Goal: Task Accomplishment & Management: Use online tool/utility

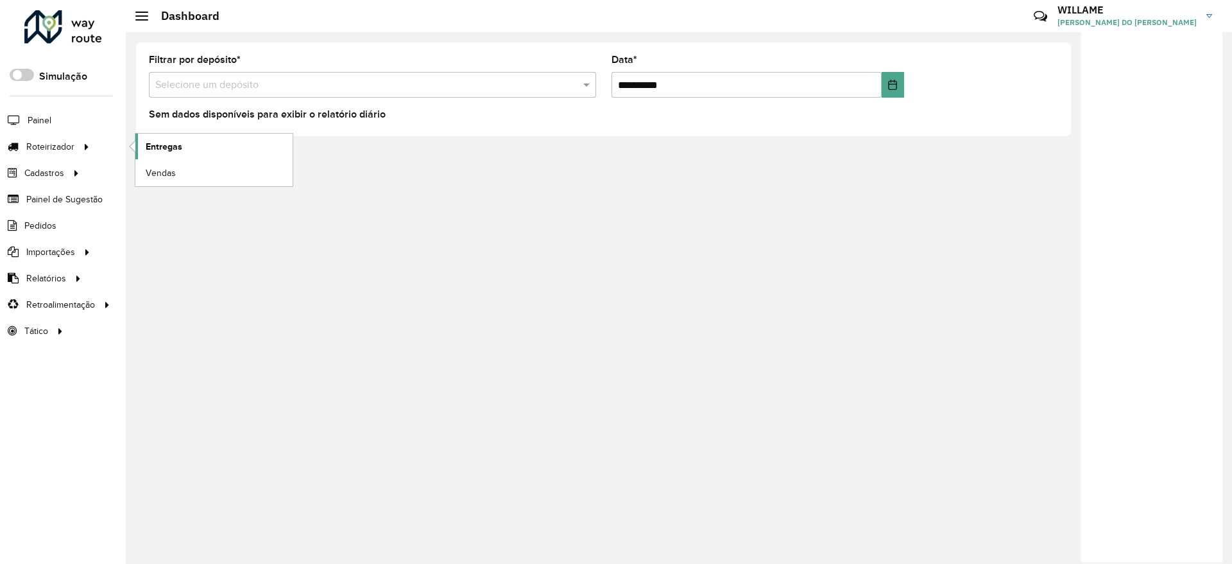
click at [179, 154] on link "Entregas" at bounding box center [213, 147] width 157 height 26
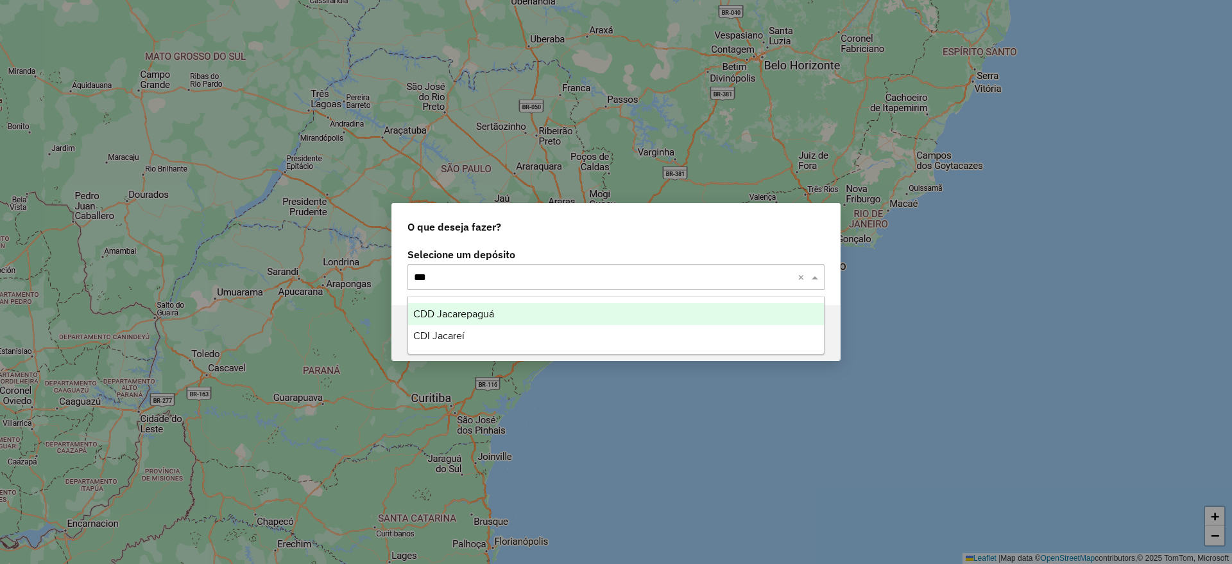
type input "****"
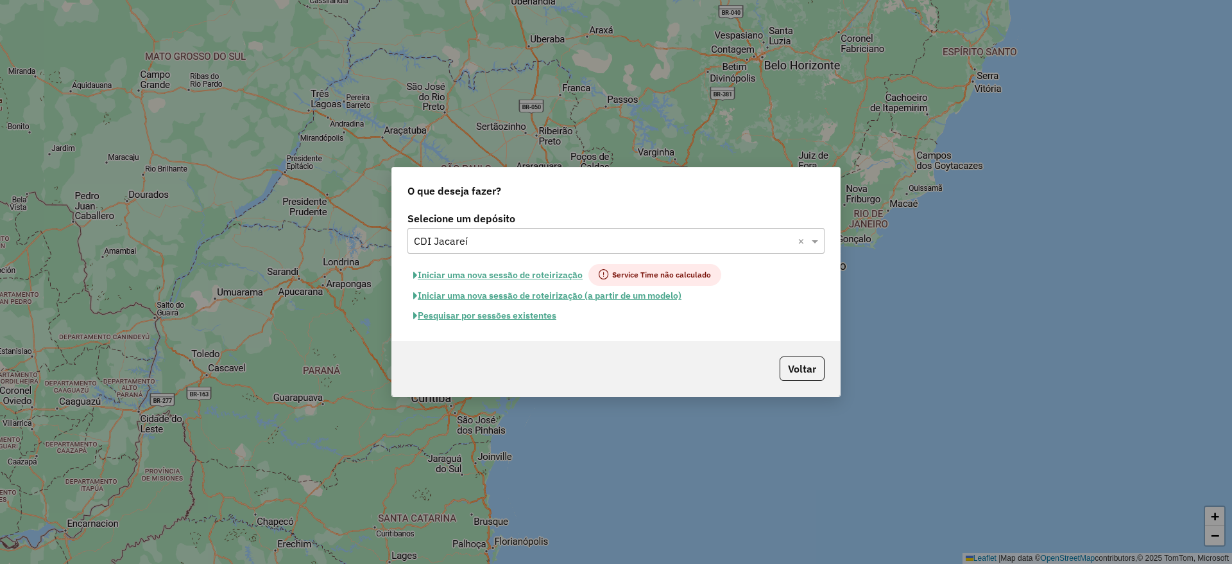
click at [493, 278] on button "Iniciar uma nova sessão de roteirização" at bounding box center [498, 275] width 181 height 22
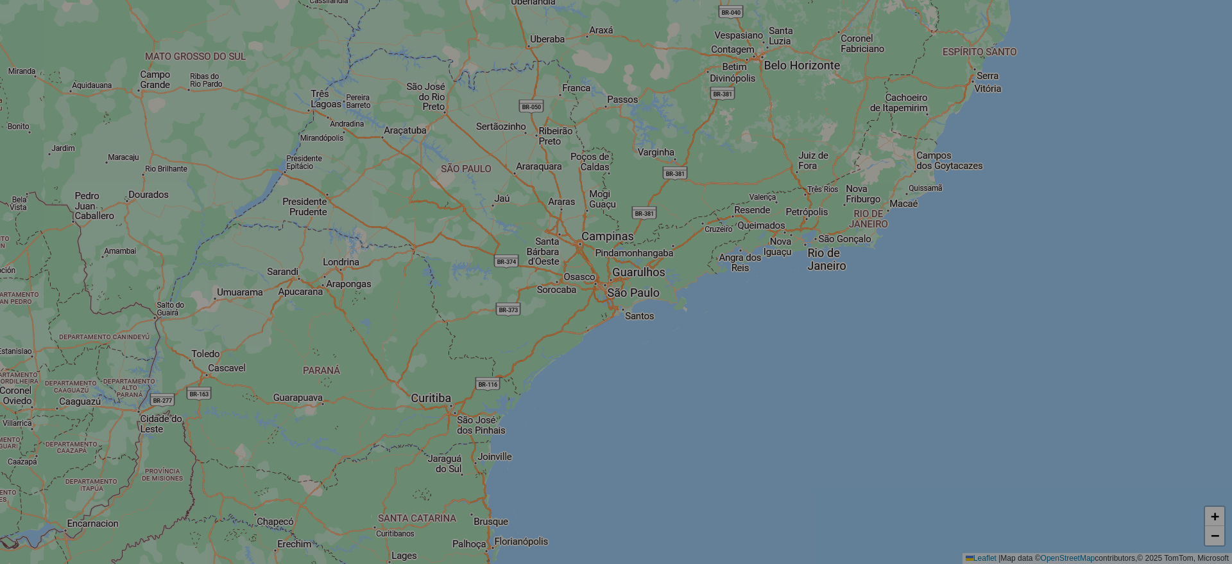
select select "*"
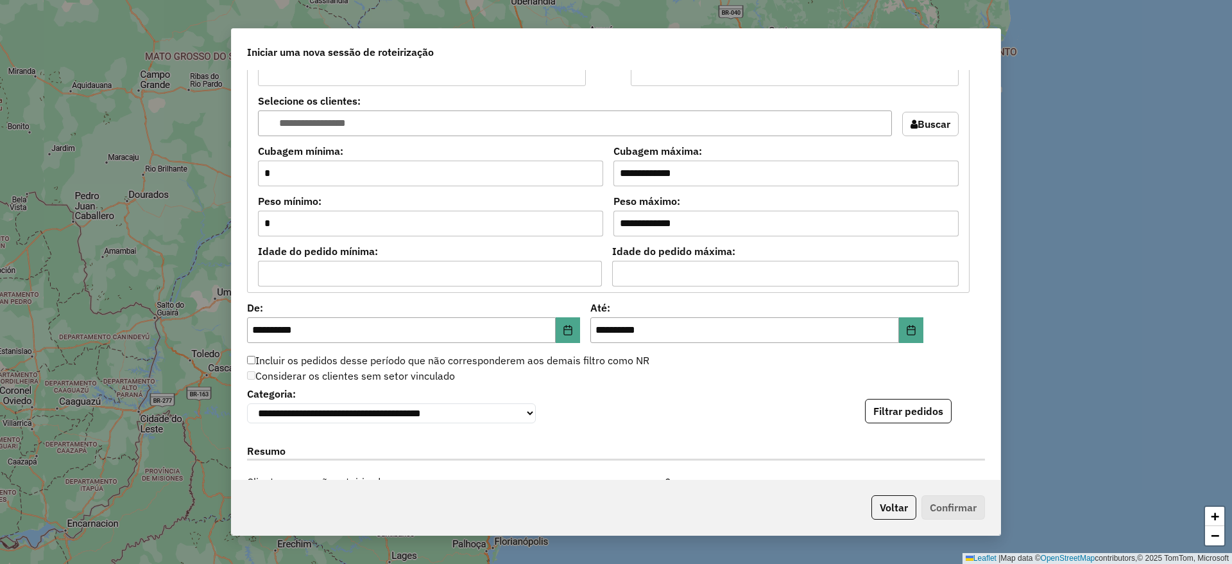
scroll to position [1059, 0]
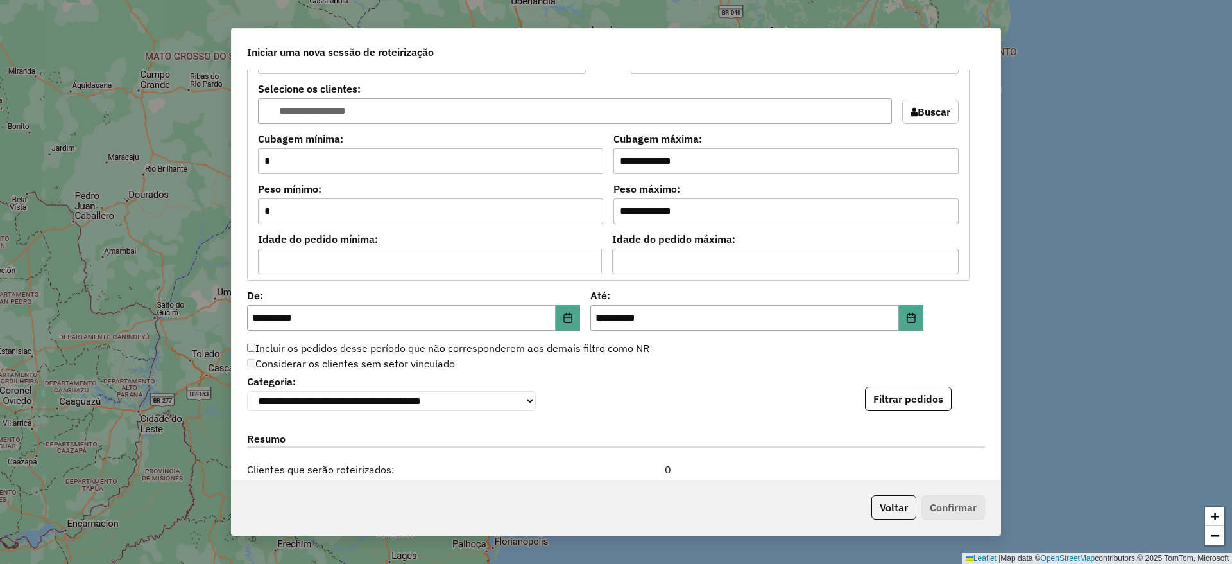
click at [917, 393] on button "Filtrar pedidos" at bounding box center [908, 398] width 87 height 24
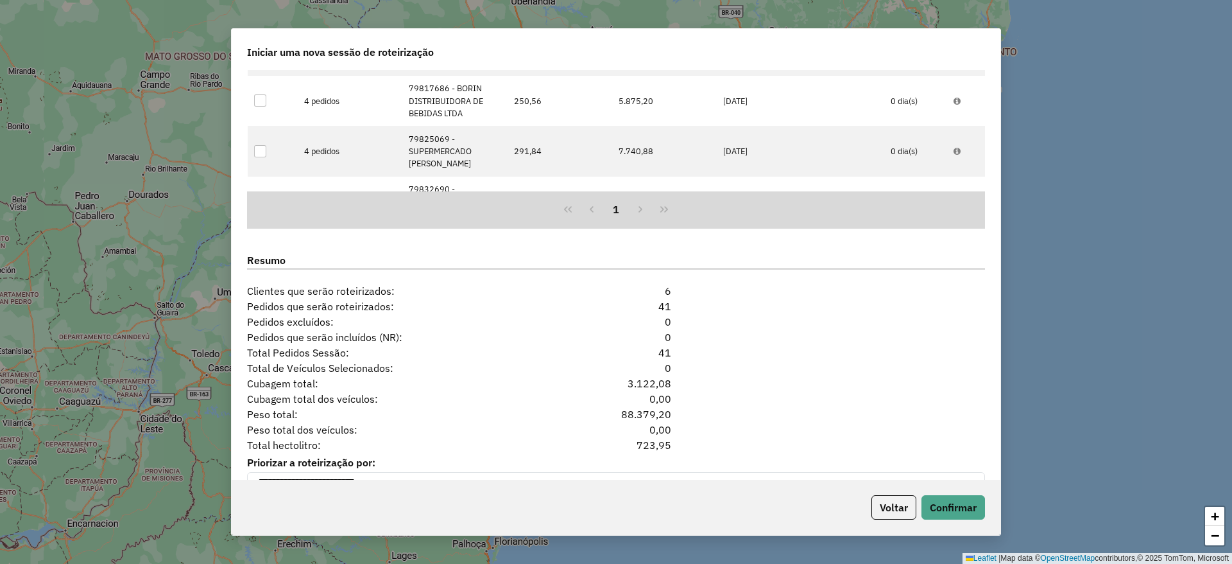
scroll to position [1536, 0]
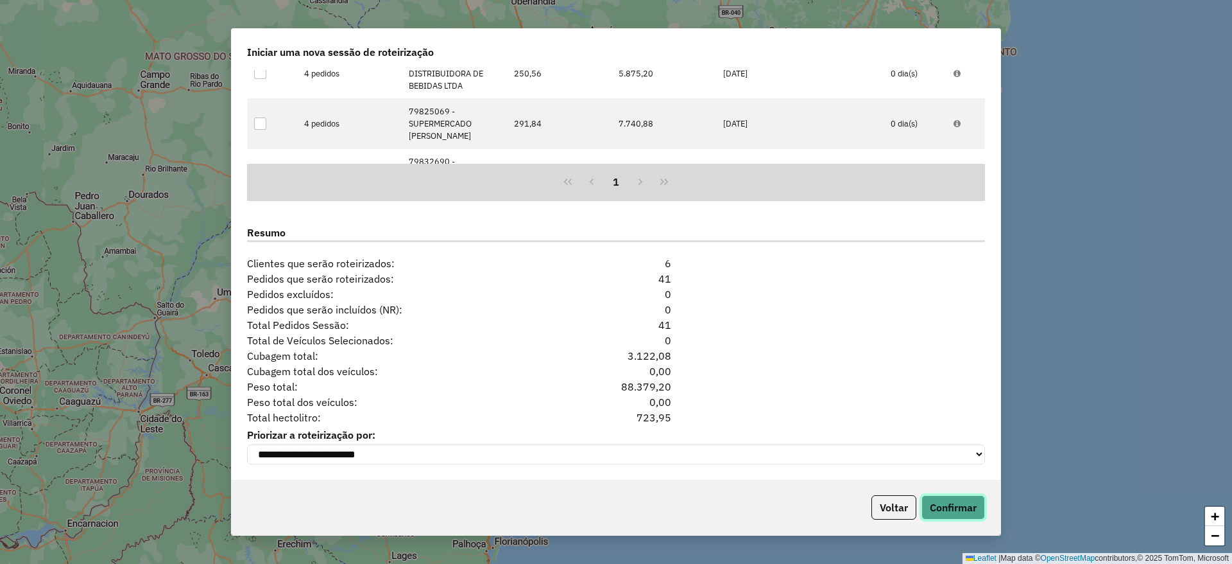
click at [958, 503] on button "Confirmar" at bounding box center [954, 507] width 64 height 24
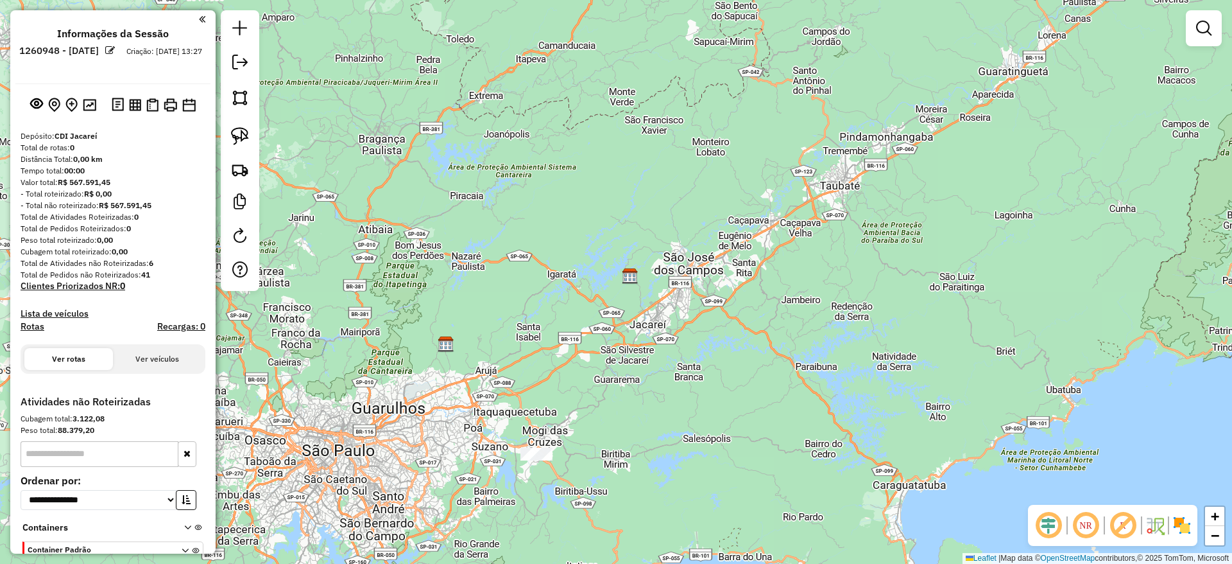
drag, startPoint x: 577, startPoint y: 292, endPoint x: 719, endPoint y: 221, distance: 158.5
click at [745, 214] on div "Janela de atendimento Grade de atendimento Capacidade Transportadoras Veículos …" at bounding box center [616, 282] width 1232 height 564
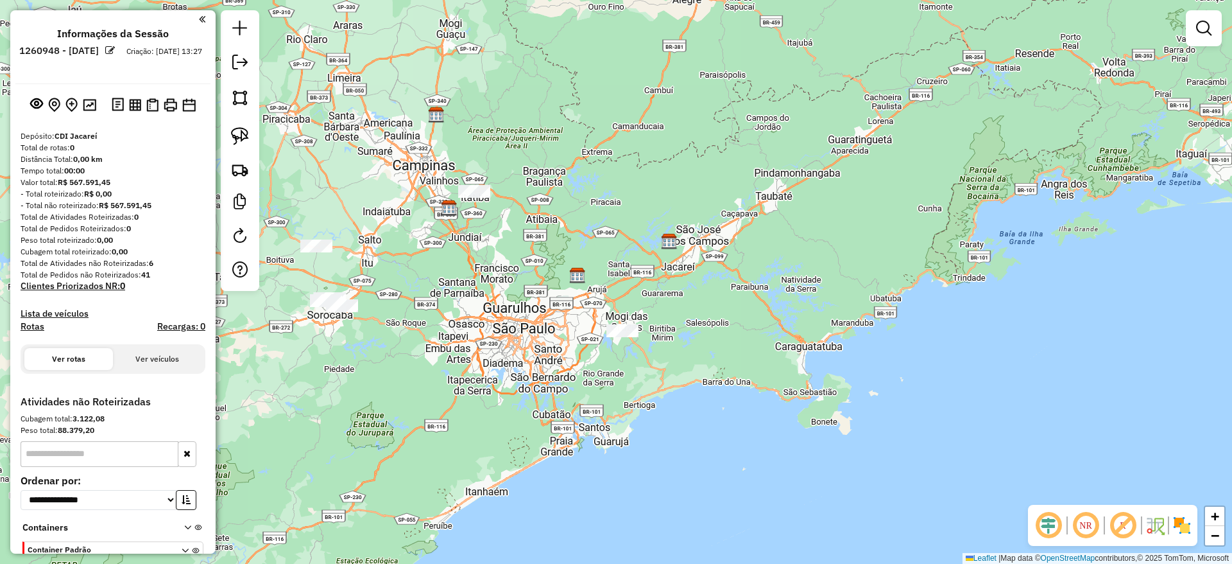
drag, startPoint x: 359, startPoint y: 227, endPoint x: 497, endPoint y: 311, distance: 161.9
click at [497, 311] on div "Janela de atendimento Grade de atendimento Capacidade Transportadoras Veículos …" at bounding box center [616, 282] width 1232 height 564
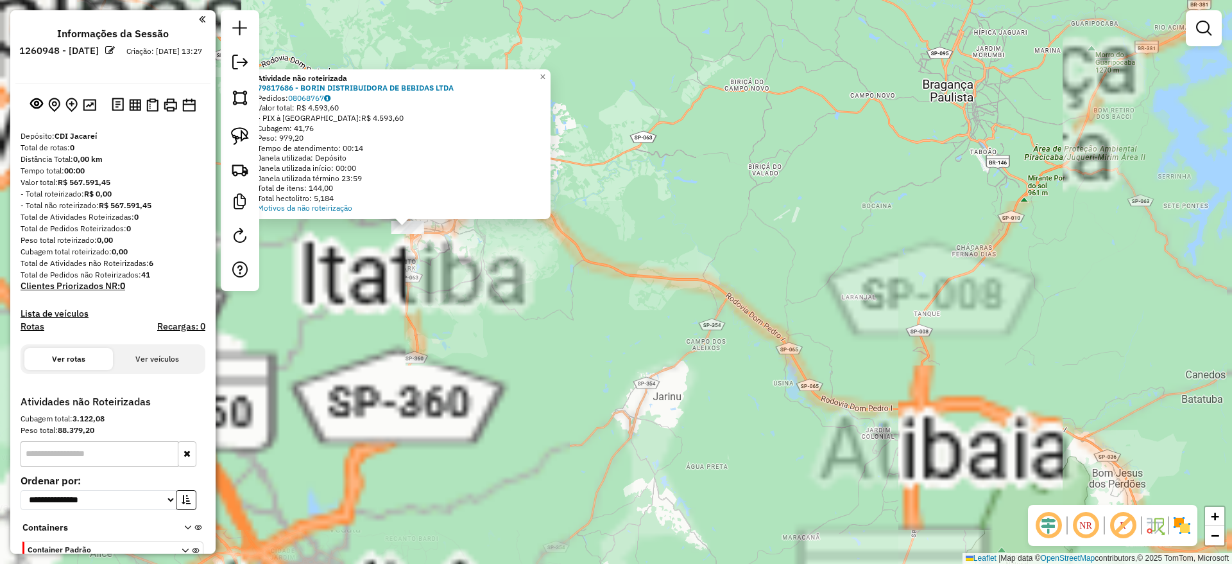
drag, startPoint x: 417, startPoint y: 246, endPoint x: 564, endPoint y: 376, distance: 196.0
click at [564, 376] on div "Atividade não roteirizada 79817686 - BORIN DISTRIBUIDORA DE BEBIDAS LTDA Pedido…" at bounding box center [616, 282] width 1232 height 564
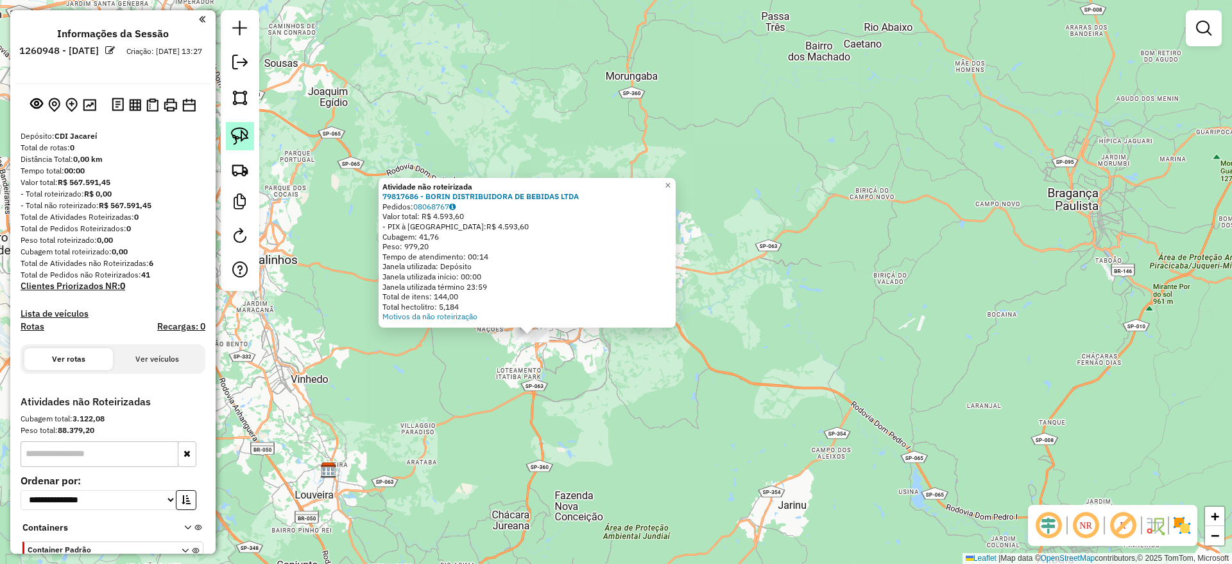
click at [240, 130] on img at bounding box center [240, 136] width 18 height 18
click at [497, 362] on div "Atividade não roteirizada 79817686 - BORIN DISTRIBUIDORA DE BEBIDAS LTDA Pedido…" at bounding box center [616, 282] width 1232 height 564
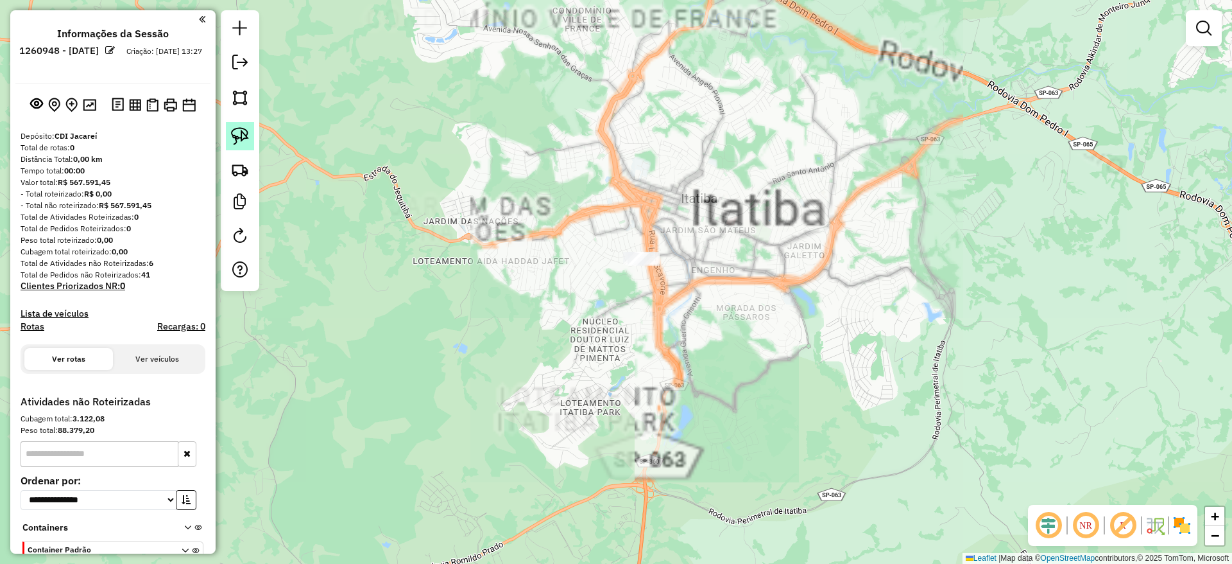
click at [241, 134] on img at bounding box center [240, 136] width 18 height 18
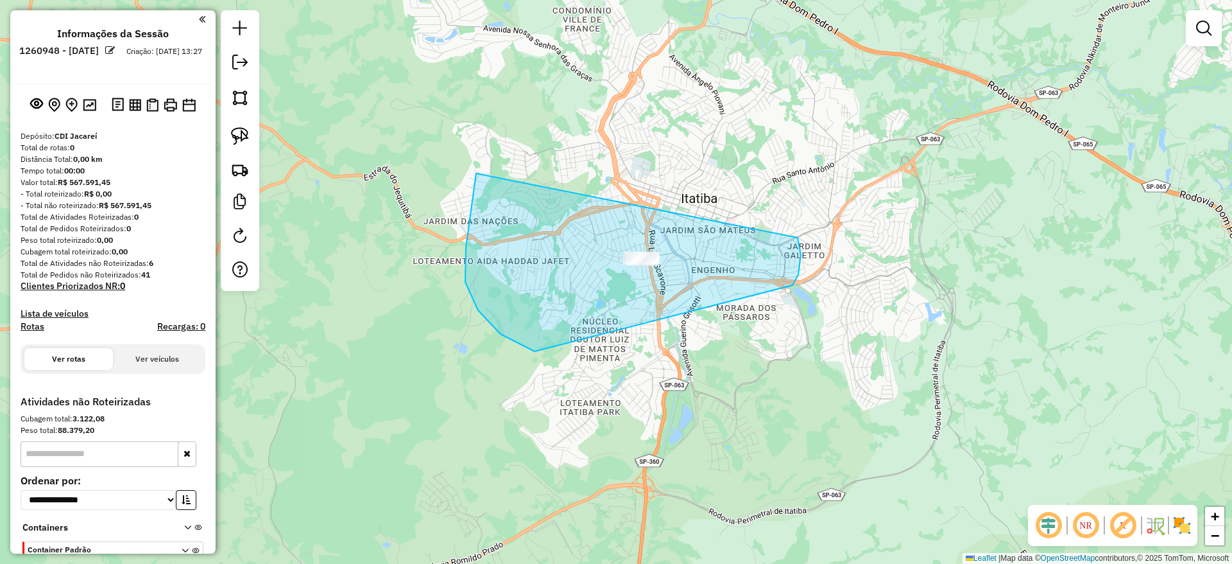
drag, startPoint x: 476, startPoint y: 173, endPoint x: 787, endPoint y: 220, distance: 314.1
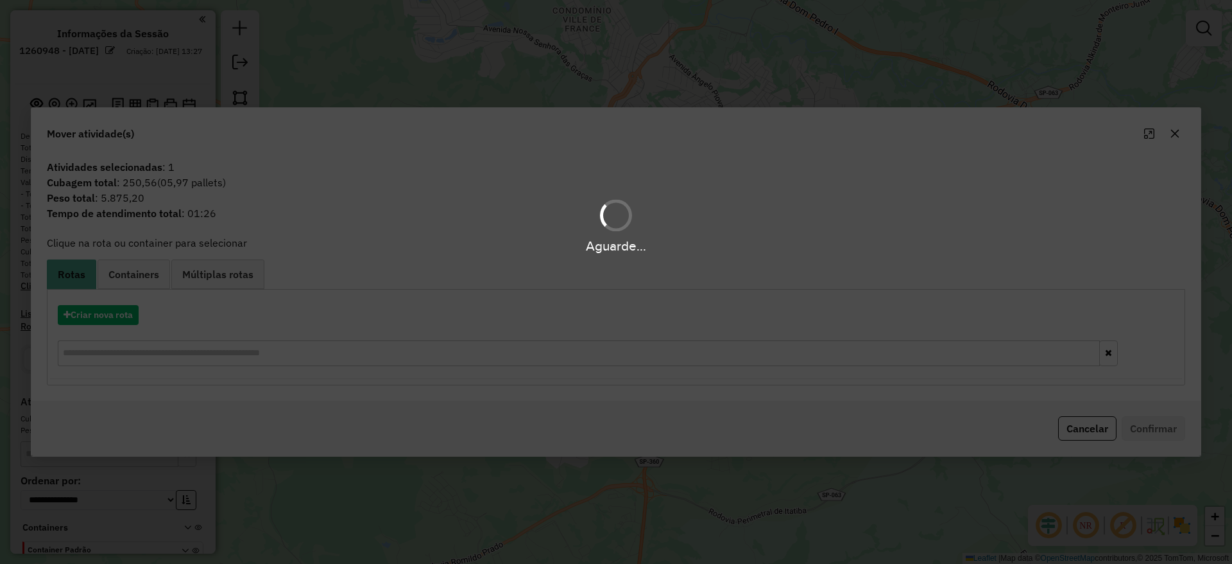
click at [112, 317] on div "Aguarde..." at bounding box center [616, 282] width 1232 height 564
click at [112, 317] on hb-app "**********" at bounding box center [616, 282] width 1232 height 564
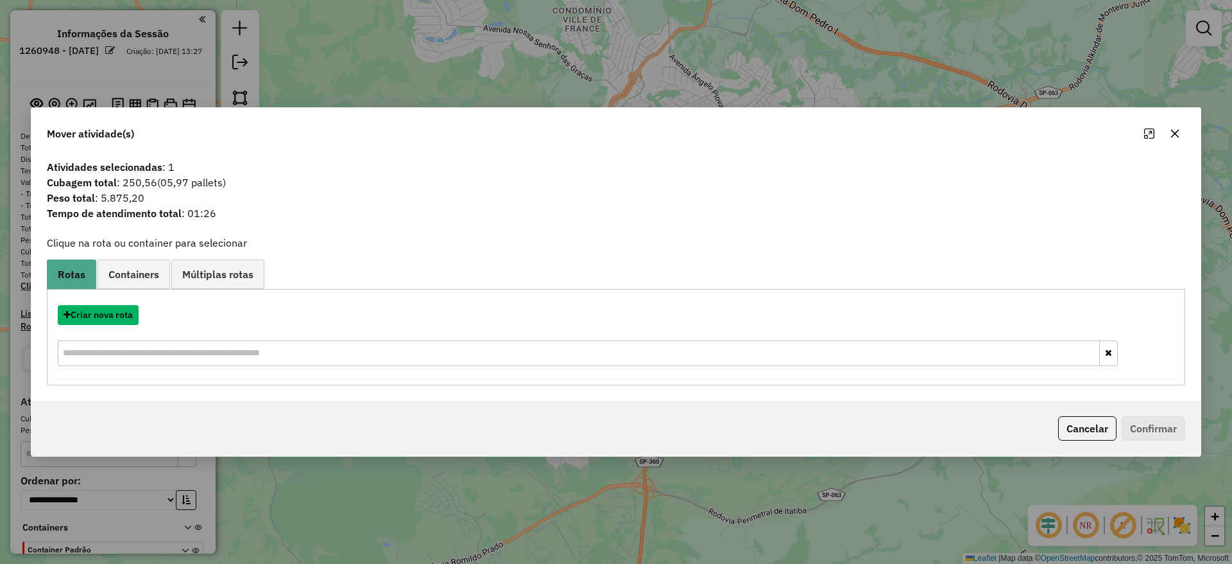
click at [112, 317] on button "Criar nova rota" at bounding box center [98, 315] width 81 height 20
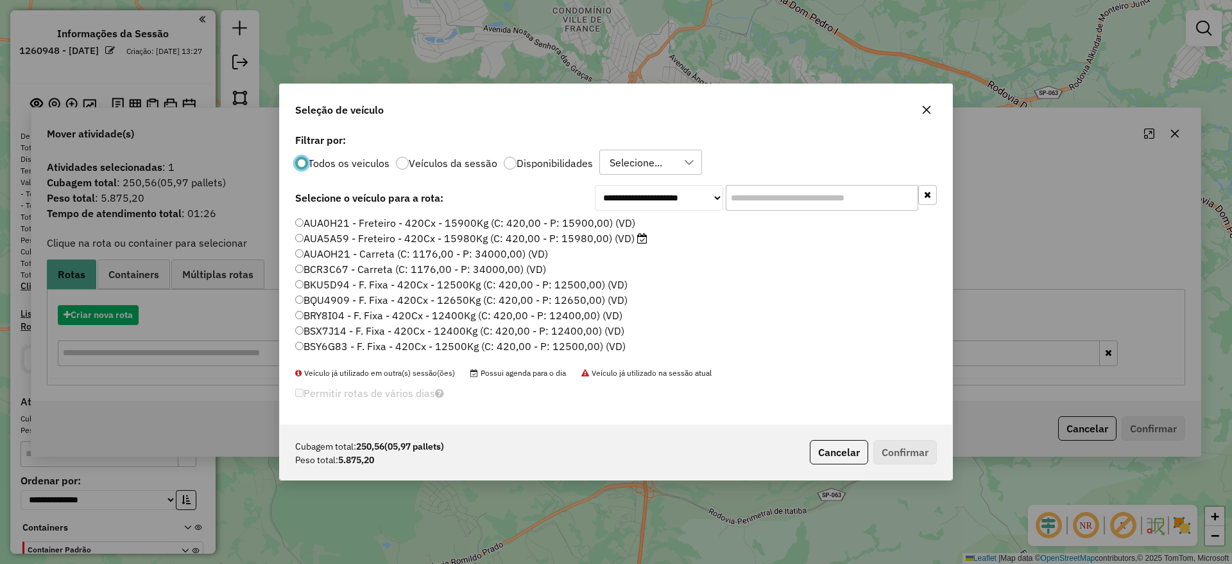
scroll to position [7, 4]
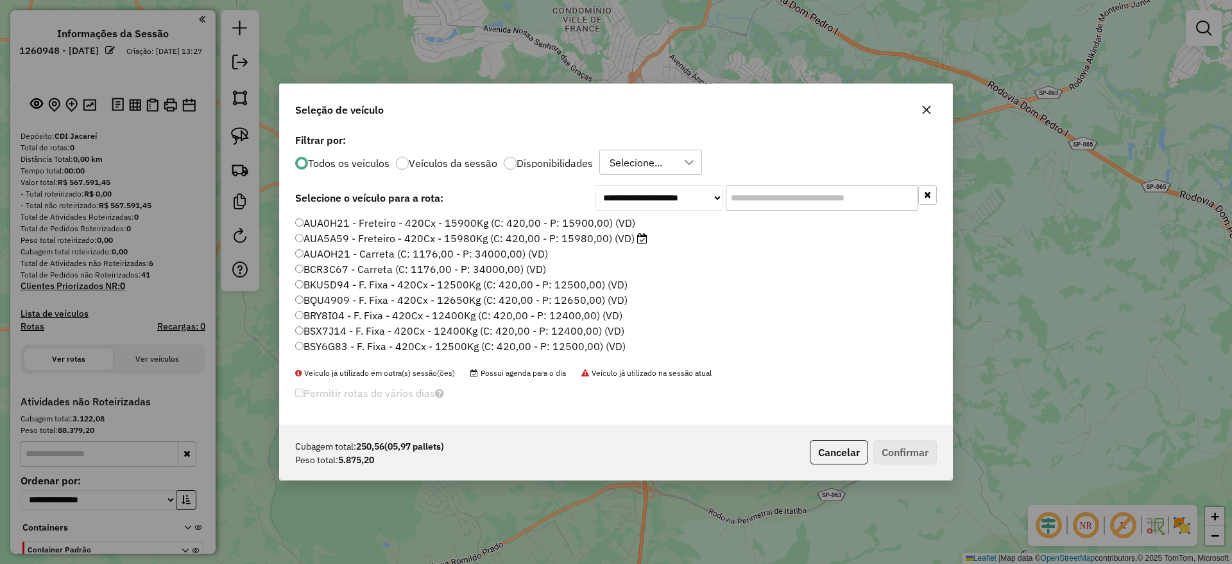
drag, startPoint x: 726, startPoint y: 197, endPoint x: 745, endPoint y: 203, distance: 20.1
click at [728, 197] on input "text" at bounding box center [822, 198] width 193 height 26
paste input "*******"
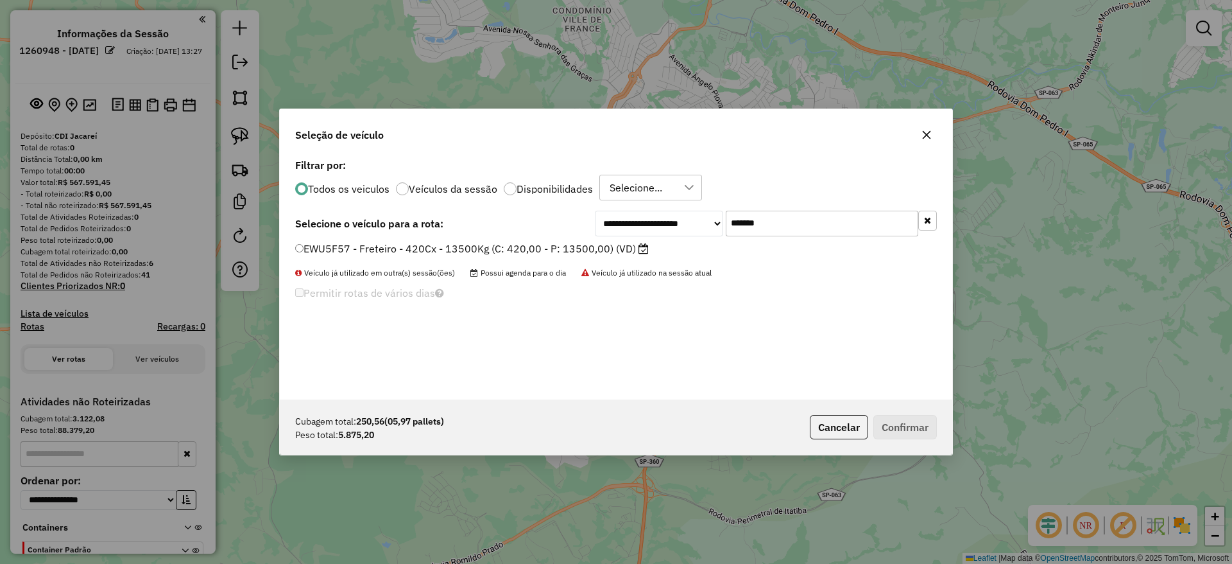
type input "*******"
drag, startPoint x: 544, startPoint y: 250, endPoint x: 757, endPoint y: 327, distance: 227.2
click at [543, 251] on label "EWU5F57 - Freteiro - 420Cx - 13500Kg (C: 420,00 - P: 13500,00) (VD)" at bounding box center [472, 248] width 354 height 15
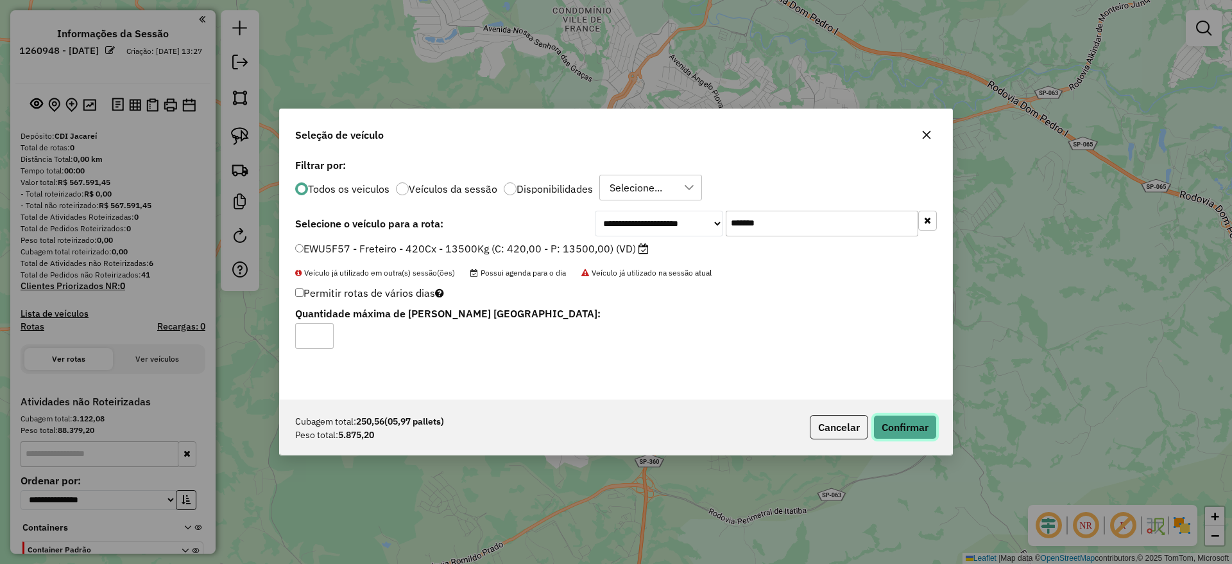
click at [894, 423] on button "Confirmar" at bounding box center [906, 427] width 64 height 24
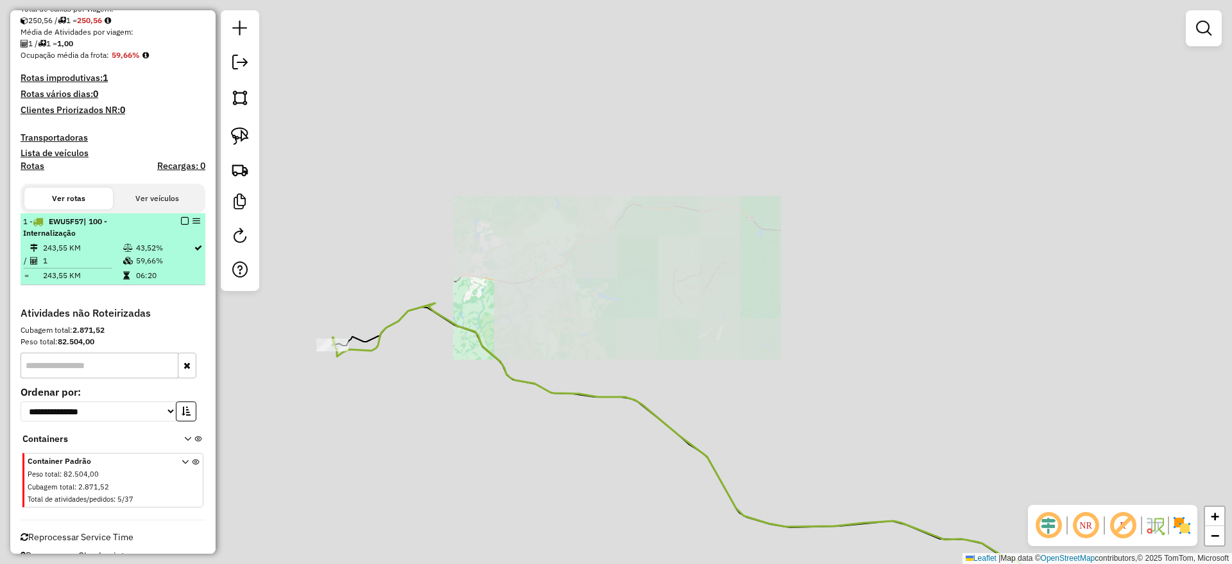
scroll to position [308, 0]
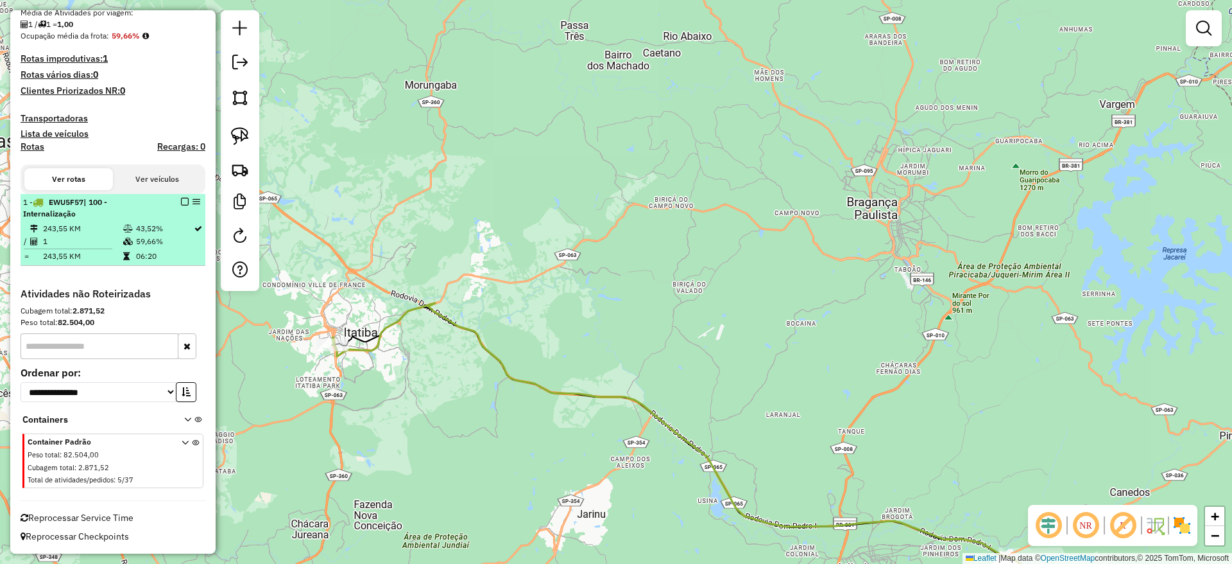
click at [184, 202] on em at bounding box center [185, 202] width 8 height 8
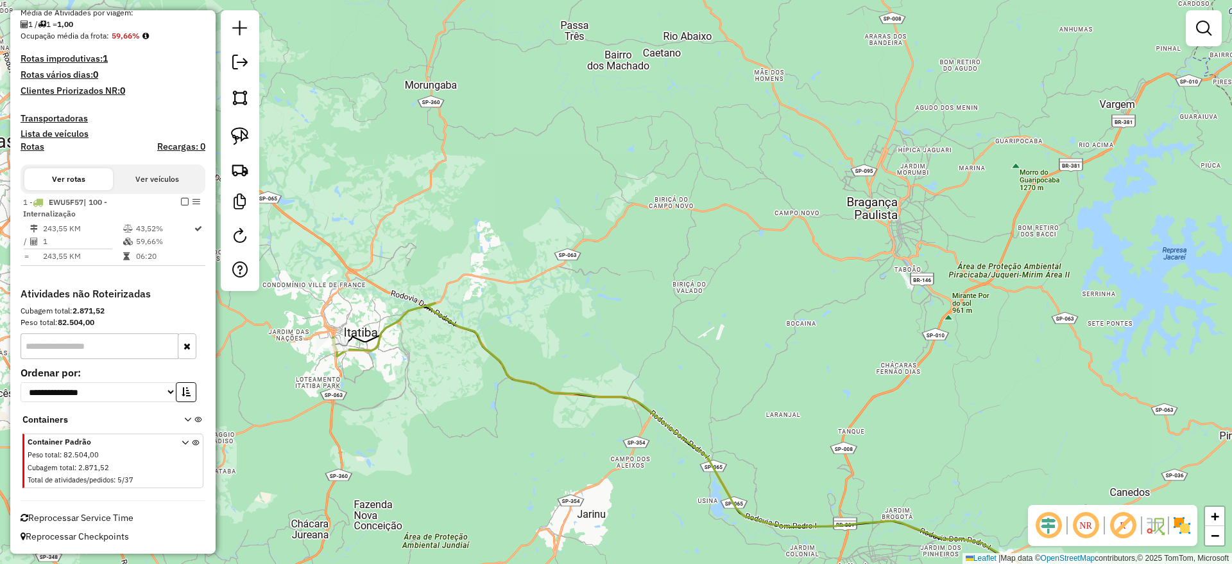
scroll to position [254, 0]
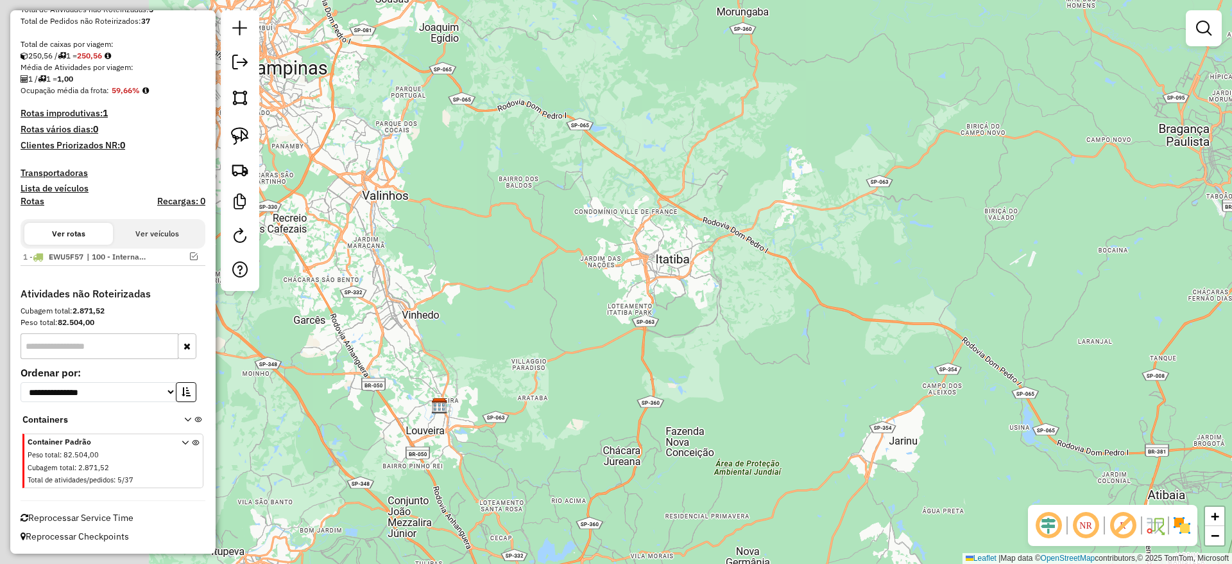
drag, startPoint x: 674, startPoint y: 271, endPoint x: 865, endPoint y: 204, distance: 202.6
click at [865, 204] on div "Janela de atendimento Grade de atendimento Capacidade Transportadoras Veículos …" at bounding box center [616, 282] width 1232 height 564
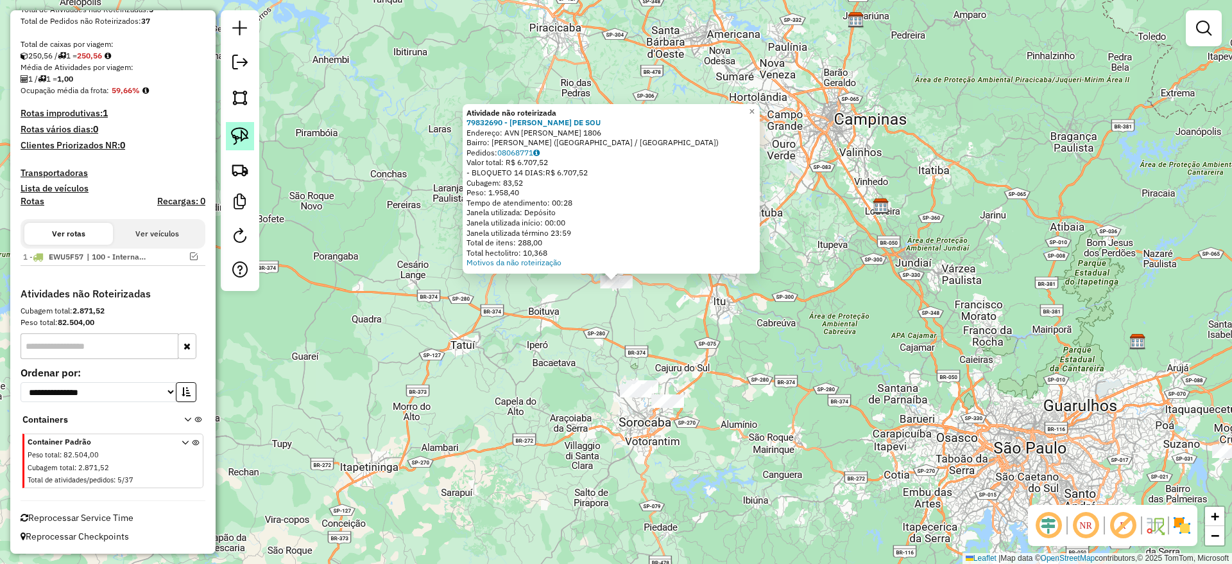
click at [230, 135] on link at bounding box center [240, 136] width 28 height 28
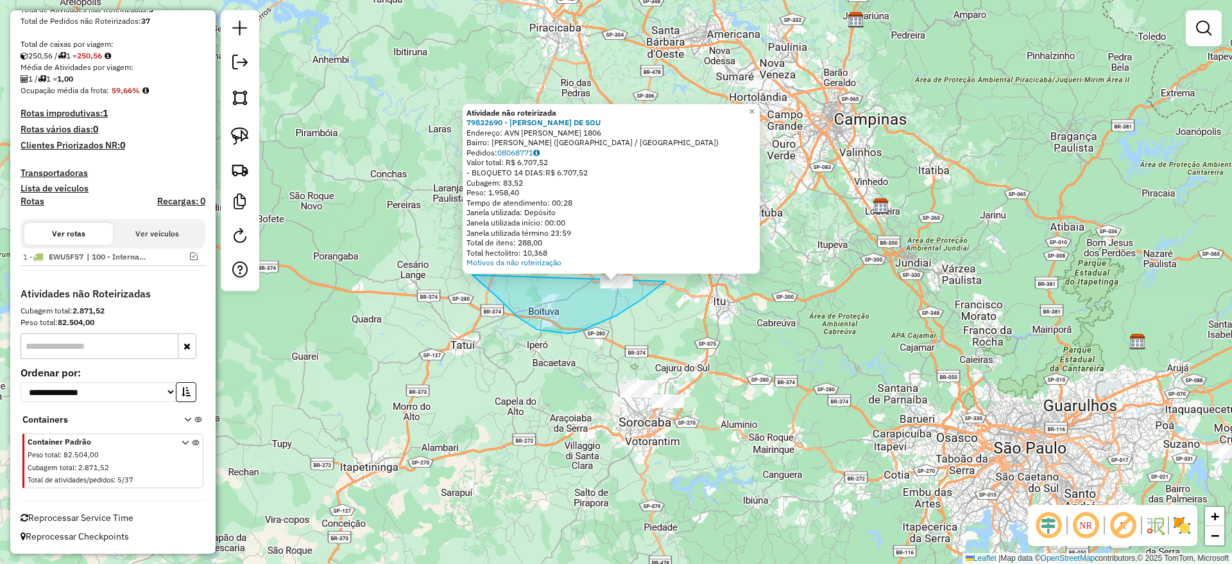
drag, startPoint x: 472, startPoint y: 275, endPoint x: 664, endPoint y: 202, distance: 205.2
click at [664, 202] on div "Atividade não roteirizada 79832690 - EDIRLEI PIRES DE SOU Endereço: AVN DR ANTO…" at bounding box center [616, 282] width 1232 height 564
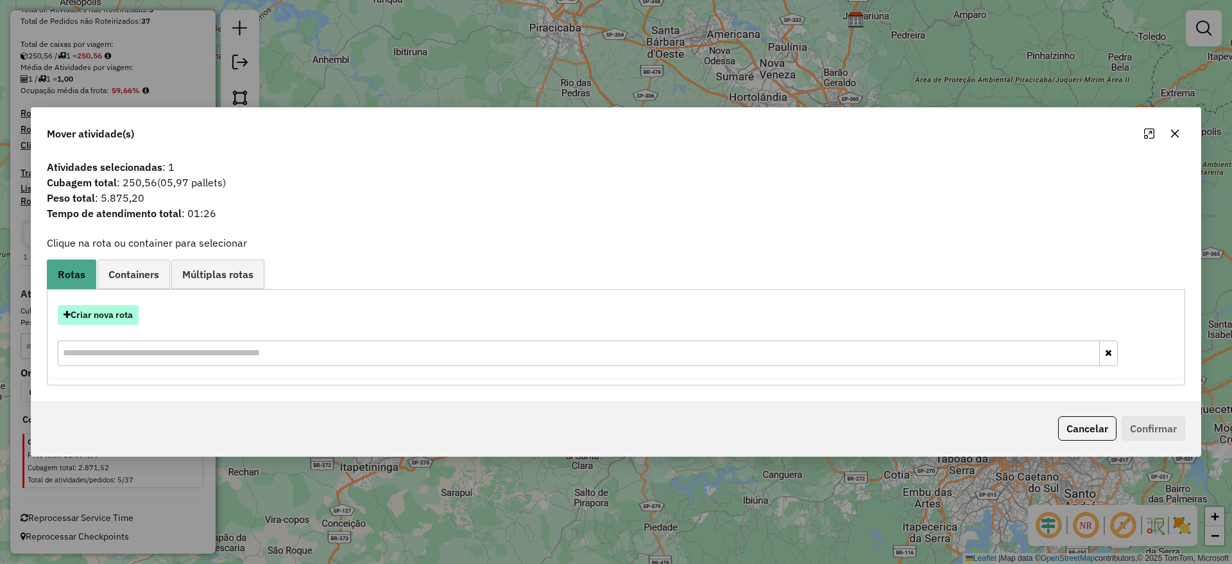
click at [103, 318] on button "Criar nova rota" at bounding box center [98, 315] width 81 height 20
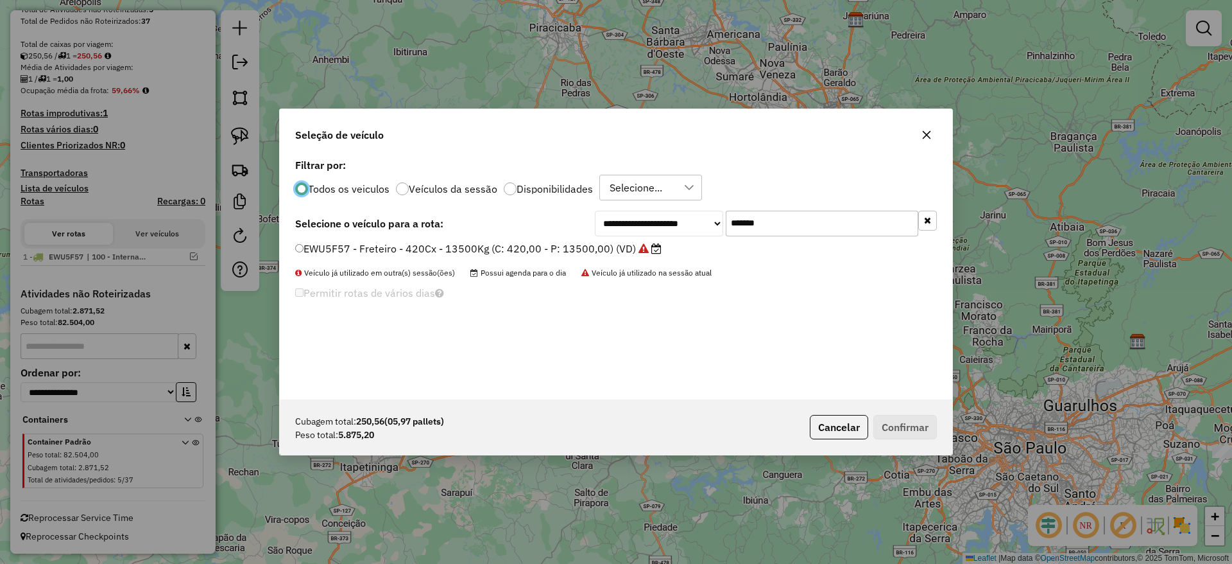
scroll to position [7, 4]
drag, startPoint x: 789, startPoint y: 228, endPoint x: 490, endPoint y: 260, distance: 300.8
click at [497, 259] on div "**********" at bounding box center [616, 277] width 673 height 244
paste input "text"
type input "*******"
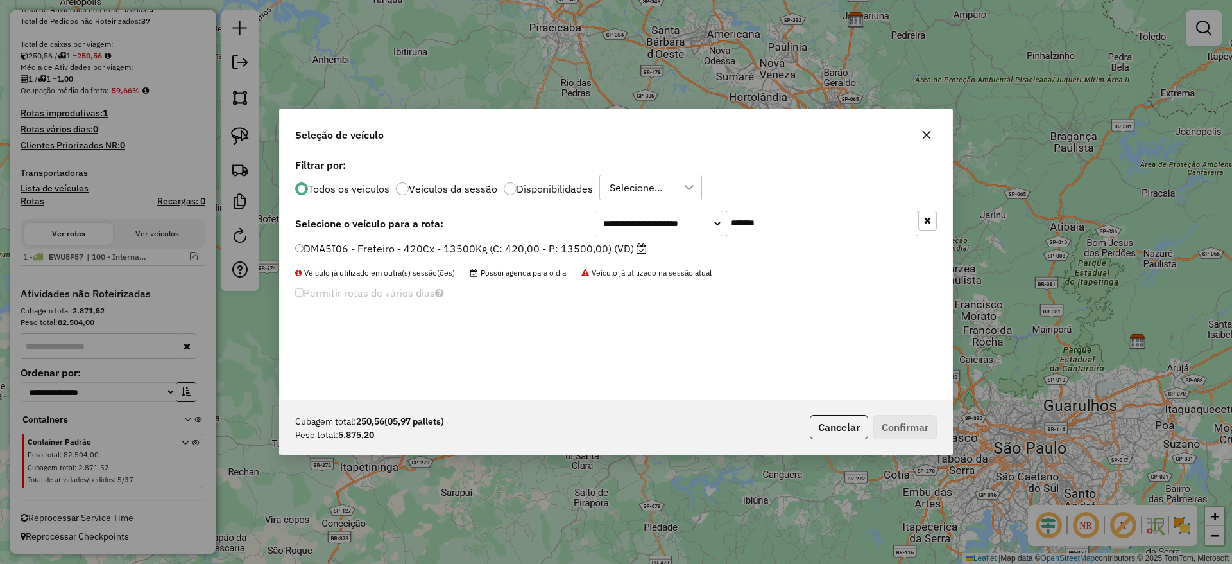
click at [420, 252] on label "DMA5I06 - Freteiro - 420Cx - 13500Kg (C: 420,00 - P: 13500,00) (VD)" at bounding box center [471, 248] width 352 height 15
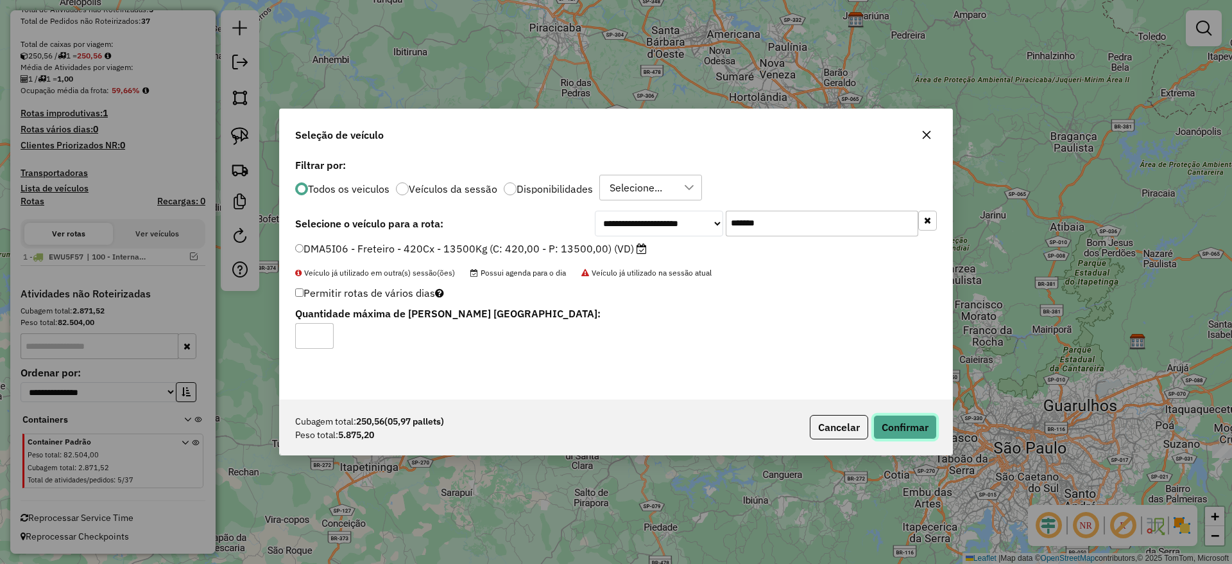
drag, startPoint x: 918, startPoint y: 425, endPoint x: 714, endPoint y: 351, distance: 217.1
click at [918, 424] on button "Confirmar" at bounding box center [906, 427] width 64 height 24
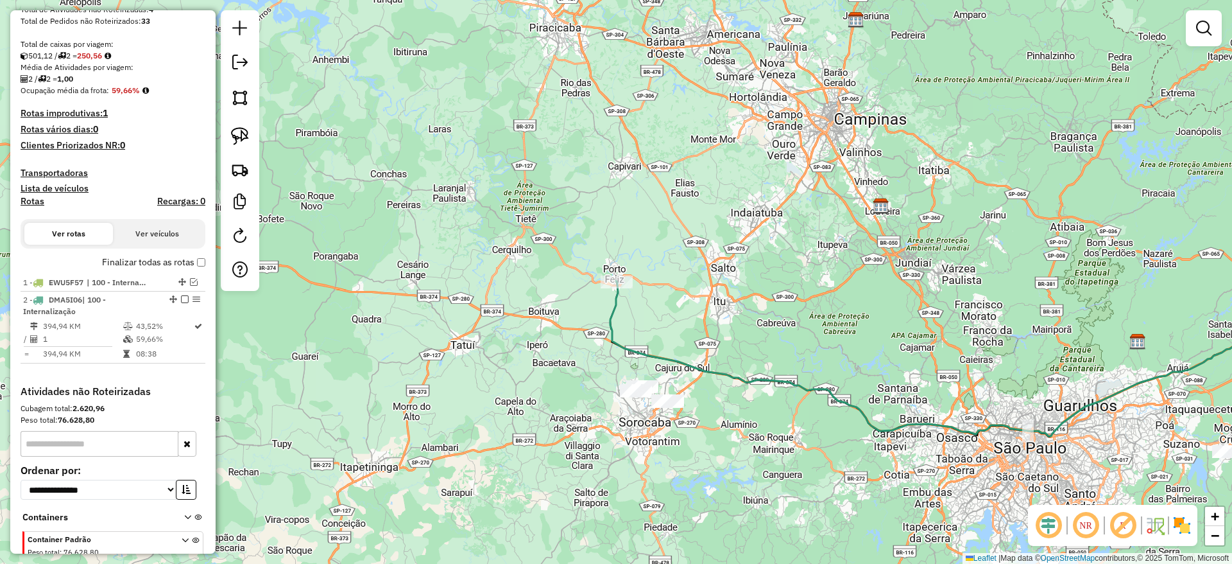
scroll to position [308, 0]
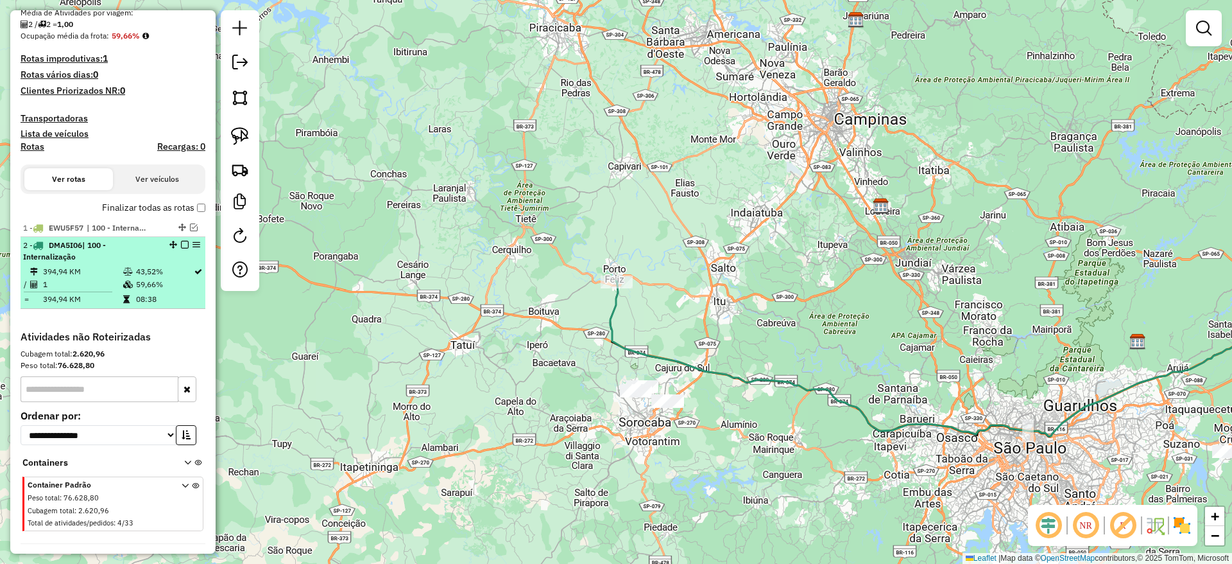
click at [181, 244] on em at bounding box center [185, 245] width 8 height 8
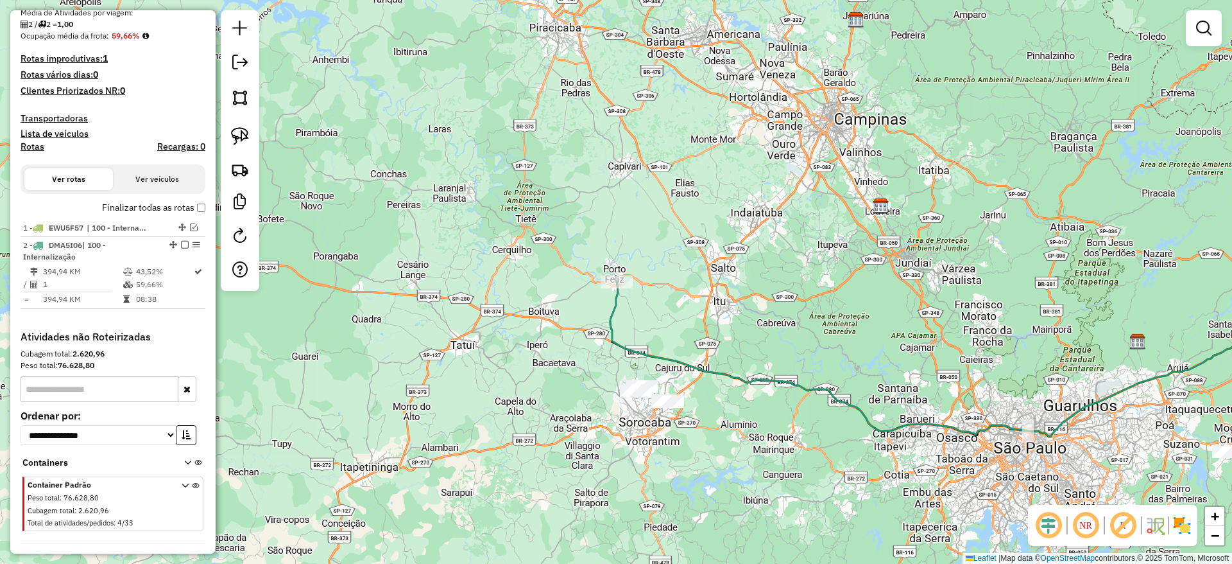
scroll to position [297, 0]
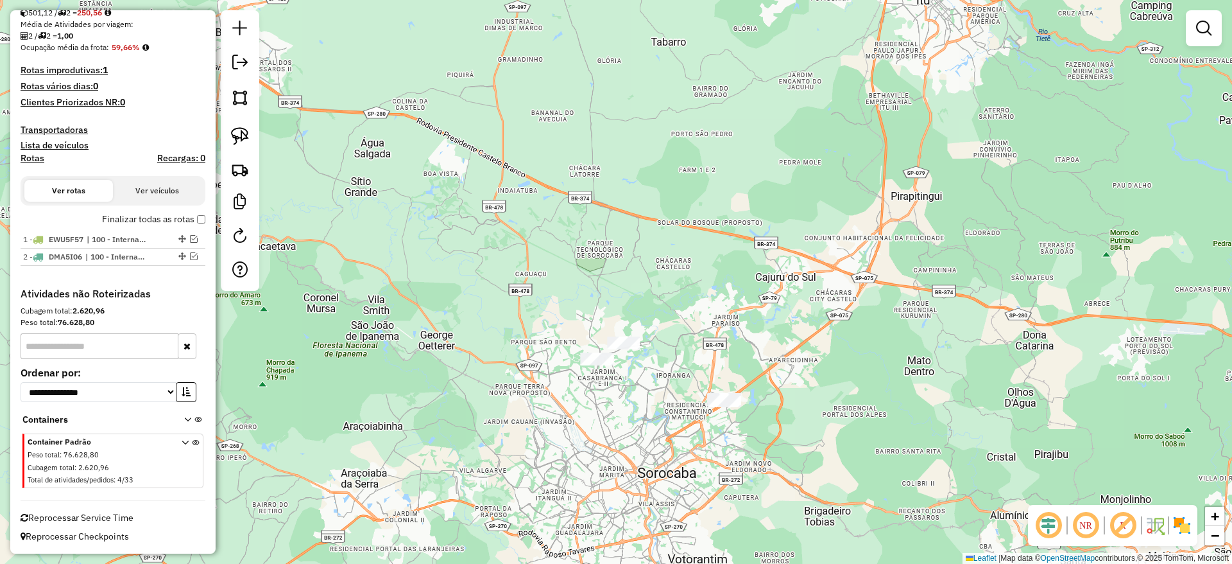
click at [615, 349] on div at bounding box center [623, 342] width 32 height 13
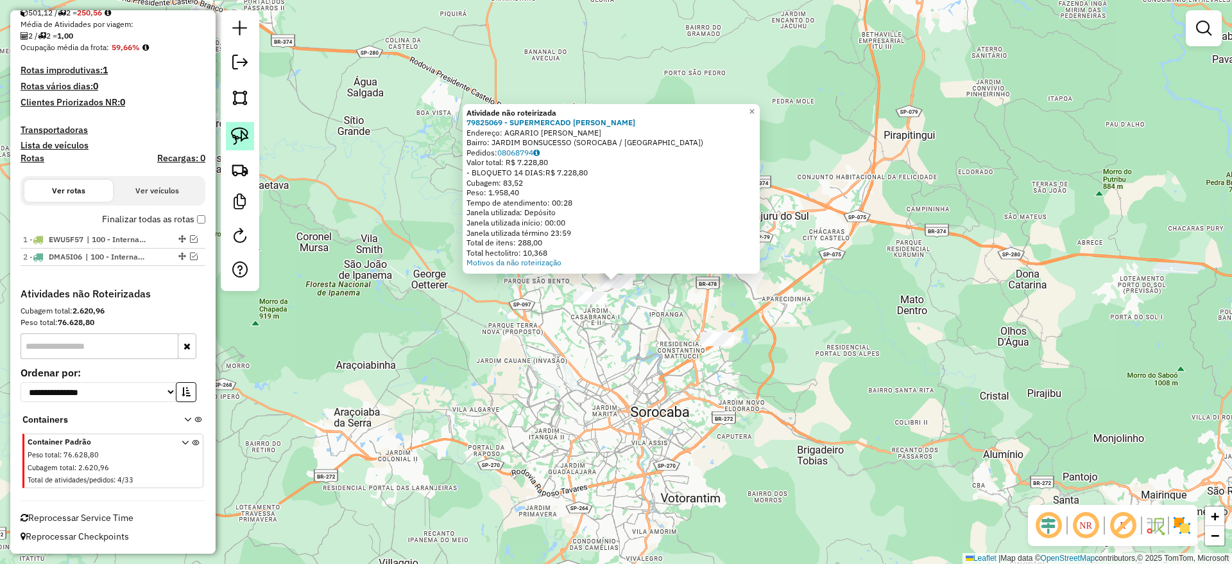
click at [231, 133] on img at bounding box center [240, 136] width 18 height 18
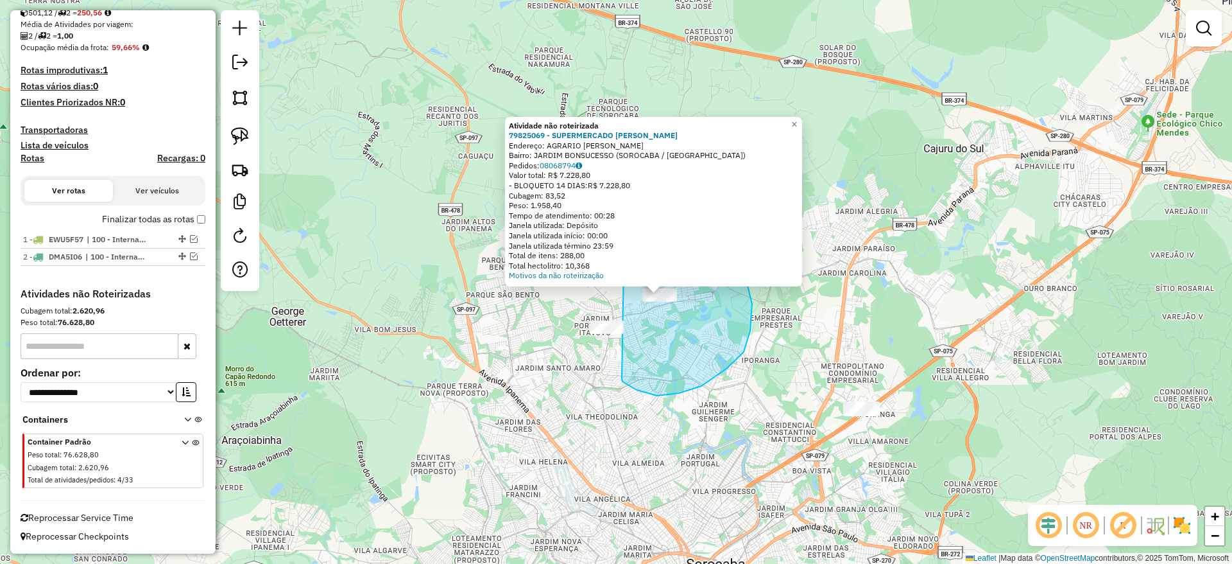
drag, startPoint x: 622, startPoint y: 378, endPoint x: 626, endPoint y: 157, distance: 220.8
click at [626, 157] on div "Atividade não roteirizada 79825069 - SUPERMERCADO SATO Endereço: AGRARIO ANTUNE…" at bounding box center [616, 282] width 1232 height 564
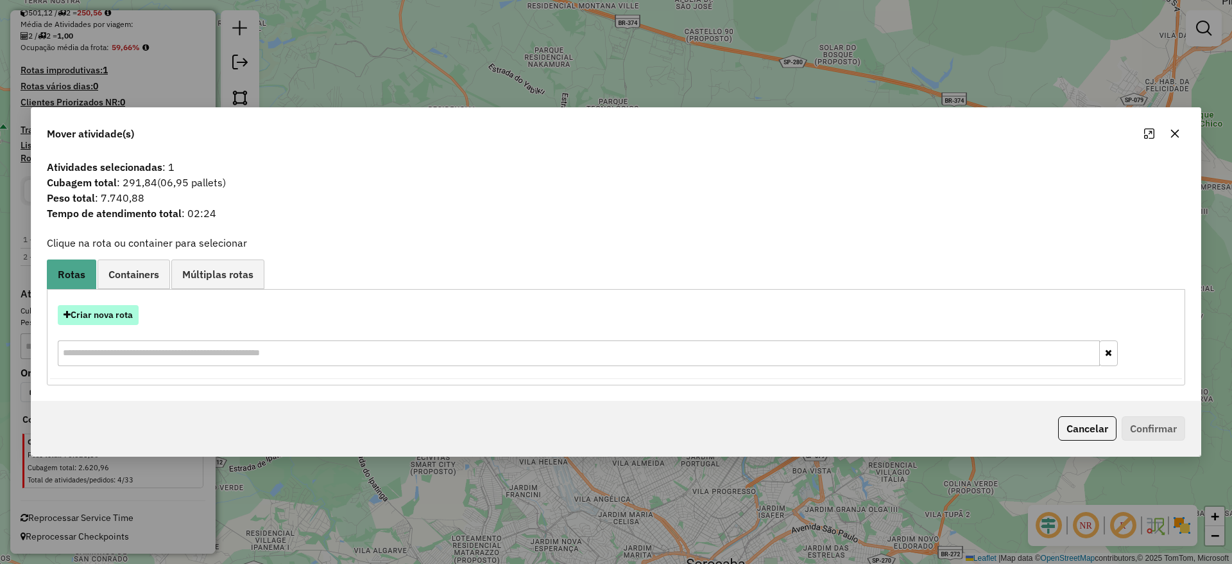
click at [114, 318] on button "Criar nova rota" at bounding box center [98, 315] width 81 height 20
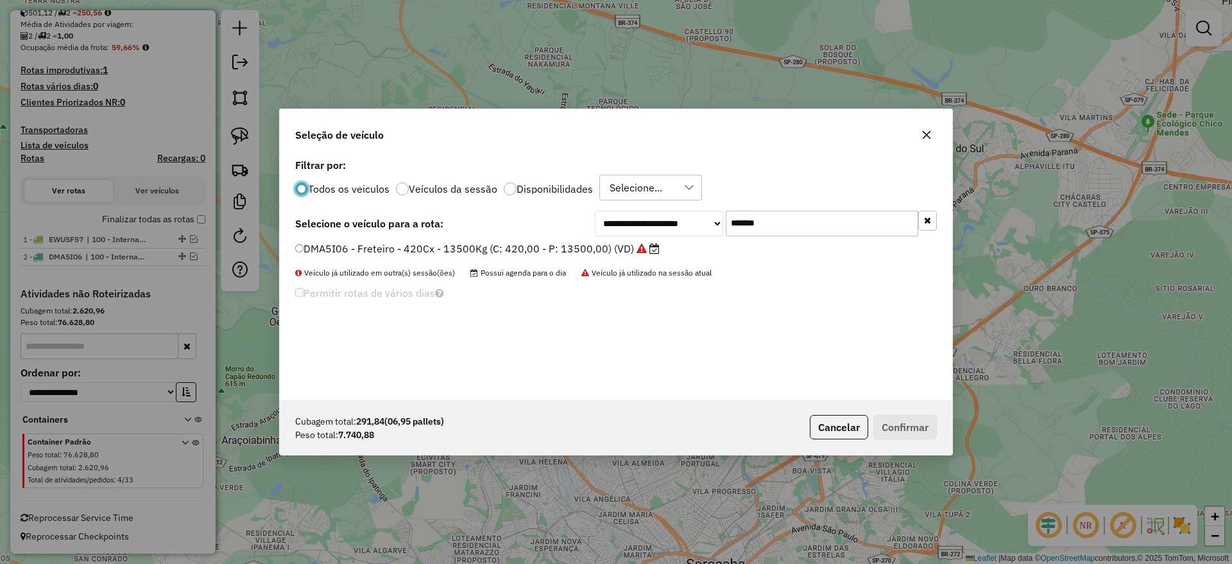
scroll to position [7, 4]
drag, startPoint x: 780, startPoint y: 219, endPoint x: 440, endPoint y: 259, distance: 342.6
click at [443, 258] on div "**********" at bounding box center [616, 277] width 673 height 244
paste input "text"
type input "*******"
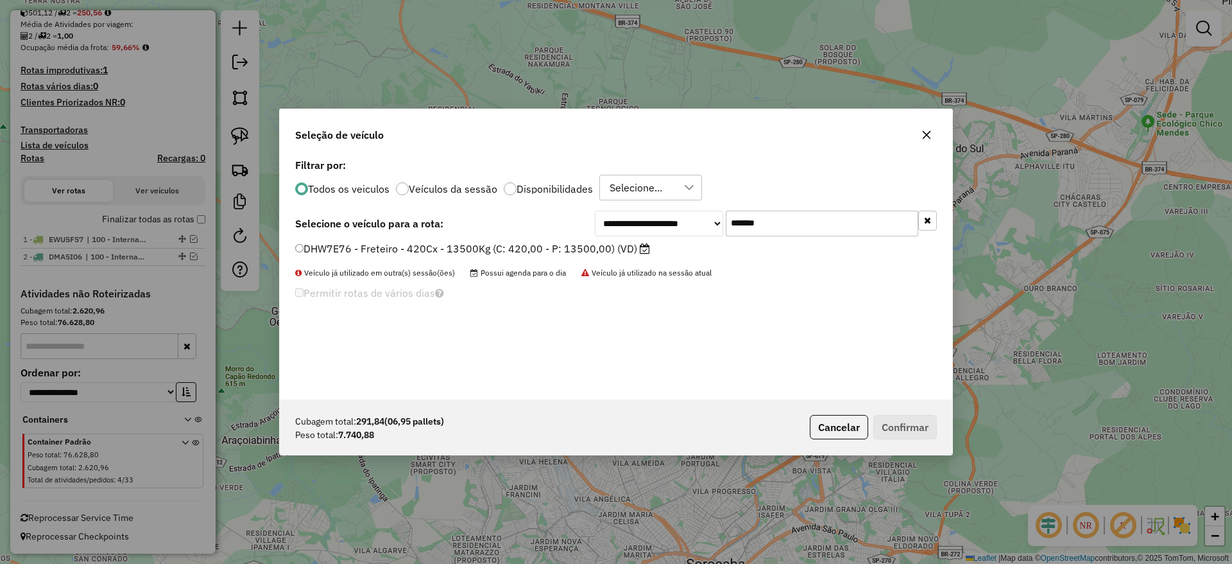
click at [433, 256] on li "DHW7E76 - Freteiro - 420Cx - 13500Kg (C: 420,00 - P: 13500,00) (VD)" at bounding box center [616, 248] width 642 height 15
click at [429, 252] on label "DHW7E76 - Freteiro - 420Cx - 13500Kg (C: 420,00 - P: 13500,00) (VD)" at bounding box center [472, 248] width 355 height 15
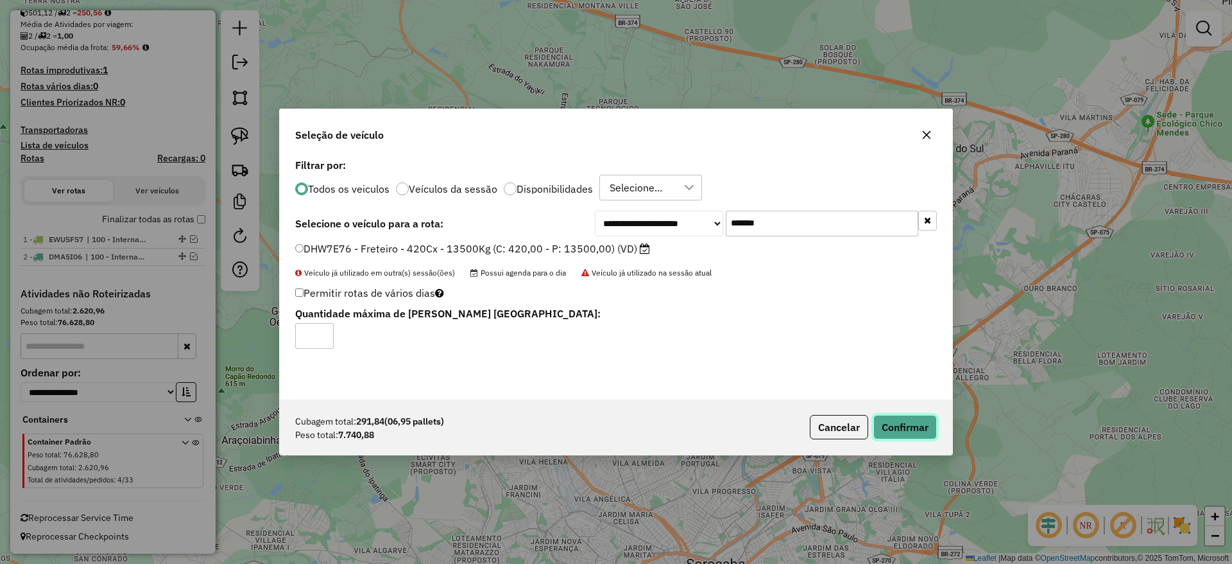
click at [894, 421] on button "Confirmar" at bounding box center [906, 427] width 64 height 24
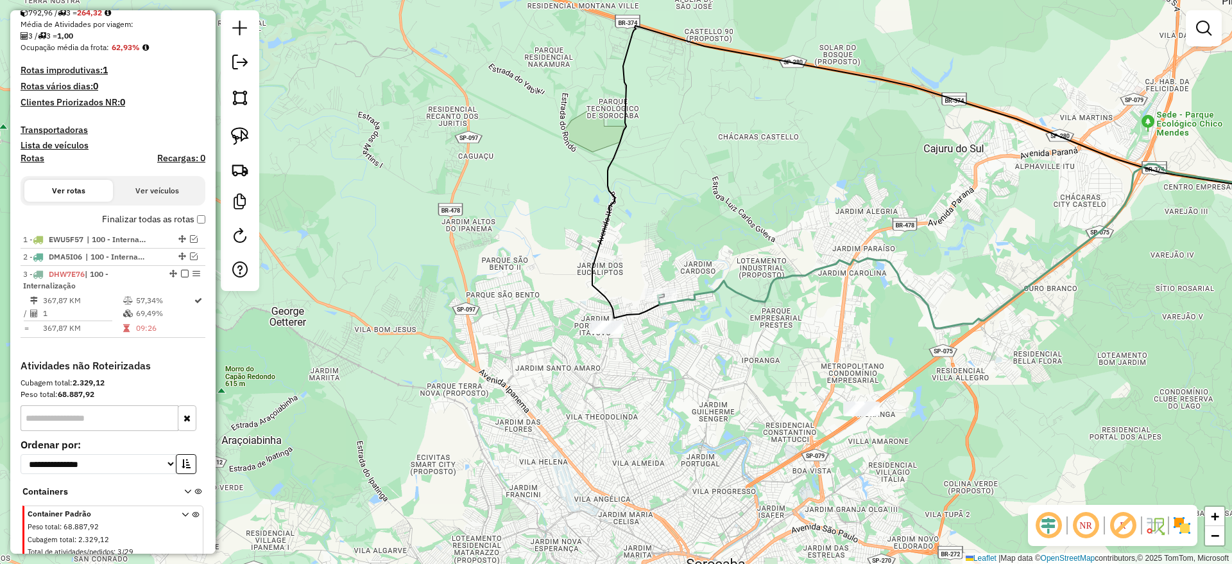
scroll to position [308, 0]
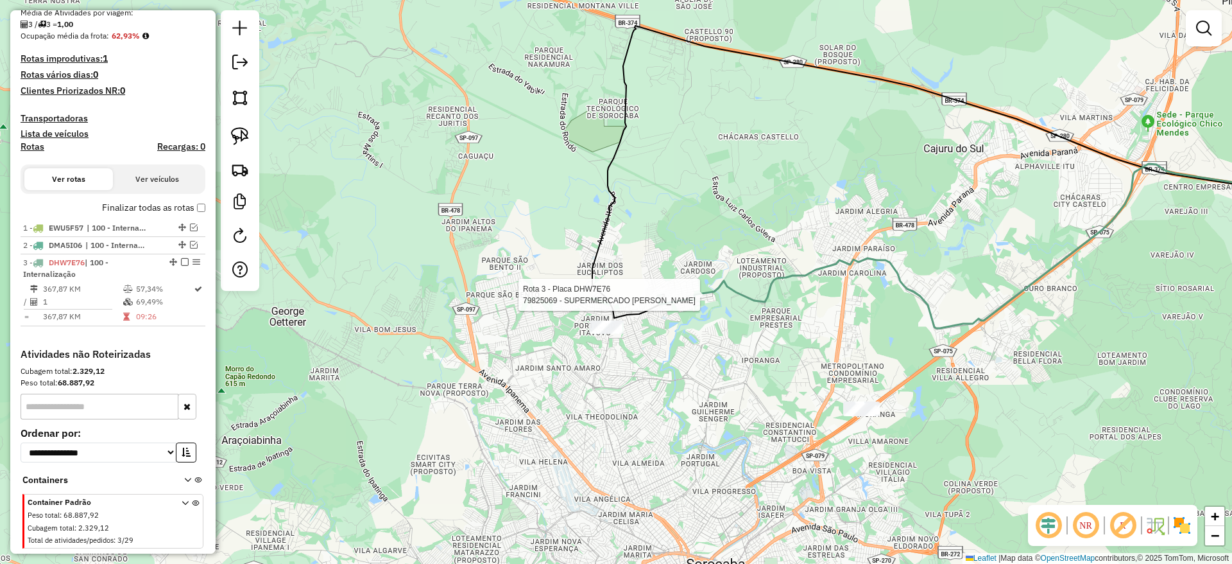
select select "**********"
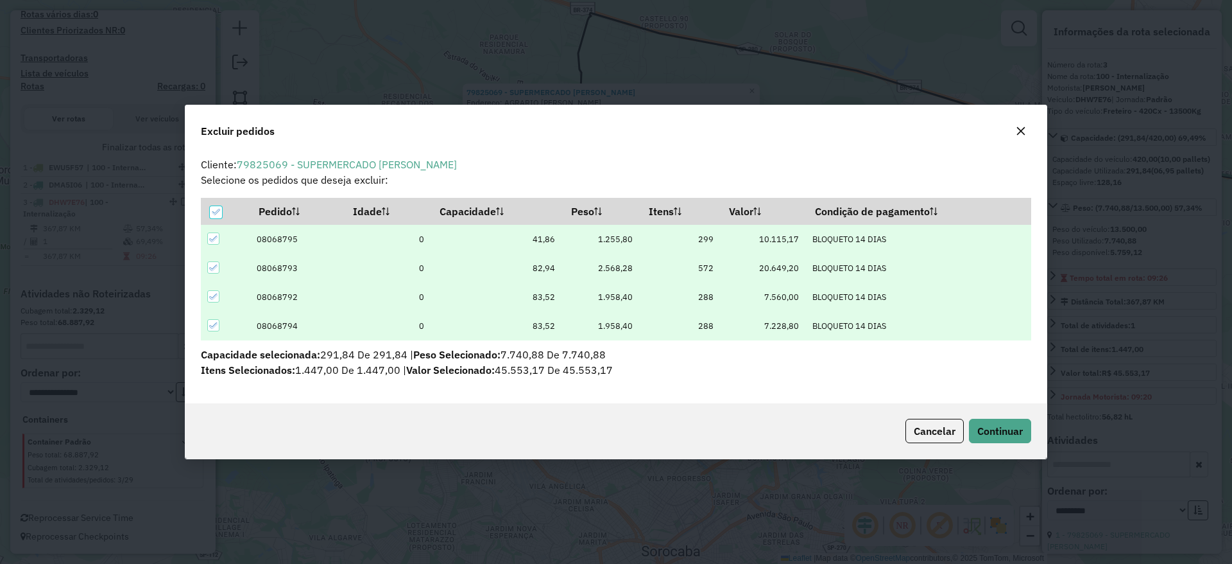
scroll to position [0, 0]
click at [1020, 128] on icon "button" at bounding box center [1021, 131] width 10 height 10
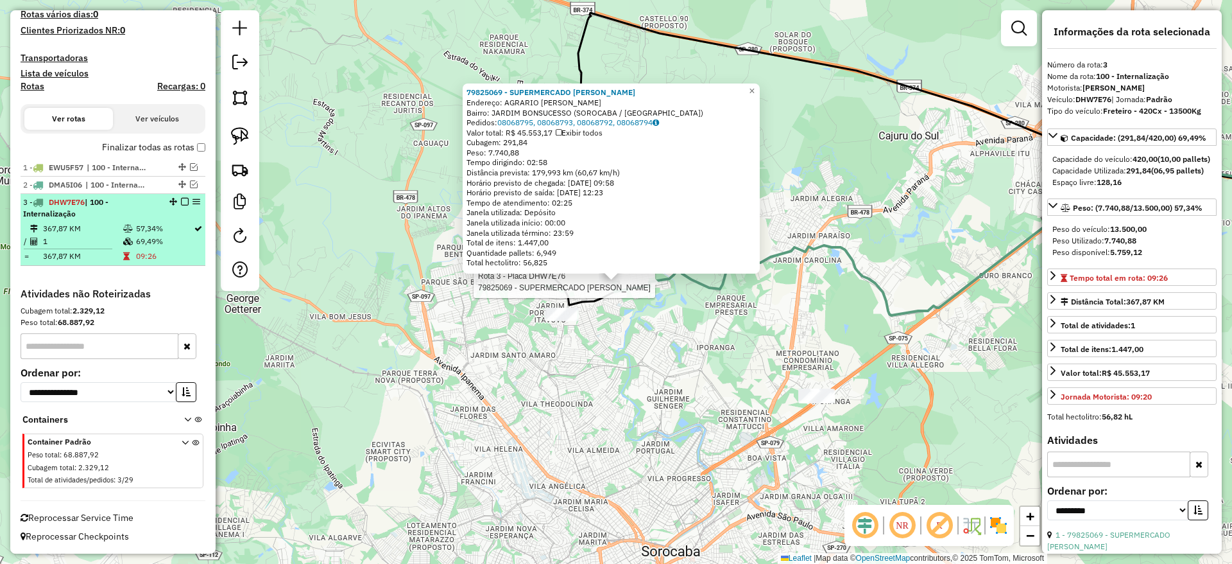
click at [182, 200] on em at bounding box center [185, 202] width 8 height 8
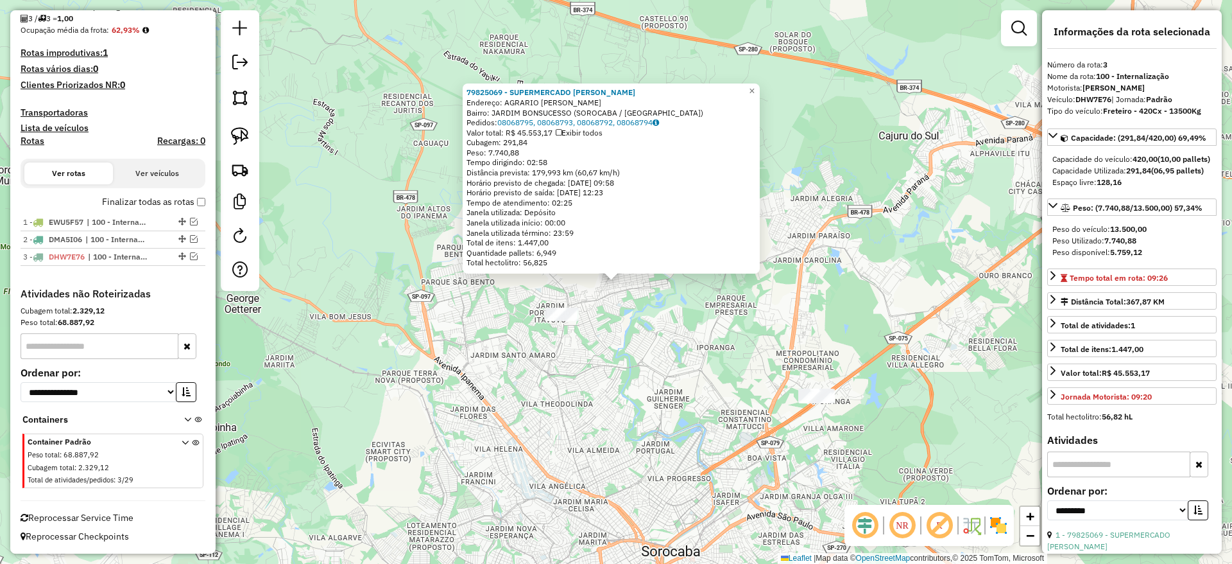
scroll to position [314, 0]
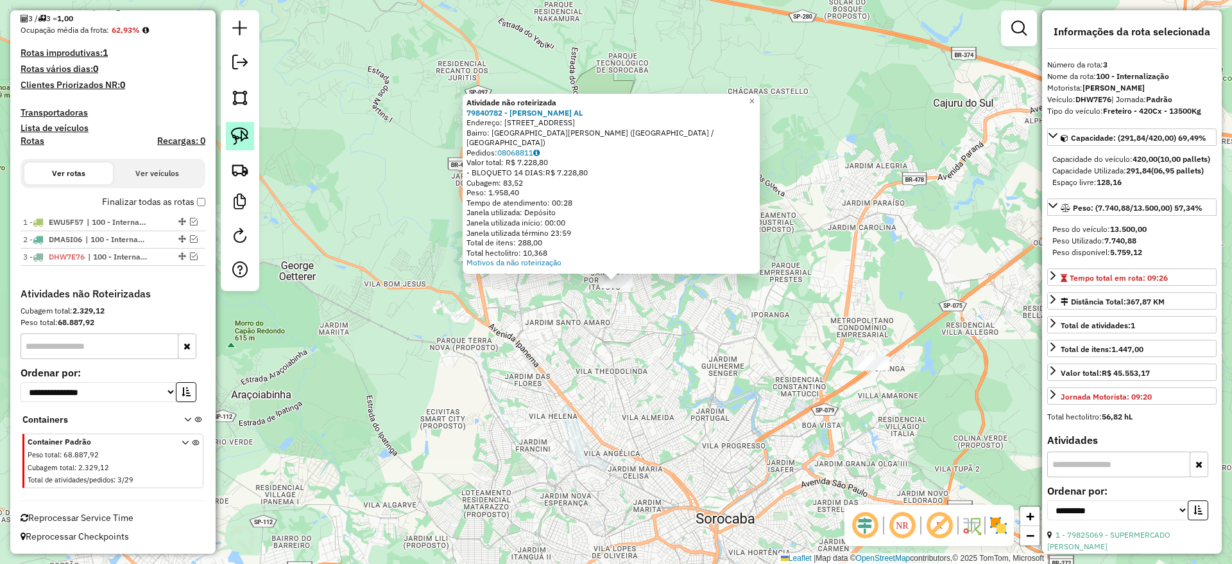
click at [245, 137] on img at bounding box center [240, 136] width 18 height 18
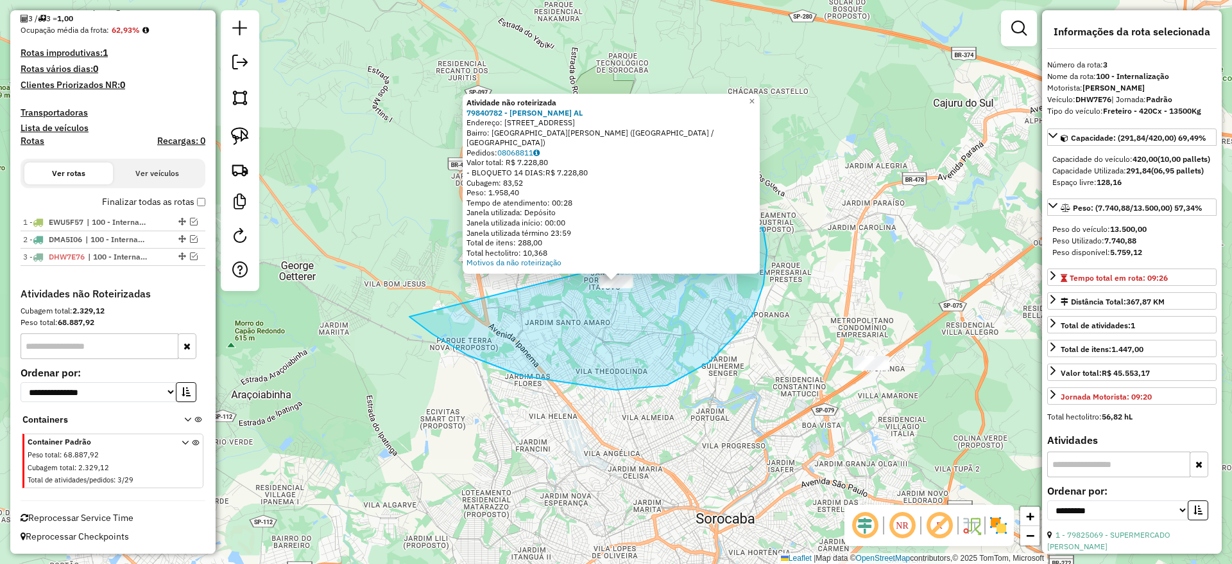
drag, startPoint x: 764, startPoint y: 284, endPoint x: 738, endPoint y: 186, distance: 101.5
click at [738, 186] on div "Atividade não roteirizada 79840782 - JOSEPHER OLIVEIRA AL Endereço: AV ITAVUVU …" at bounding box center [616, 282] width 1232 height 564
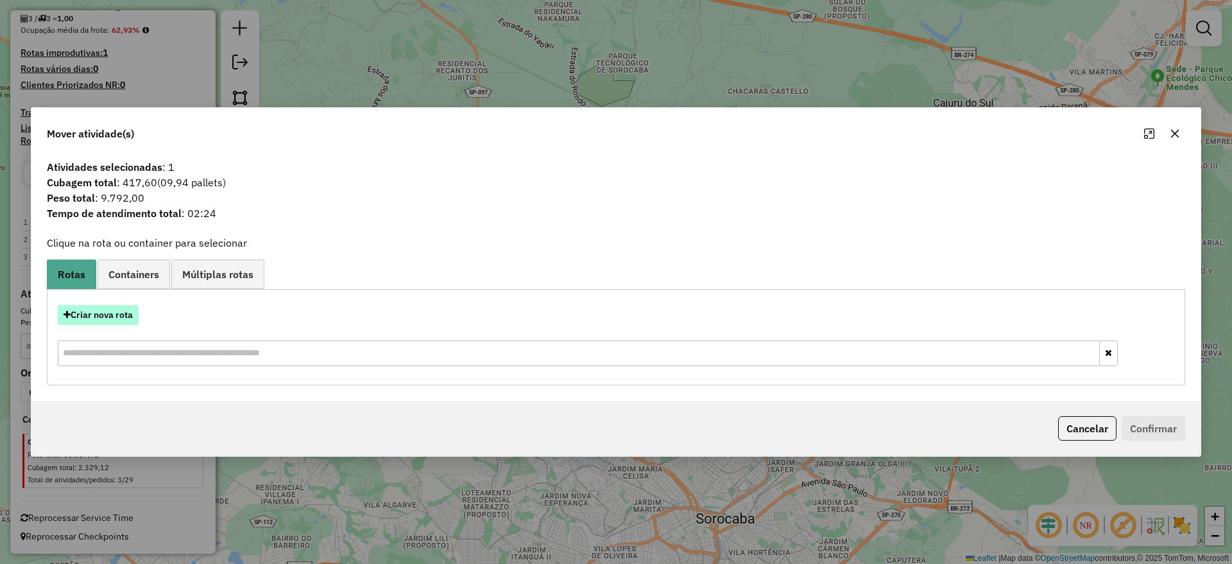
click at [93, 313] on button "Criar nova rota" at bounding box center [98, 315] width 81 height 20
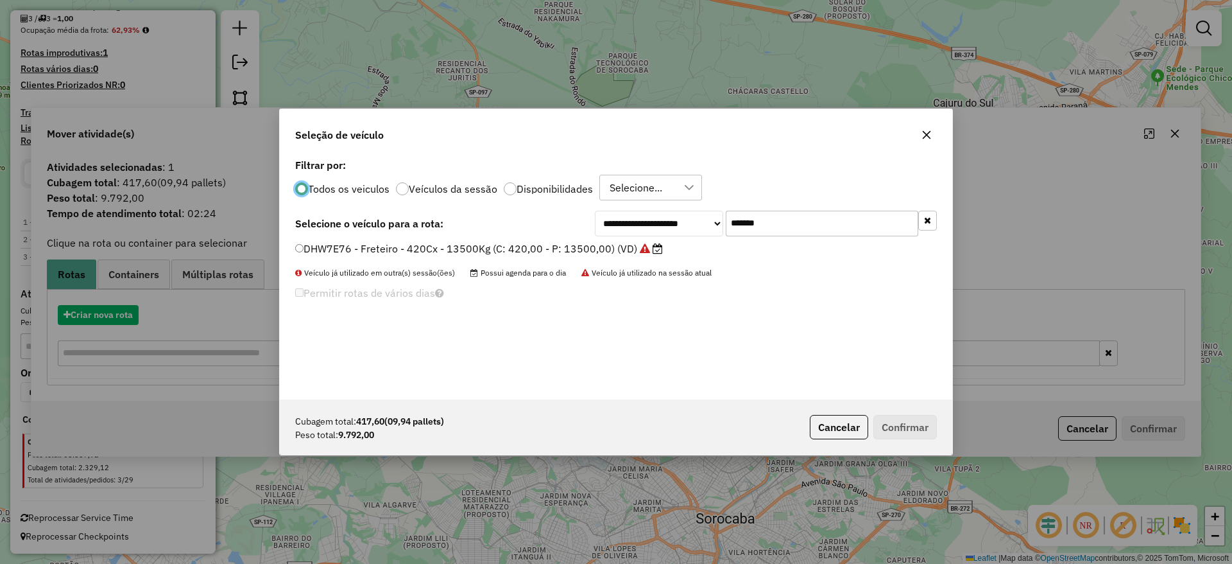
scroll to position [7, 4]
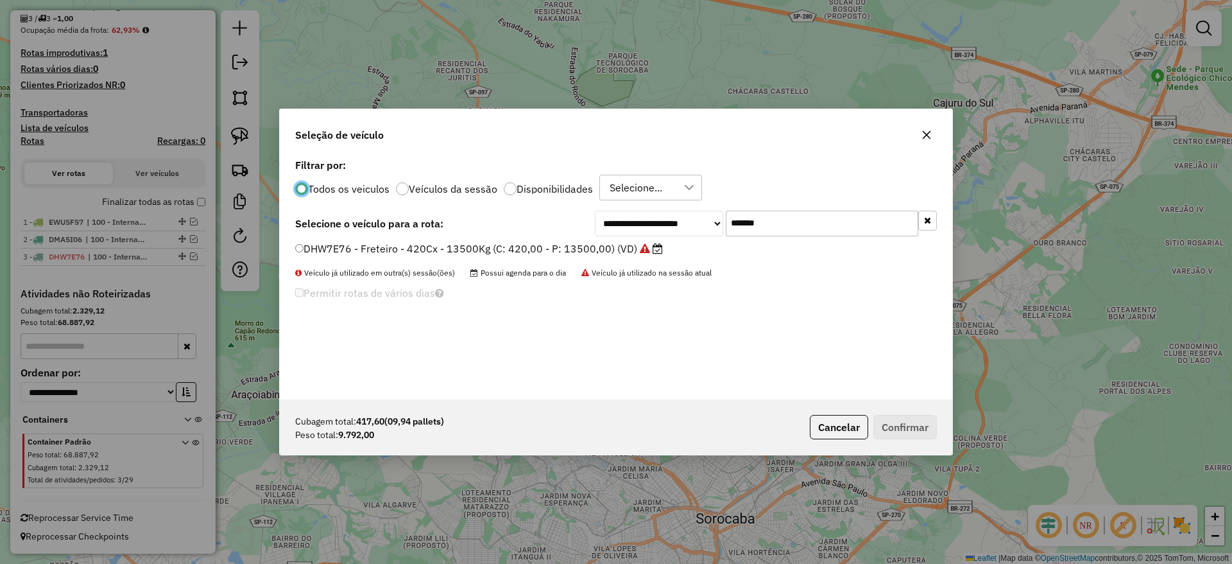
drag, startPoint x: 570, startPoint y: 223, endPoint x: 480, endPoint y: 219, distance: 89.9
click at [490, 219] on div "**********" at bounding box center [616, 224] width 642 height 26
paste input "text"
type input "*******"
click at [489, 237] on div "**********" at bounding box center [616, 277] width 673 height 244
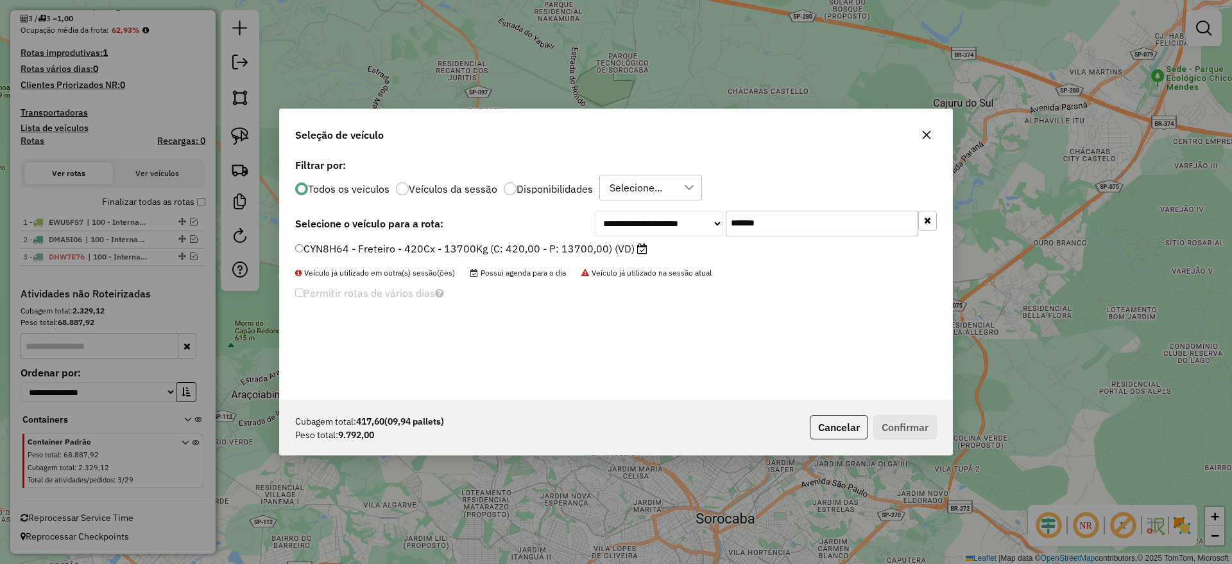
drag, startPoint x: 492, startPoint y: 242, endPoint x: 504, endPoint y: 245, distance: 11.8
click at [492, 241] on label "CYN8H64 - Freteiro - 420Cx - 13700Kg (C: 420,00 - P: 13700,00) (VD)" at bounding box center [471, 248] width 352 height 15
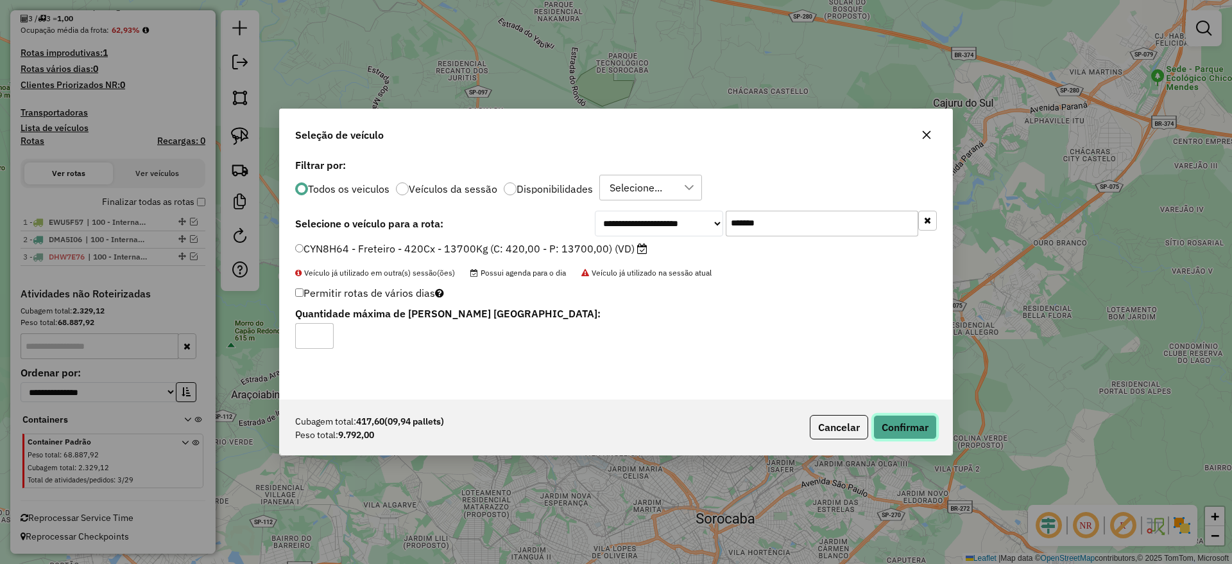
click at [929, 420] on button "Confirmar" at bounding box center [906, 427] width 64 height 24
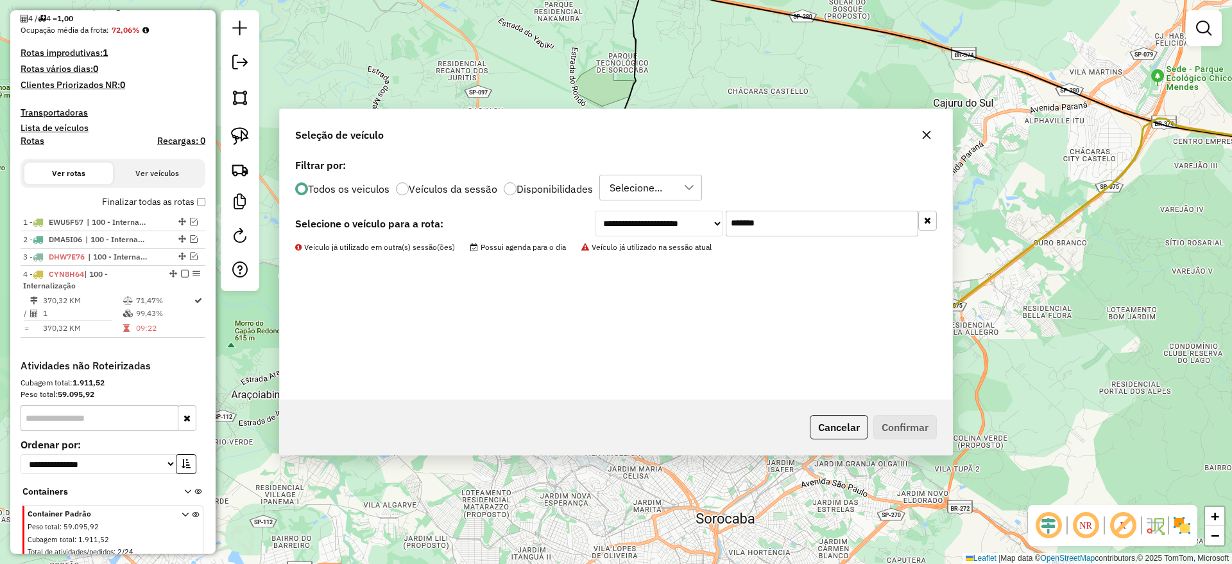
scroll to position [368, 0]
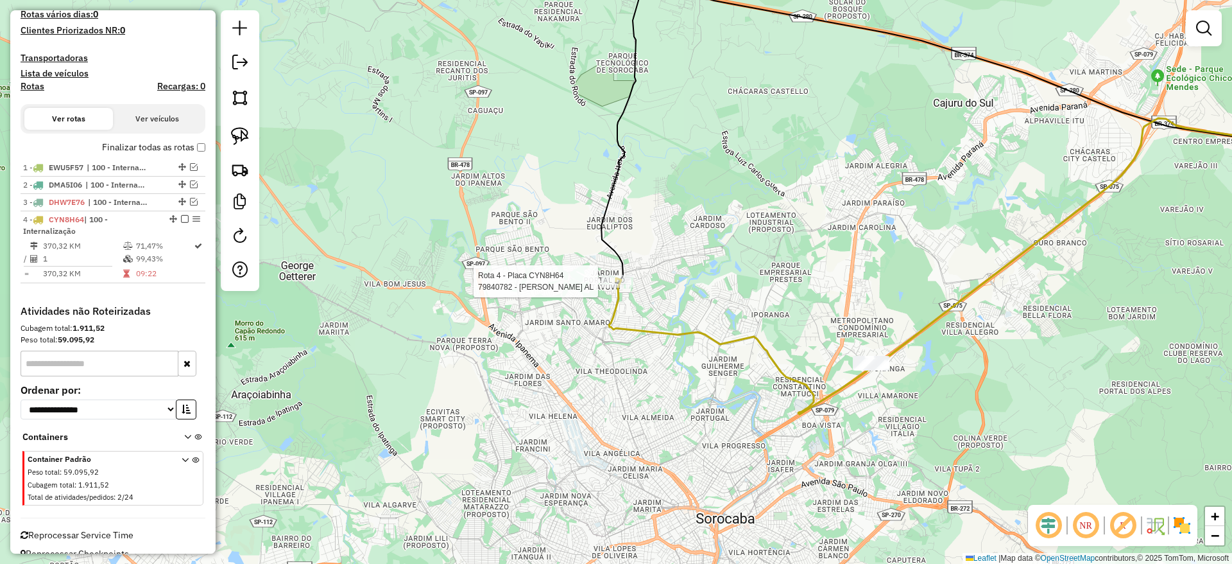
select select "**********"
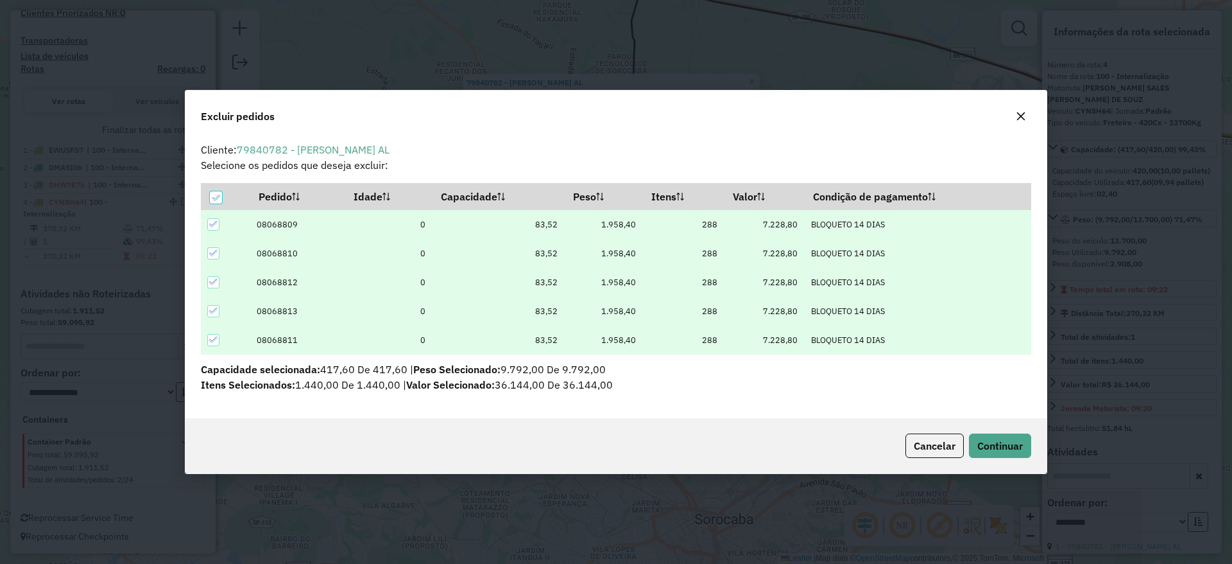
scroll to position [0, 0]
click at [1016, 120] on icon "button" at bounding box center [1021, 116] width 10 height 10
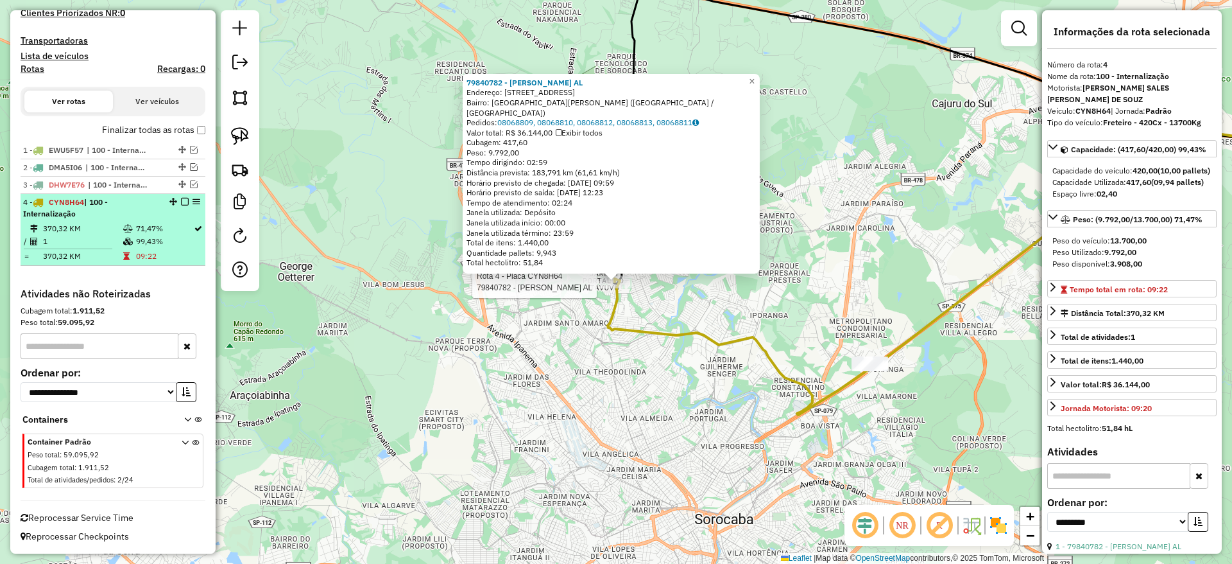
click at [182, 202] on em at bounding box center [185, 202] width 8 height 8
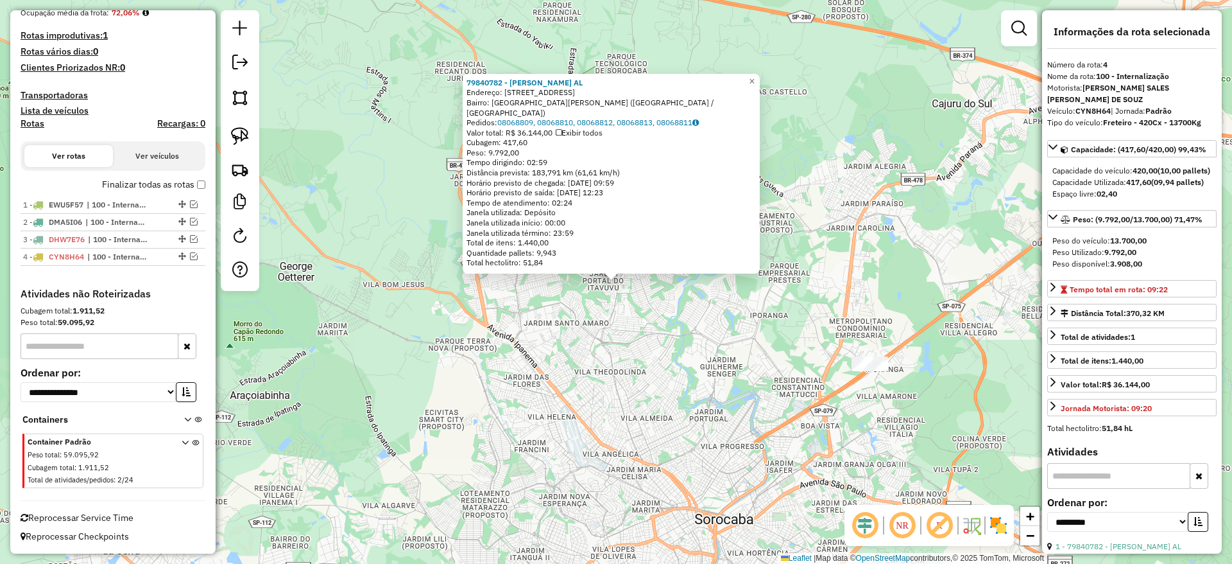
scroll to position [331, 0]
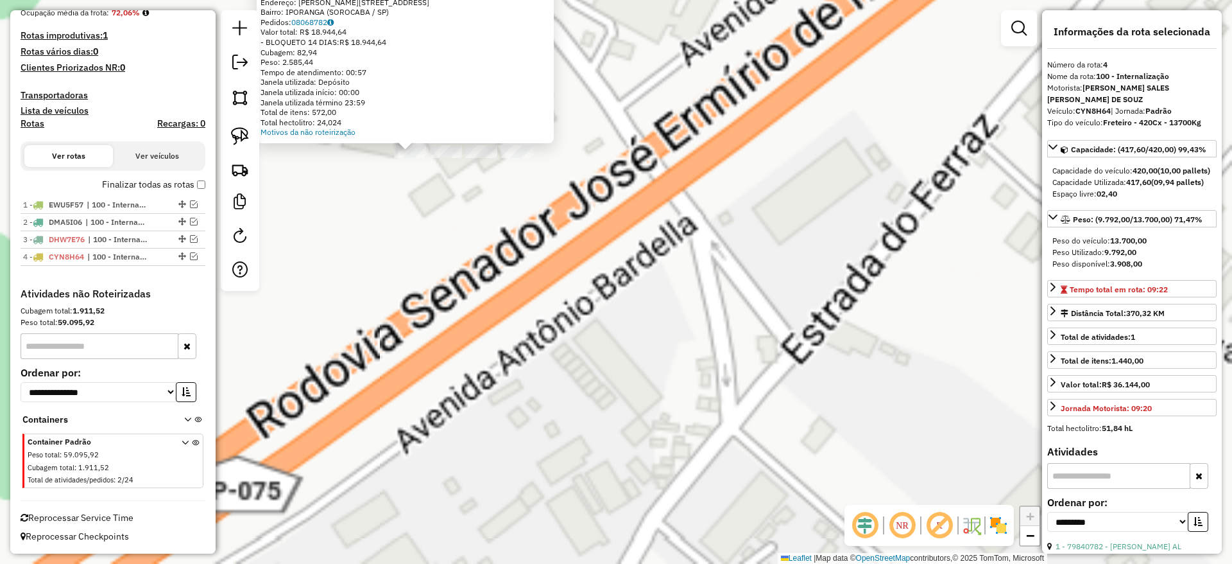
click at [517, 257] on div "Atividade não roteirizada 79837079 - REDE BOM LUGAR S. A. Endereço: AV HOLLINGS…" at bounding box center [616, 282] width 1232 height 564
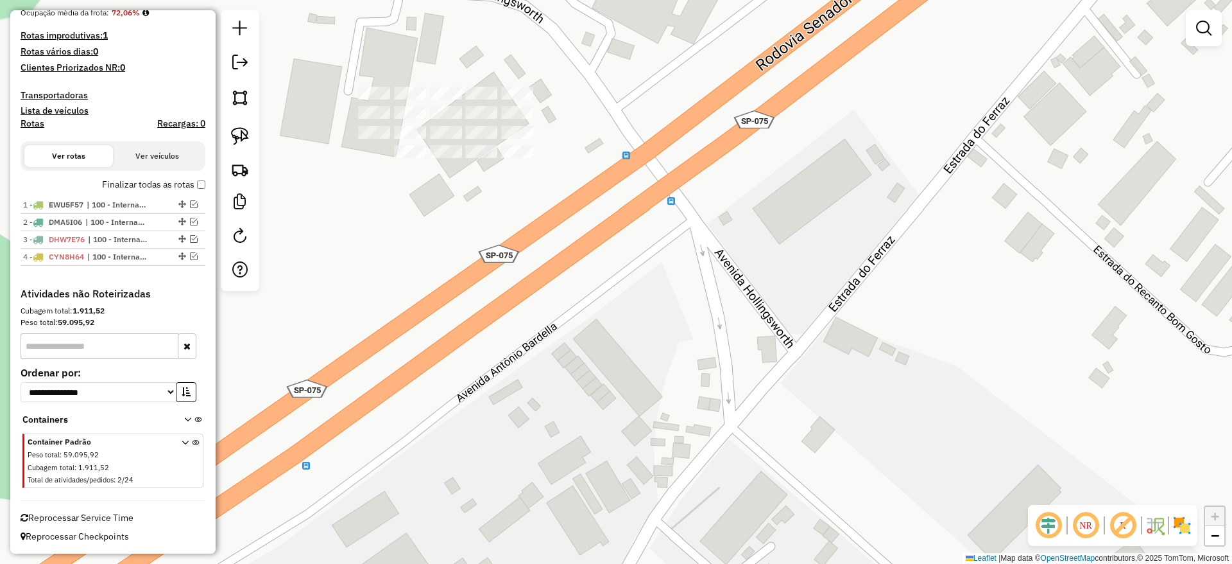
drag, startPoint x: 561, startPoint y: 358, endPoint x: 568, endPoint y: 365, distance: 10.0
click at [568, 365] on div "Janela de atendimento Grade de atendimento Capacidade Transportadoras Veículos …" at bounding box center [616, 282] width 1232 height 564
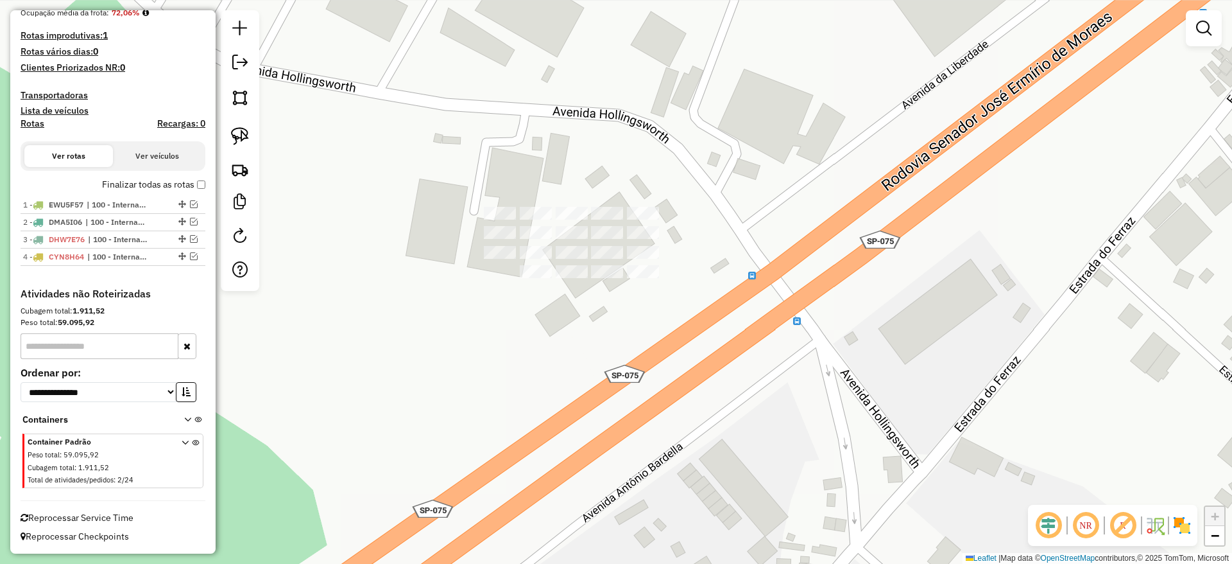
click at [392, 287] on div "Janela de atendimento Grade de atendimento Capacidade Transportadoras Veículos …" at bounding box center [616, 282] width 1232 height 564
drag, startPoint x: 238, startPoint y: 131, endPoint x: 472, endPoint y: 195, distance: 242.9
click at [238, 132] on img at bounding box center [240, 136] width 18 height 18
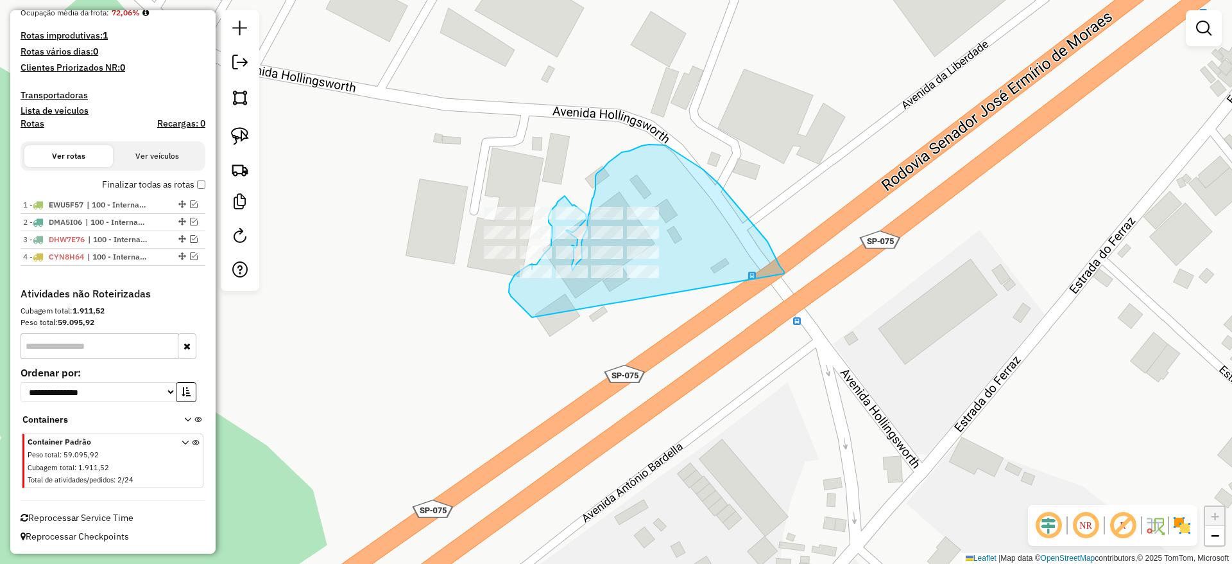
drag, startPoint x: 775, startPoint y: 255, endPoint x: 554, endPoint y: 332, distance: 234.3
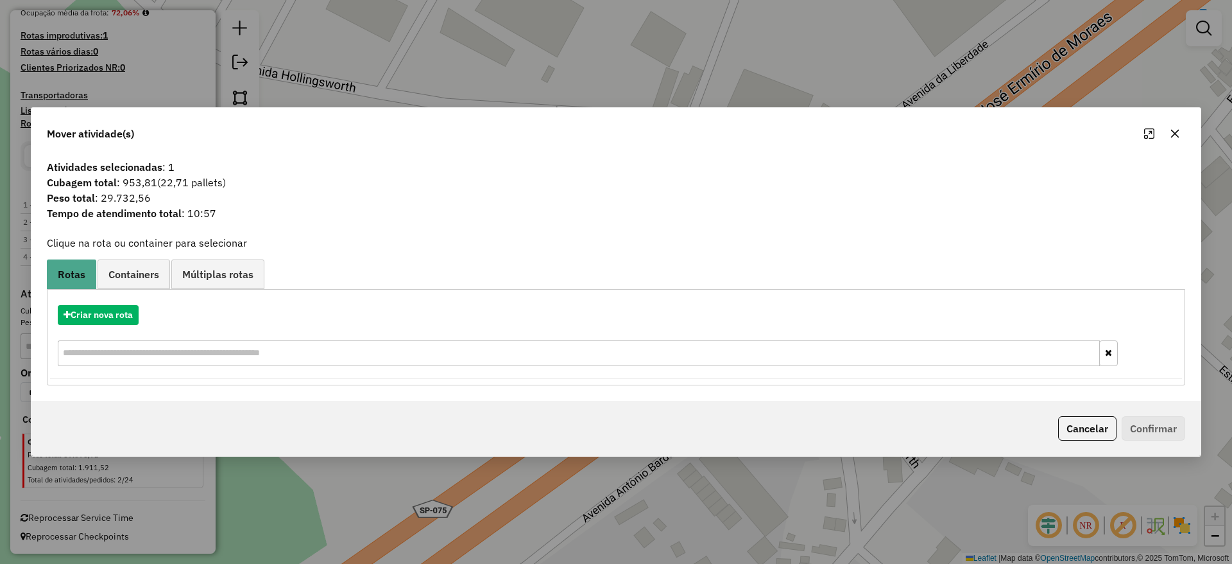
click at [1175, 137] on icon "button" at bounding box center [1175, 133] width 10 height 10
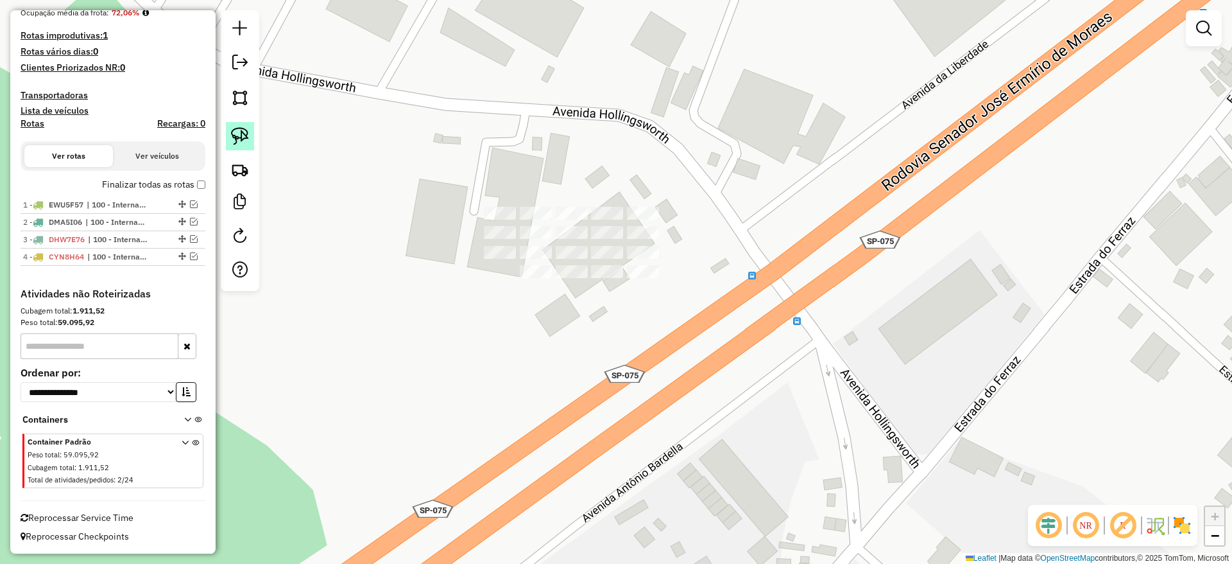
click at [230, 122] on link at bounding box center [240, 136] width 28 height 28
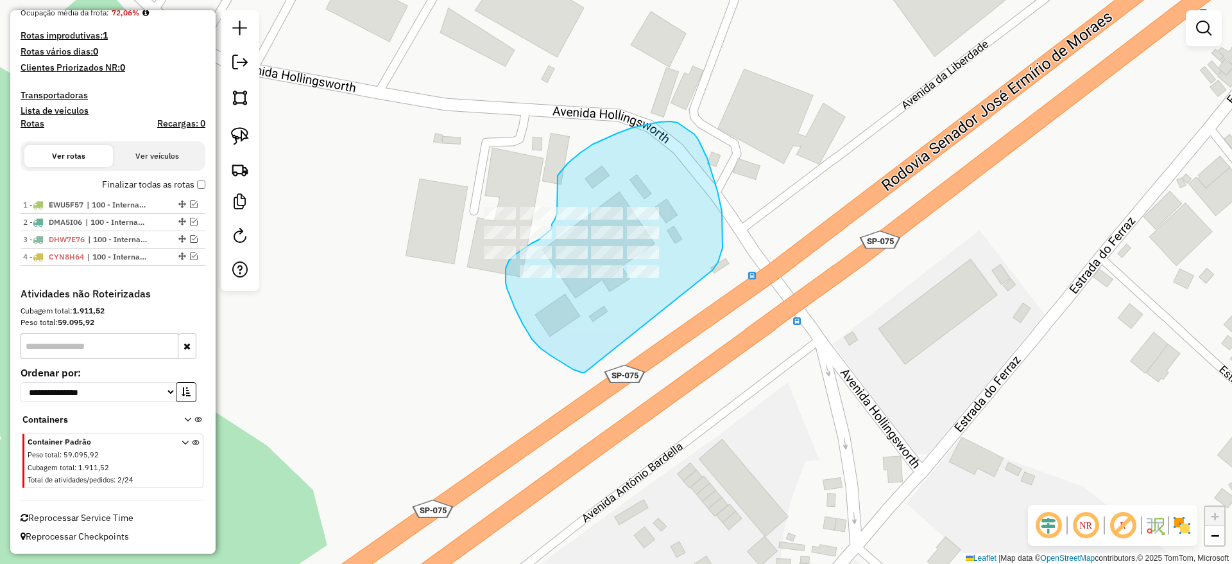
drag, startPoint x: 718, startPoint y: 262, endPoint x: 594, endPoint y: 370, distance: 164.2
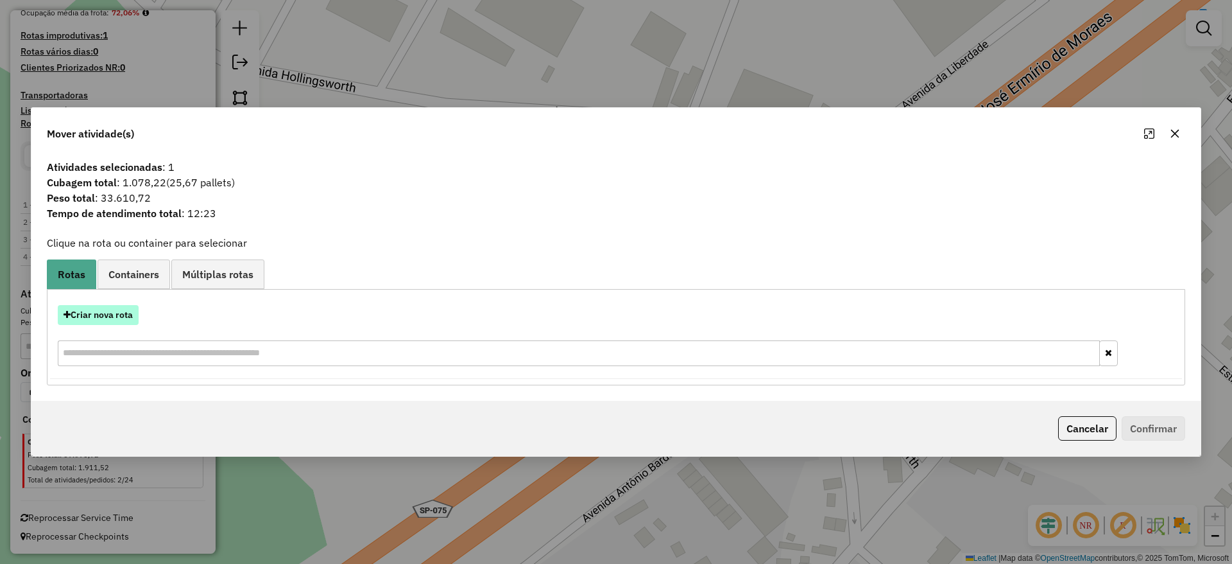
click at [90, 319] on button "Criar nova rota" at bounding box center [98, 315] width 81 height 20
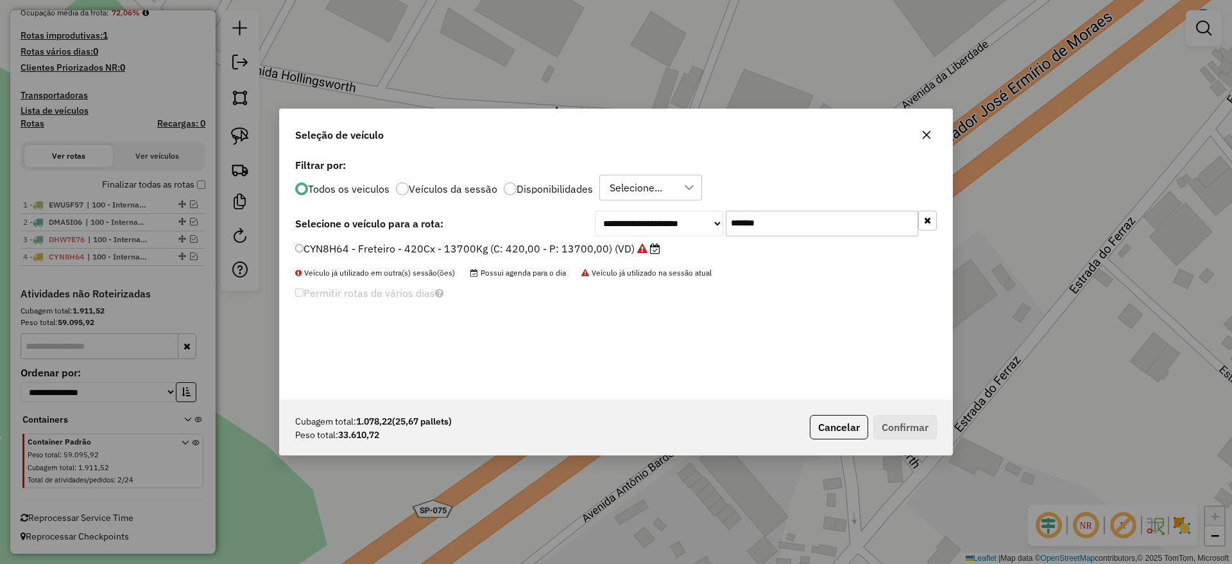
scroll to position [7, 4]
drag, startPoint x: 791, startPoint y: 232, endPoint x: 588, endPoint y: 221, distance: 203.1
click at [591, 219] on div "**********" at bounding box center [616, 224] width 642 height 26
paste input "text"
type input "*******"
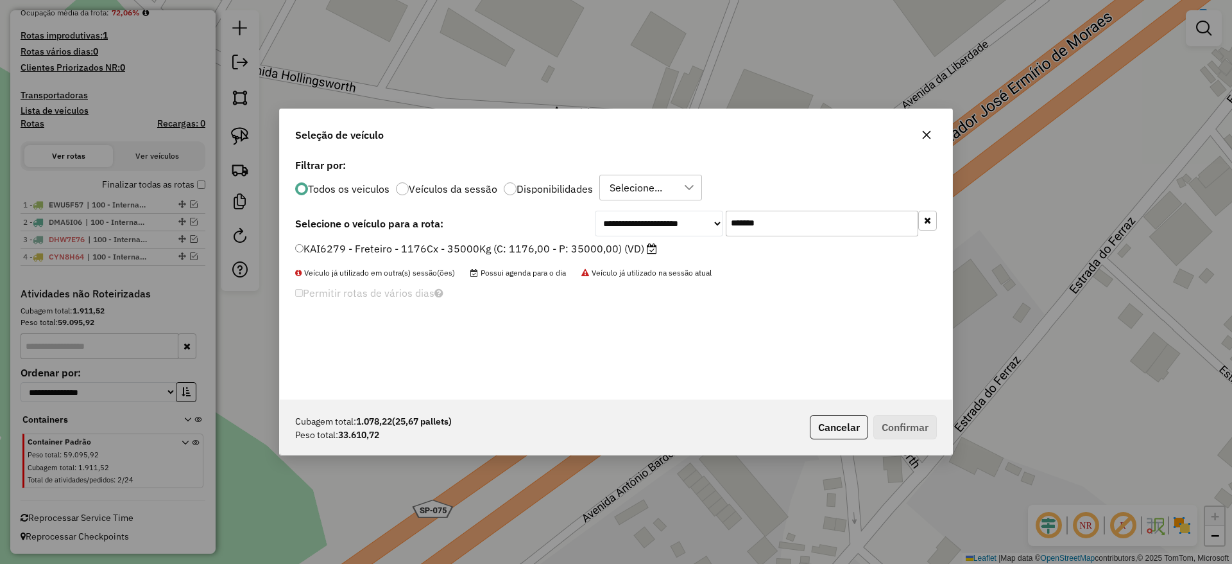
drag, startPoint x: 540, startPoint y: 249, endPoint x: 556, endPoint y: 254, distance: 16.8
click at [540, 249] on label "KAI6279 - Freteiro - 1176Cx - 35000Kg (C: 1176,00 - P: 35000,00) (VD)" at bounding box center [476, 248] width 362 height 15
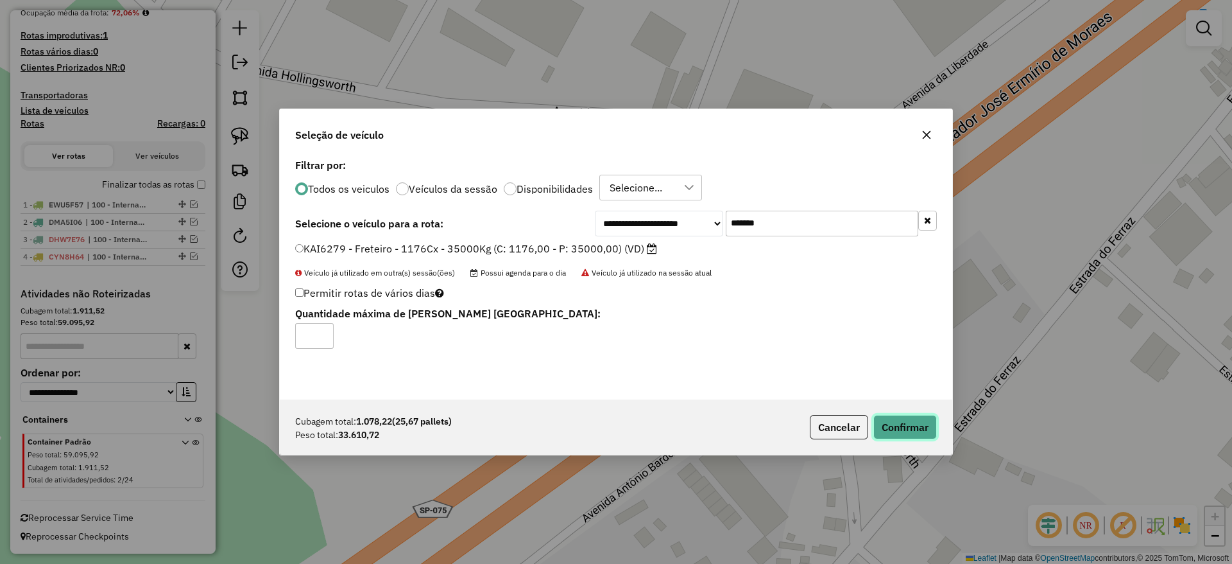
drag, startPoint x: 875, startPoint y: 422, endPoint x: 811, endPoint y: 453, distance: 70.9
click at [874, 422] on button "Confirmar" at bounding box center [906, 427] width 64 height 24
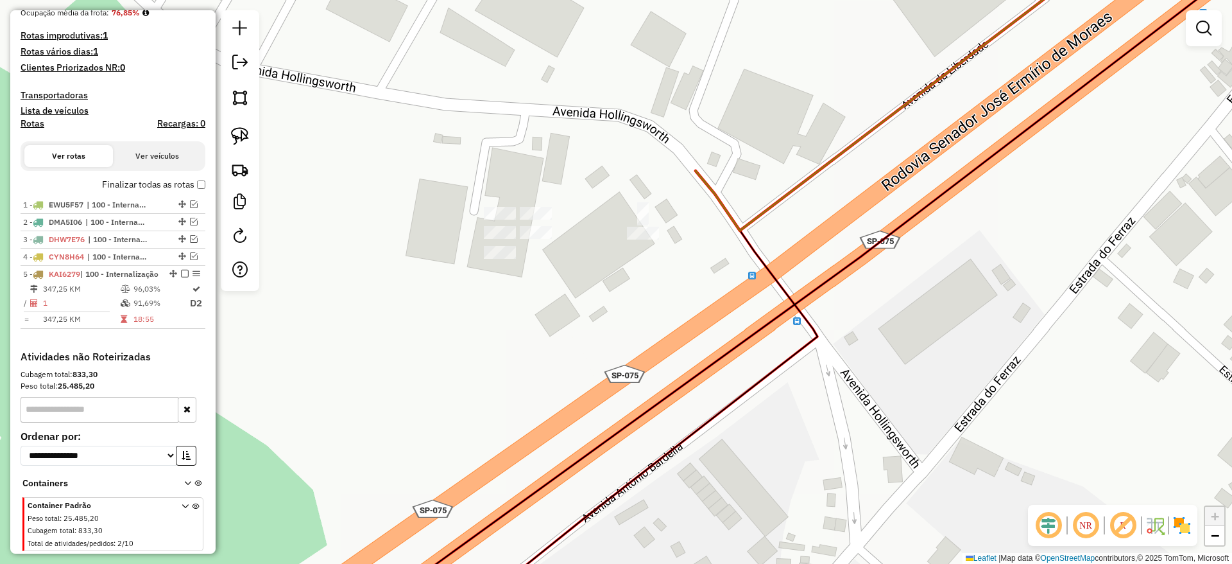
scroll to position [386, 0]
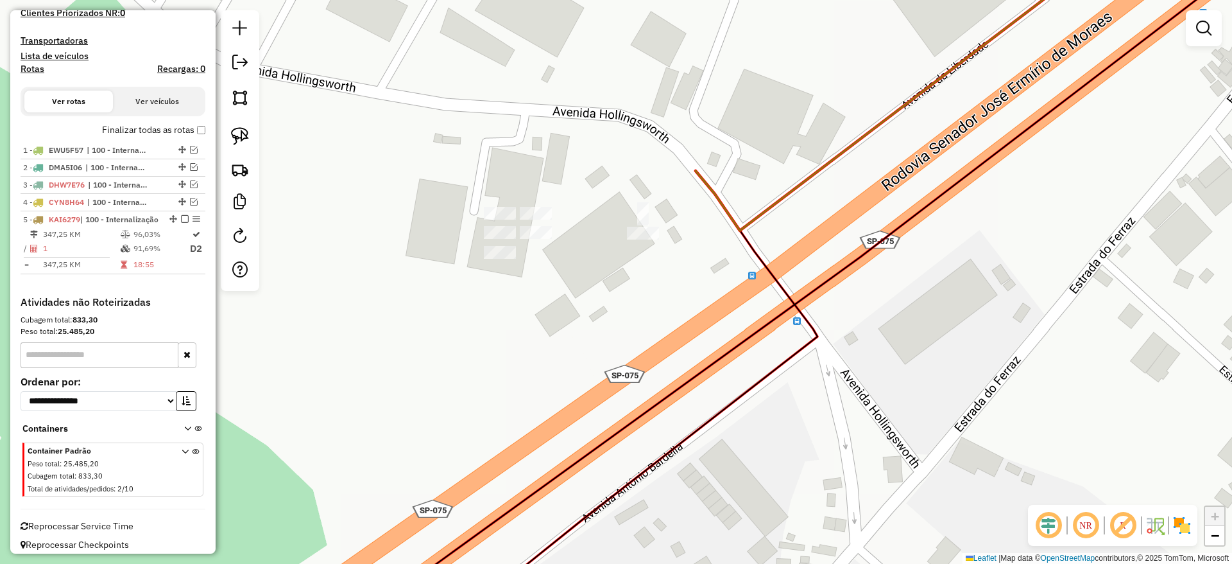
click at [626, 243] on div "Janela de atendimento Grade de atendimento Capacidade Transportadoras Veículos …" at bounding box center [616, 282] width 1232 height 564
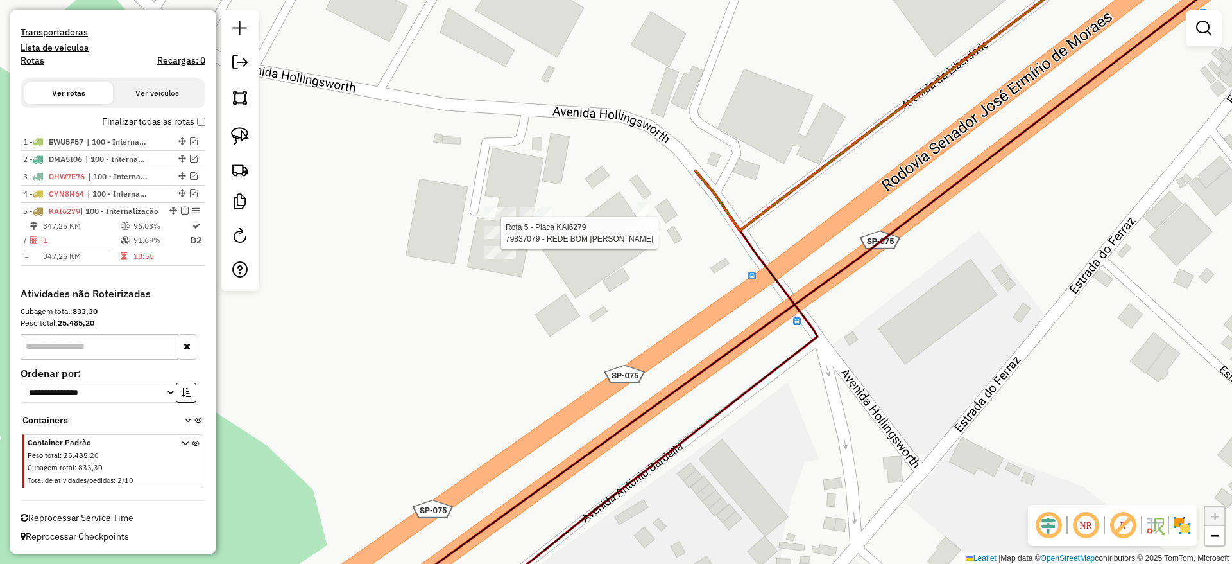
select select "**********"
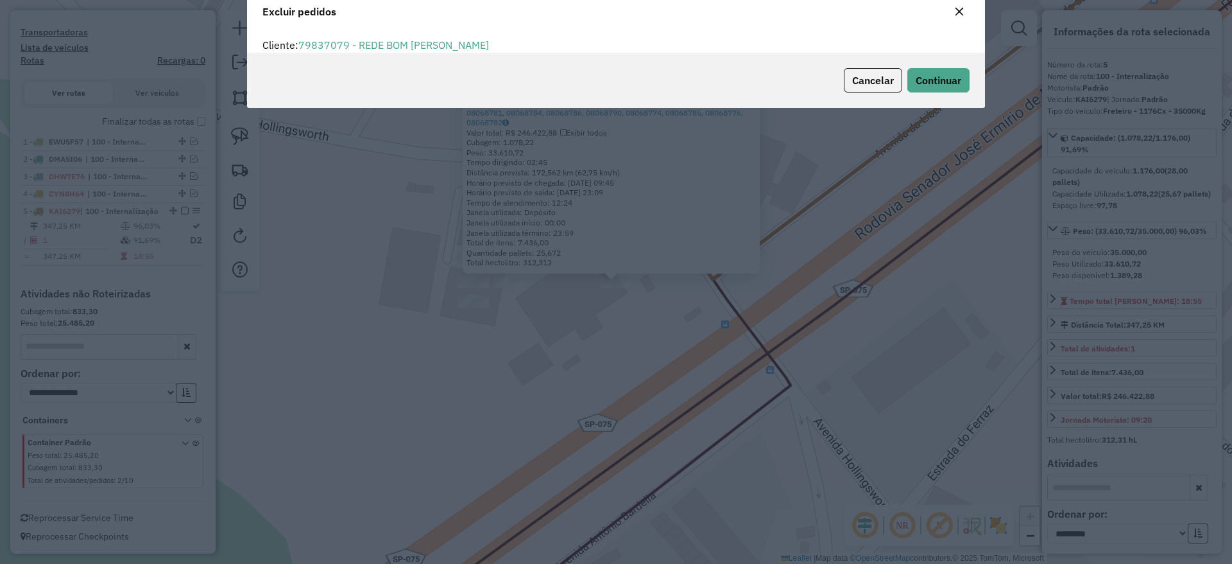
scroll to position [44, 0]
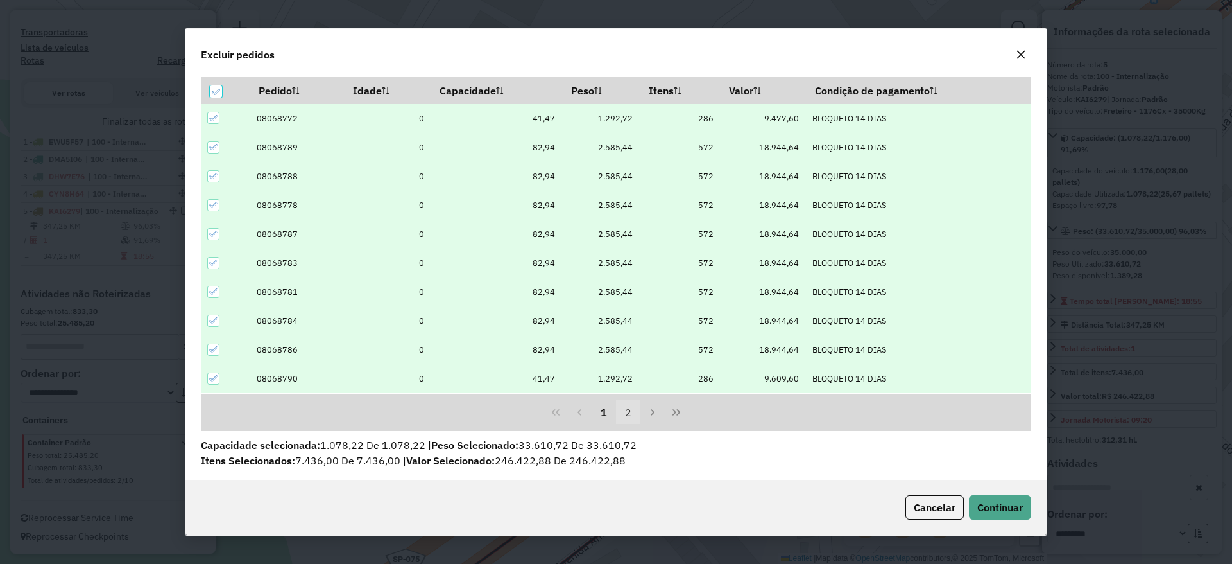
click at [617, 415] on button "2" at bounding box center [628, 412] width 24 height 24
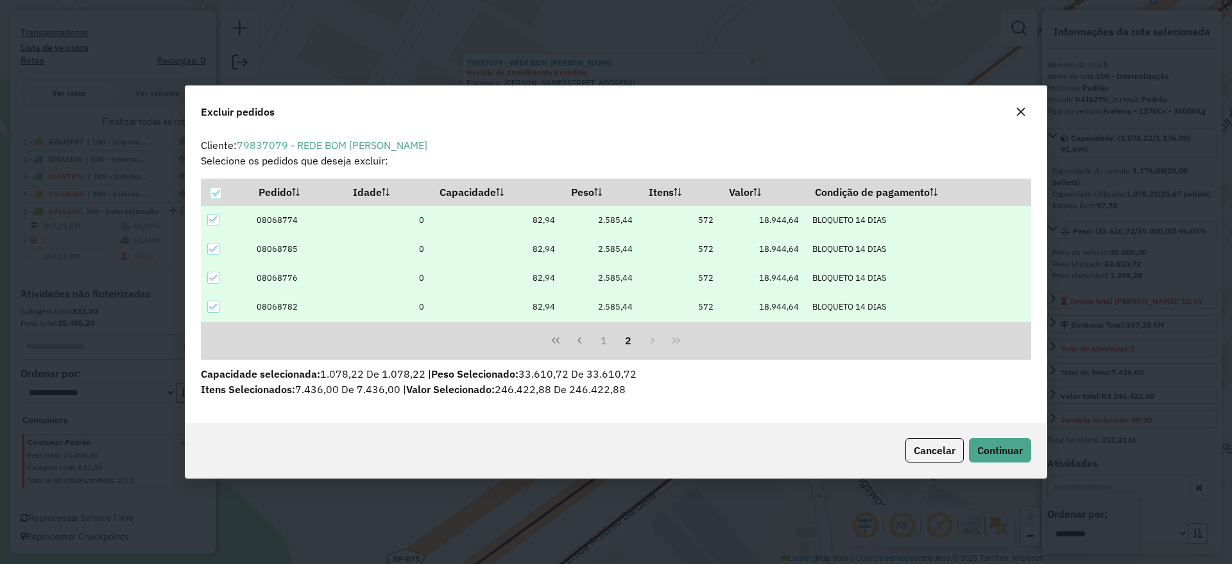
scroll to position [0, 0]
click at [602, 337] on button "1" at bounding box center [604, 340] width 24 height 24
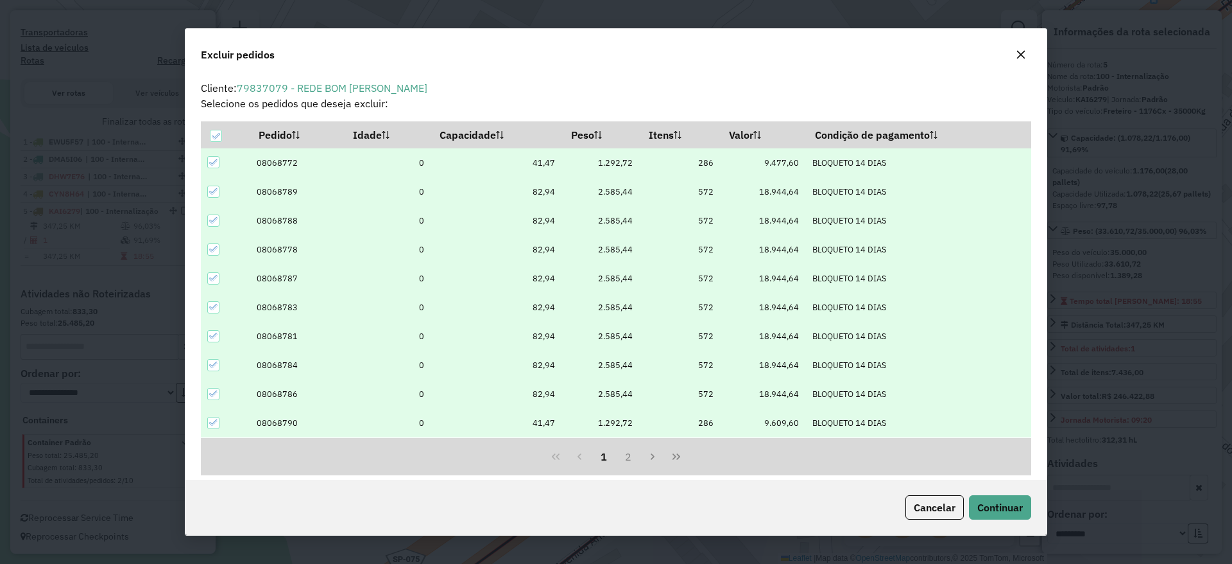
click at [1020, 58] on icon "button" at bounding box center [1021, 54] width 10 height 10
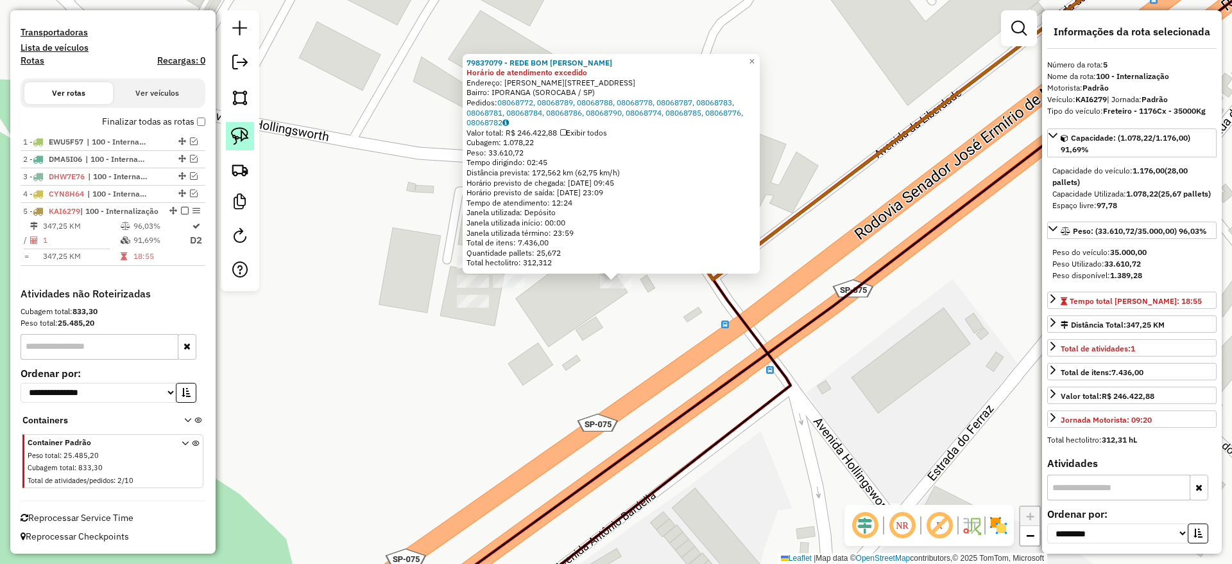
click at [226, 141] on link at bounding box center [240, 136] width 28 height 28
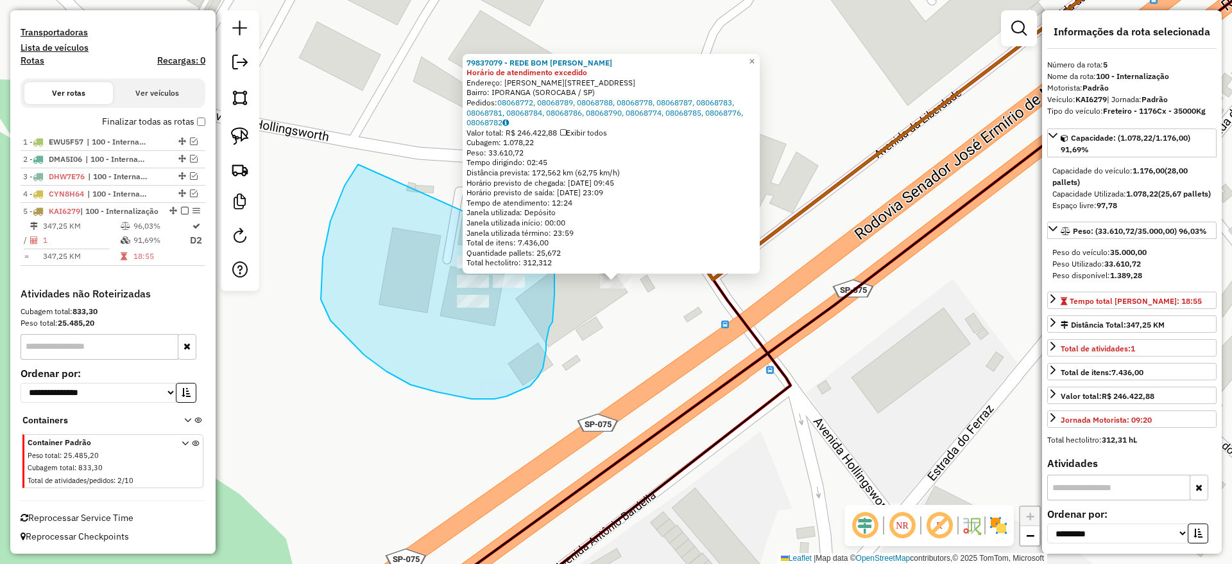
drag, startPoint x: 358, startPoint y: 165, endPoint x: 546, endPoint y: 200, distance: 190.6
click at [546, 200] on div "79837079 - REDE BOM LUGAR S. A. Horário de atendimento excedido Endereço: AV HO…" at bounding box center [616, 282] width 1232 height 564
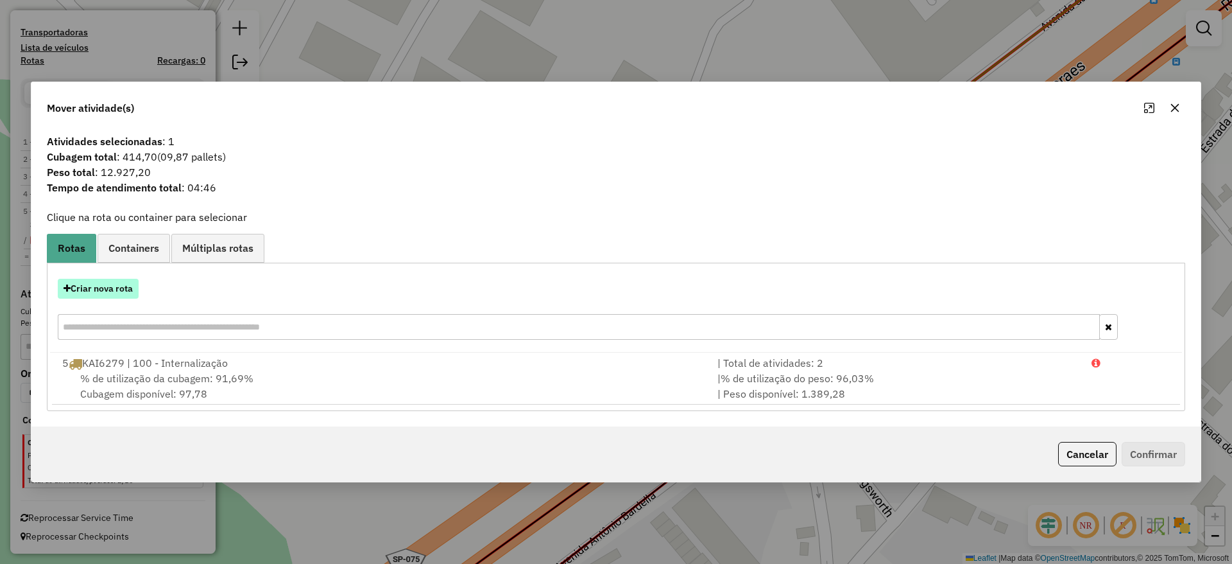
click at [99, 286] on button "Criar nova rota" at bounding box center [98, 289] width 81 height 20
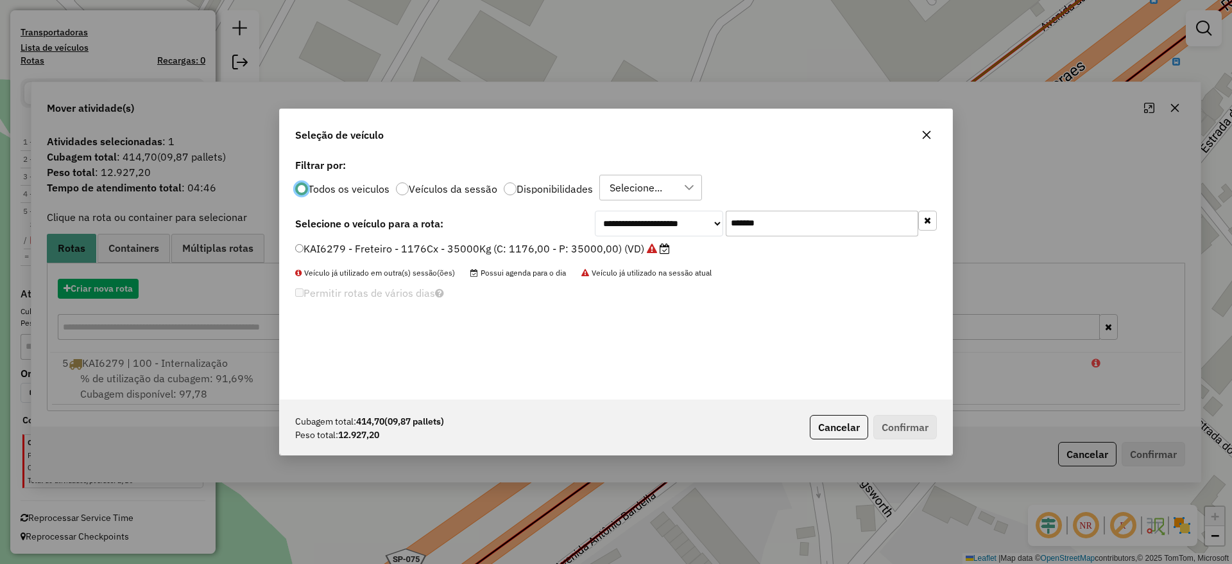
scroll to position [7, 4]
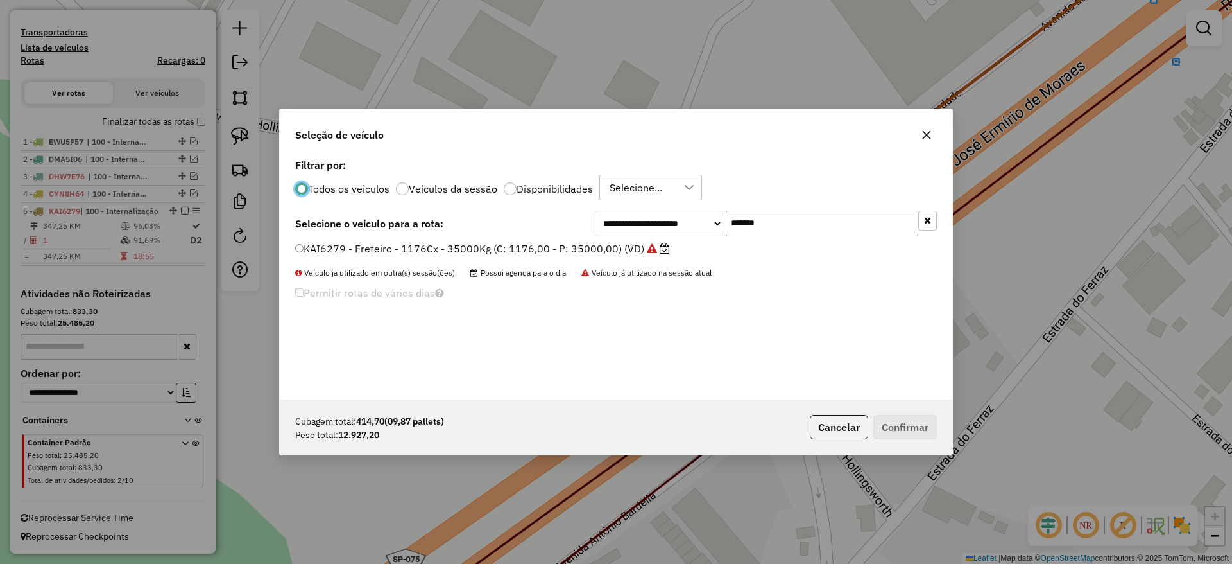
drag, startPoint x: 764, startPoint y: 221, endPoint x: 720, endPoint y: 227, distance: 44.7
click at [720, 227] on div "**********" at bounding box center [766, 224] width 342 height 26
drag, startPoint x: 806, startPoint y: 221, endPoint x: 564, endPoint y: 210, distance: 242.3
click at [585, 200] on div "**********" at bounding box center [616, 277] width 673 height 244
paste input "text"
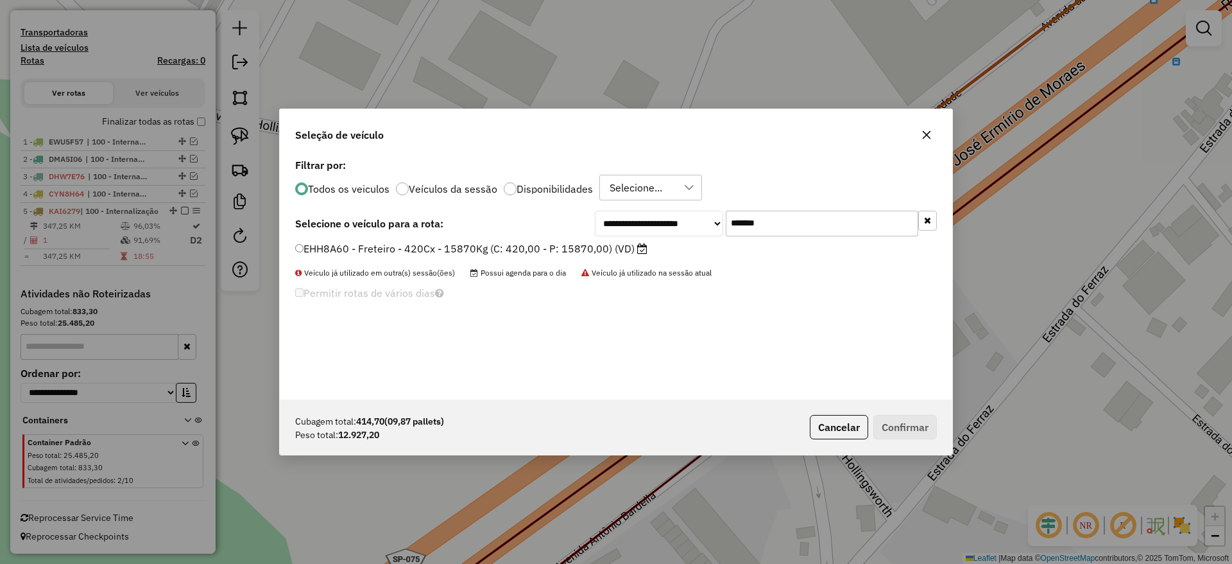
type input "*******"
click at [505, 245] on label "EHH8A60 - Freteiro - 420Cx - 15870Kg (C: 420,00 - P: 15870,00) (VD)" at bounding box center [471, 248] width 352 height 15
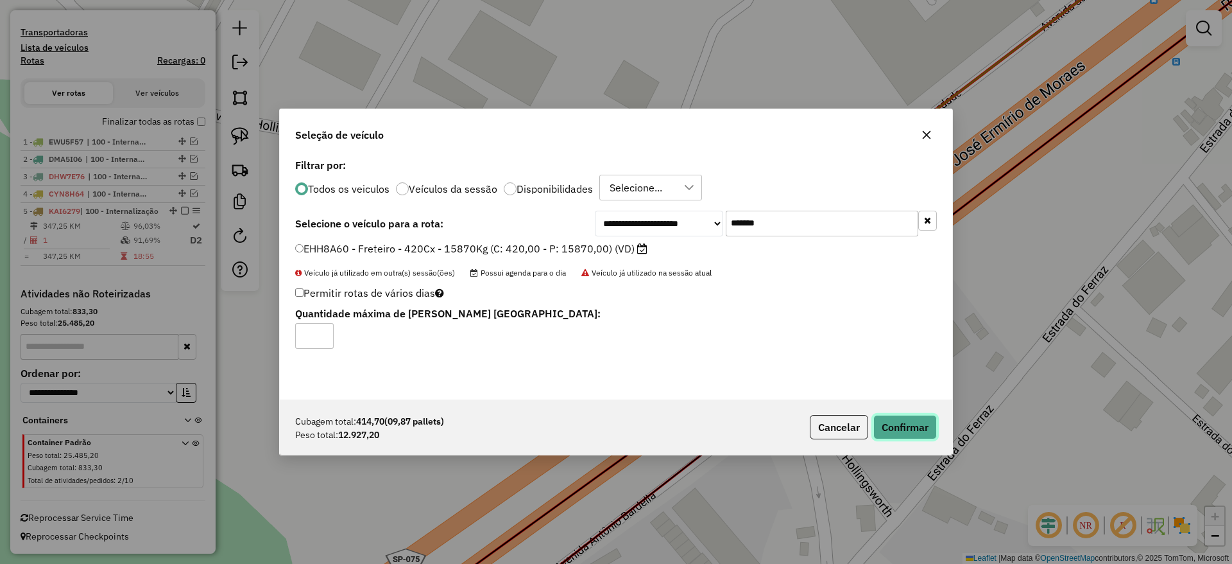
click at [906, 422] on button "Confirmar" at bounding box center [906, 427] width 64 height 24
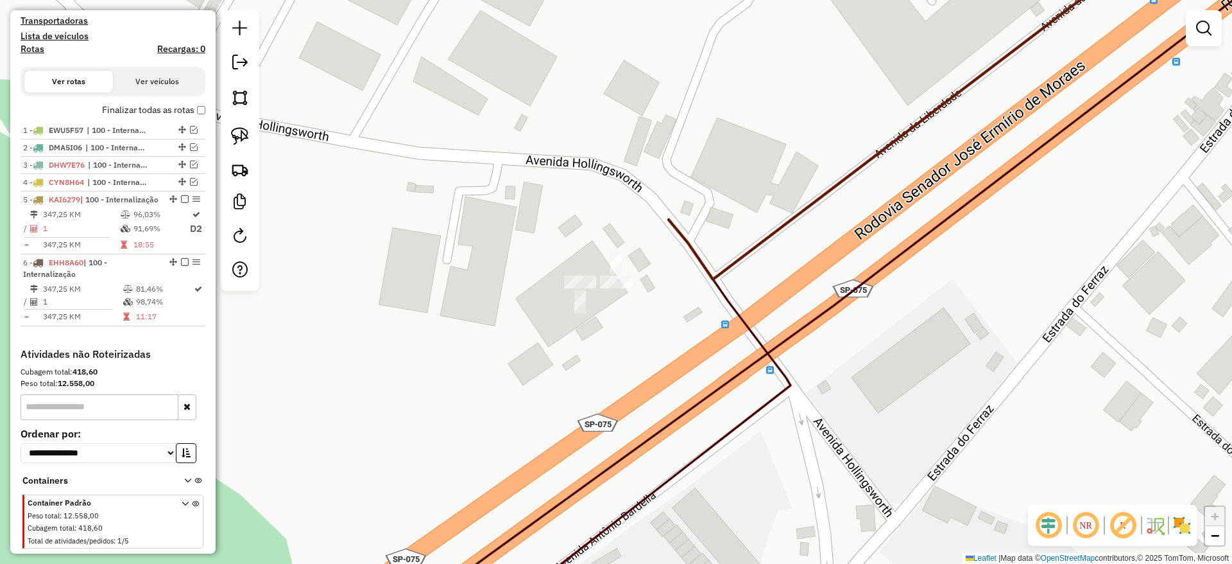
scroll to position [366, 0]
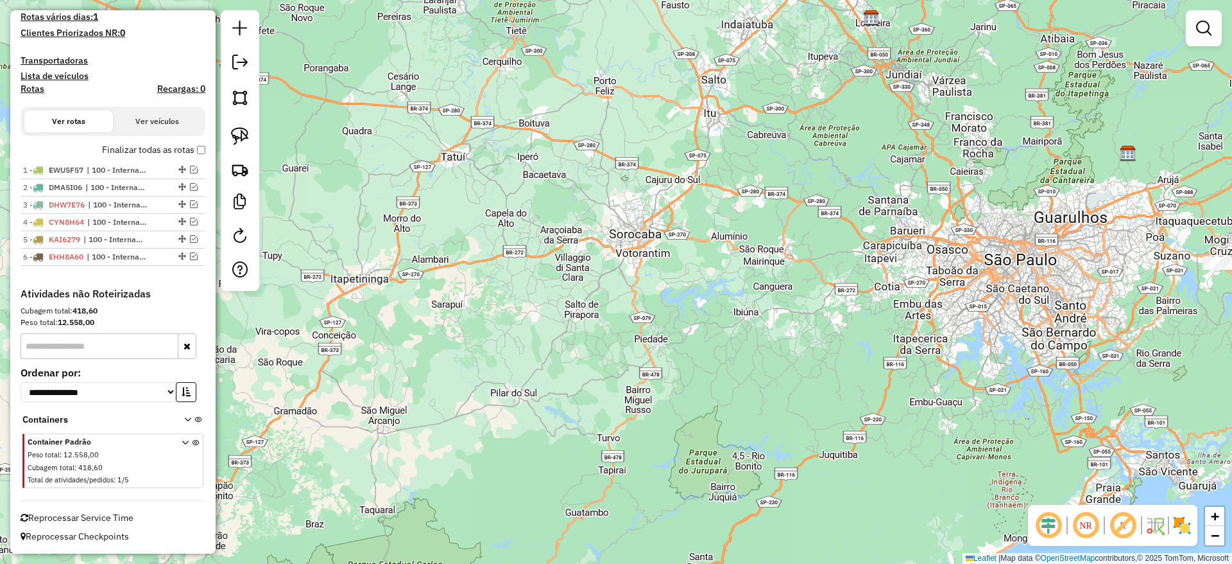
click at [250, 118] on div at bounding box center [240, 150] width 39 height 281
click at [250, 122] on link at bounding box center [240, 136] width 28 height 28
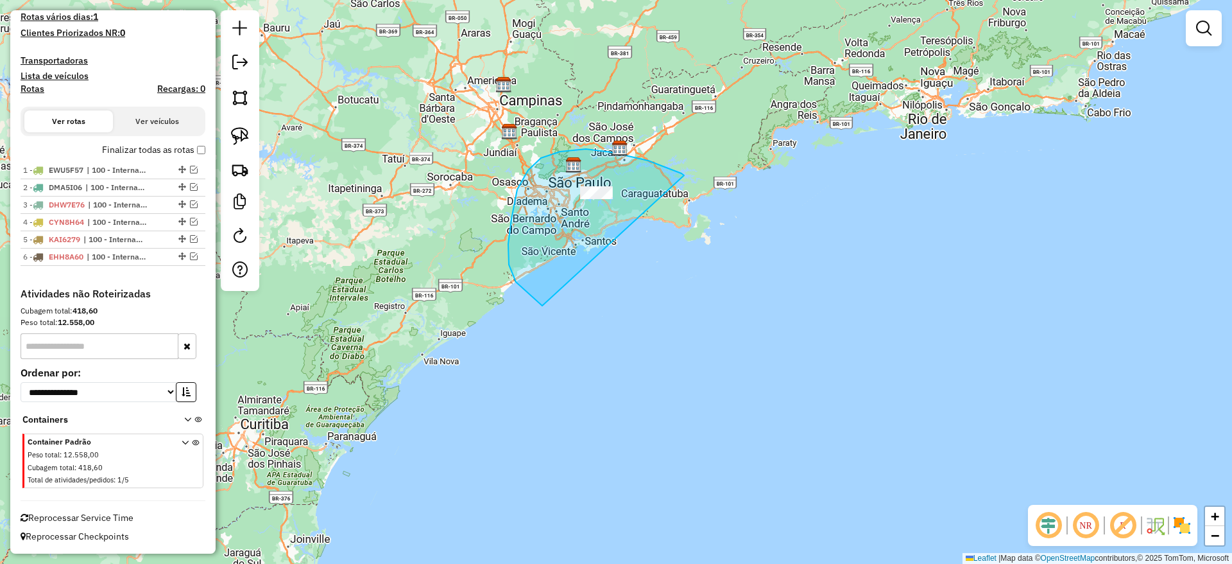
drag, startPoint x: 682, startPoint y: 173, endPoint x: 547, endPoint y: 309, distance: 191.5
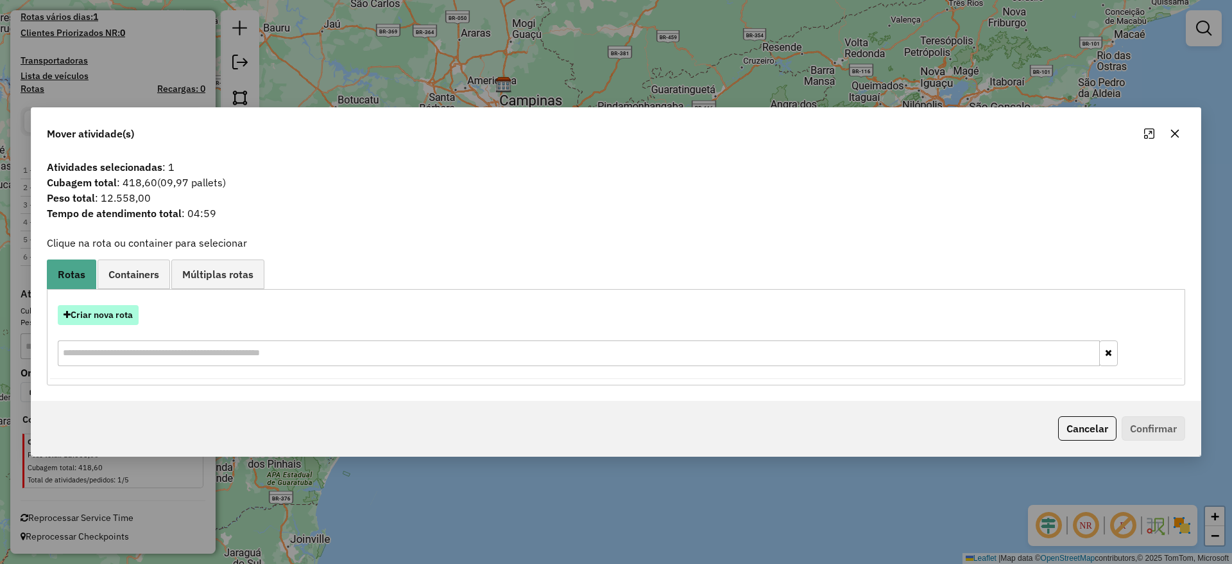
click at [117, 314] on button "Criar nova rota" at bounding box center [98, 315] width 81 height 20
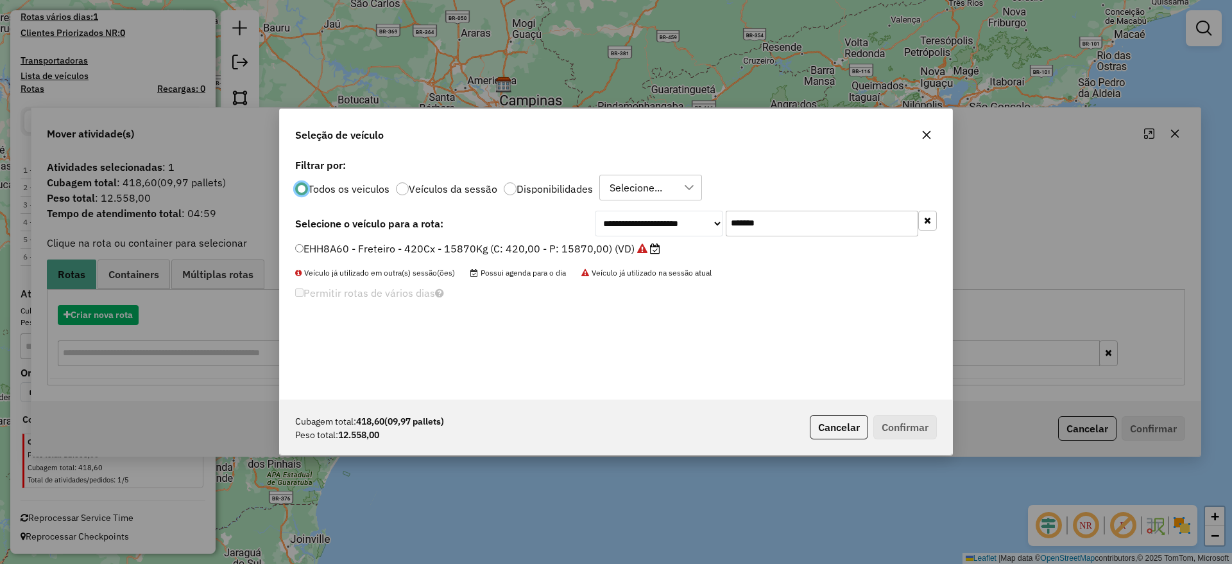
scroll to position [7, 4]
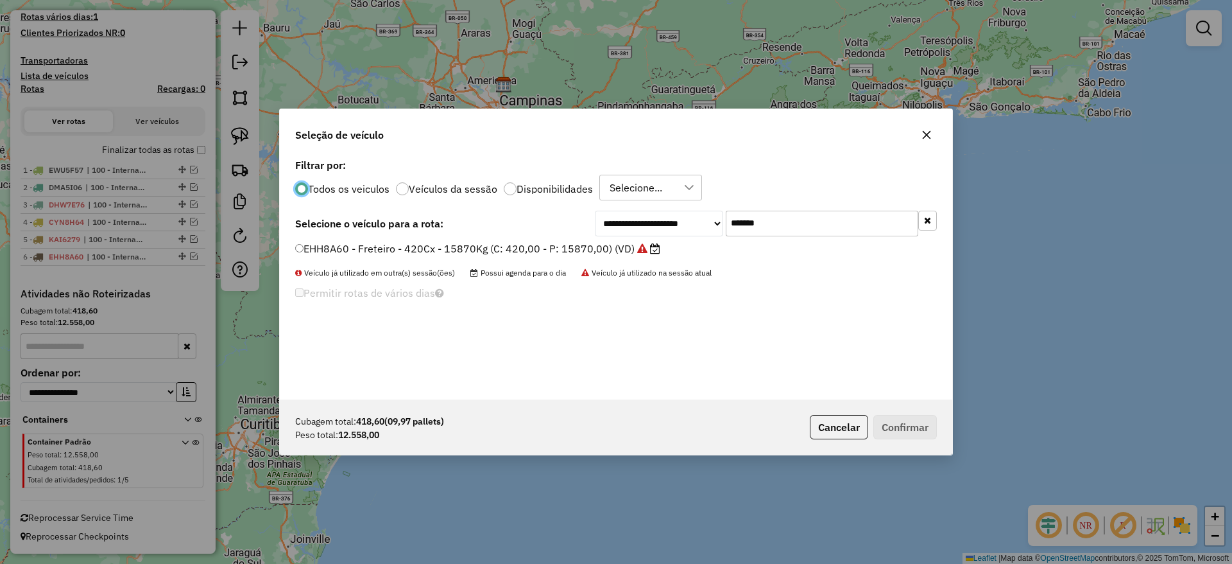
drag, startPoint x: 800, startPoint y: 208, endPoint x: 782, endPoint y: 218, distance: 20.1
click at [782, 218] on div "**********" at bounding box center [616, 277] width 673 height 244
drag, startPoint x: 784, startPoint y: 219, endPoint x: 612, endPoint y: 229, distance: 172.3
click at [616, 227] on div "**********" at bounding box center [766, 224] width 342 height 26
paste input "text"
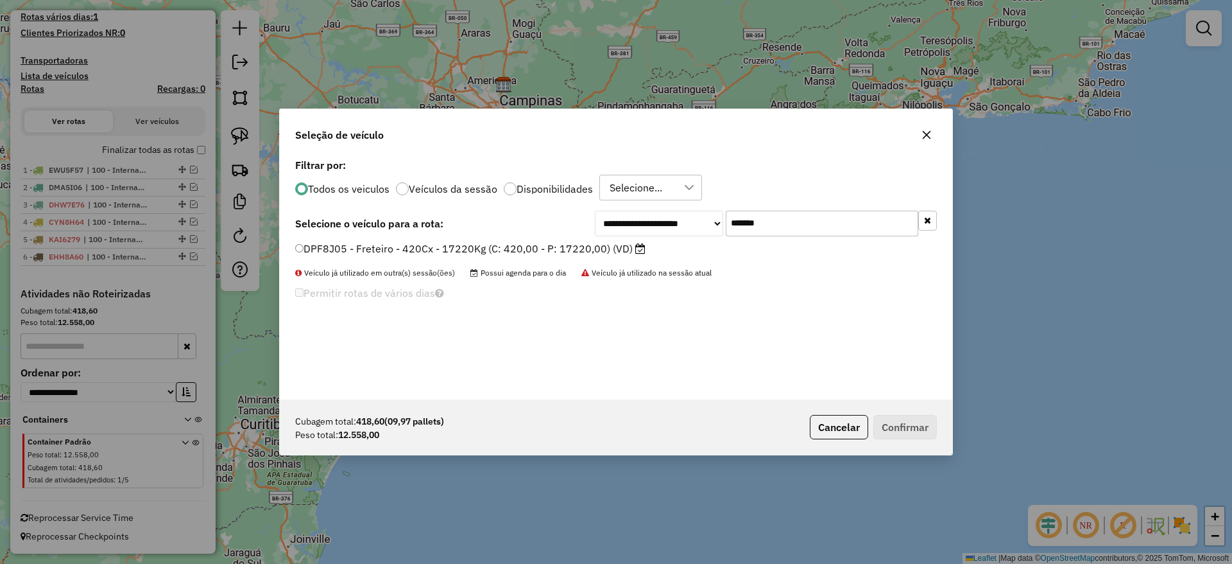
type input "*******"
click at [484, 243] on label "DPF8J05 - Freteiro - 420Cx - 17220Kg (C: 420,00 - P: 17220,00) (VD)" at bounding box center [470, 248] width 350 height 15
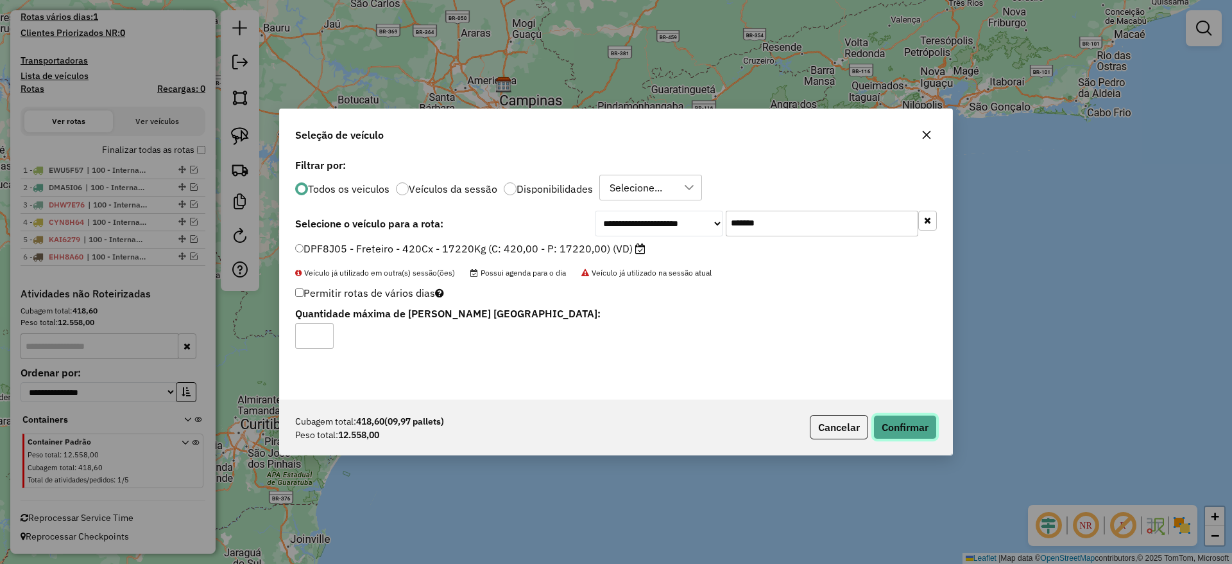
click at [887, 426] on button "Confirmar" at bounding box center [906, 427] width 64 height 24
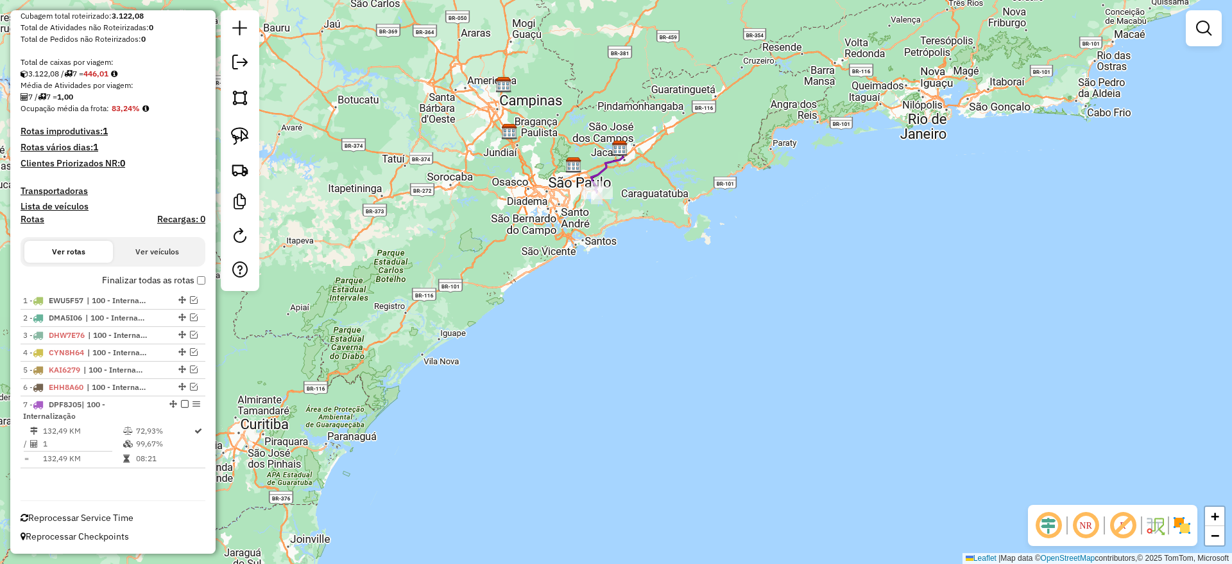
scroll to position [236, 0]
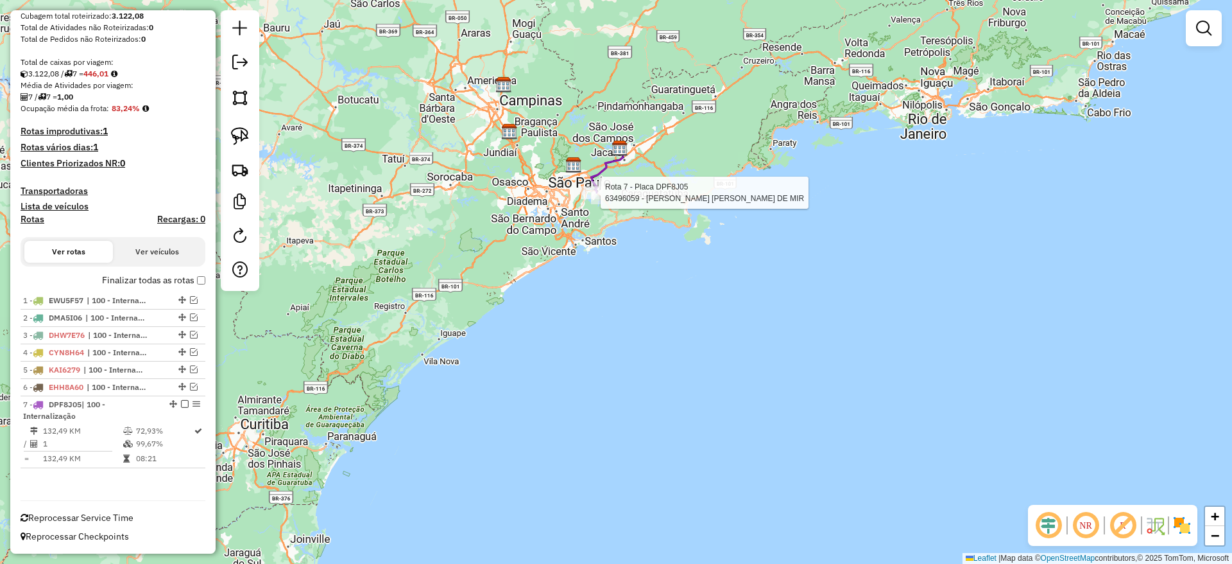
select select "**********"
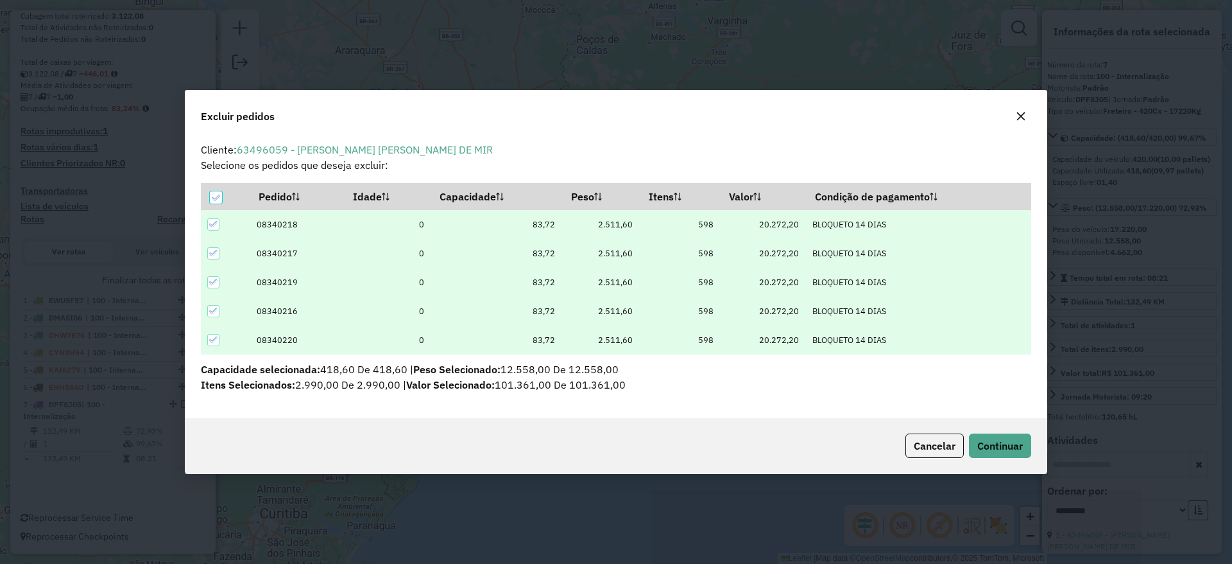
scroll to position [0, 0]
click at [1022, 117] on icon "button" at bounding box center [1021, 116] width 10 height 10
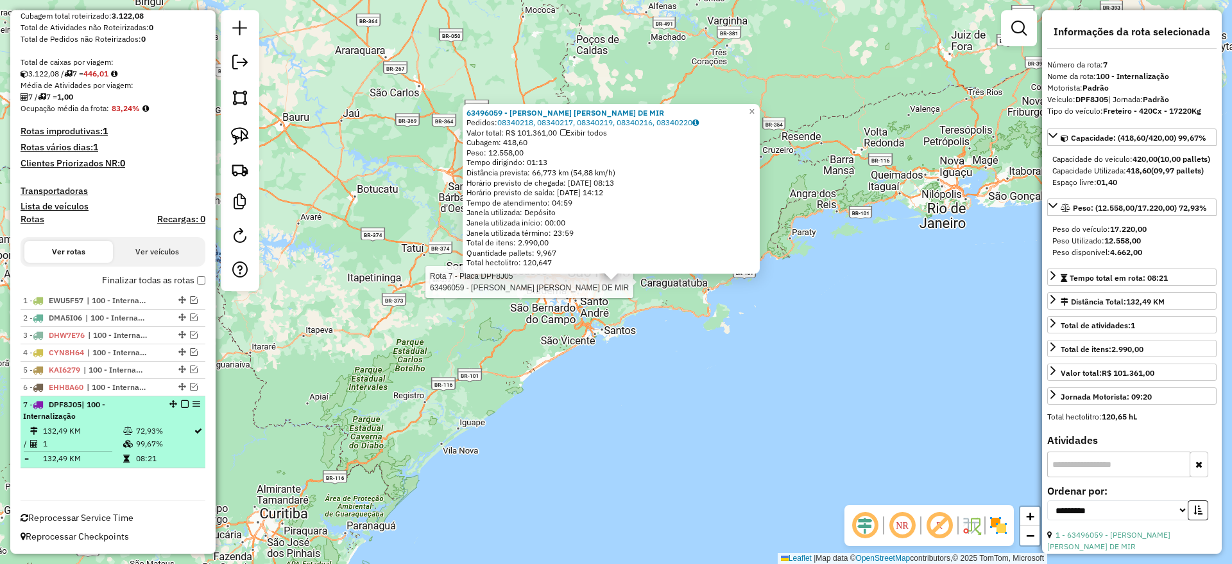
click at [181, 400] on em at bounding box center [185, 404] width 8 height 8
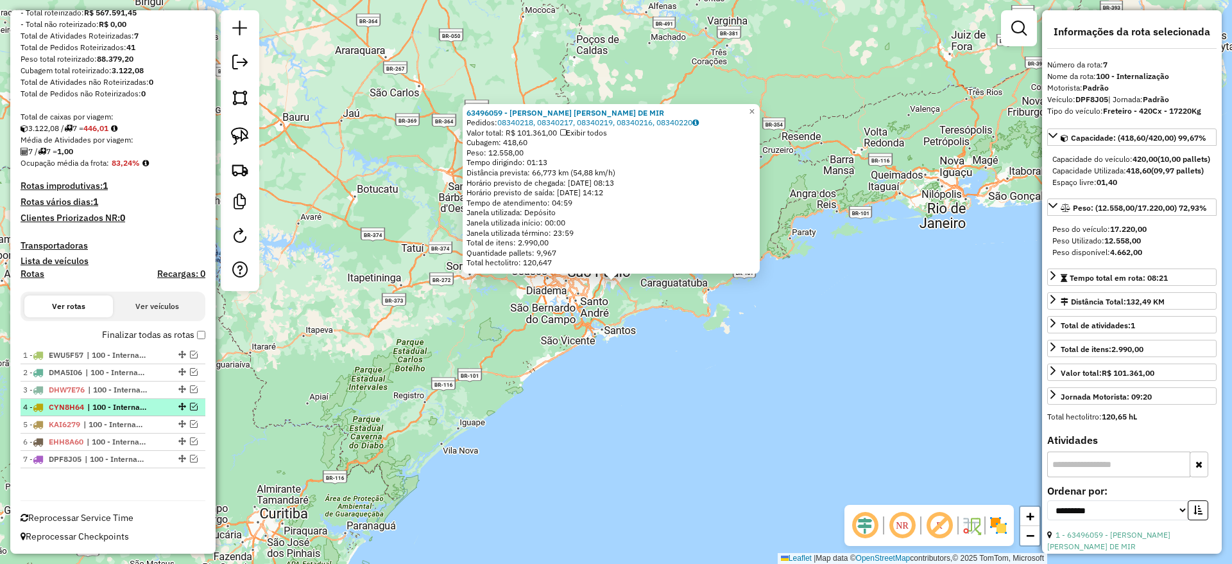
scroll to position [181, 0]
click at [409, 266] on div "63496059 - DEBORAH EVELLIN PEREIRA DE MIR Pedidos: 08340218, 08340217, 08340219…" at bounding box center [616, 282] width 1232 height 564
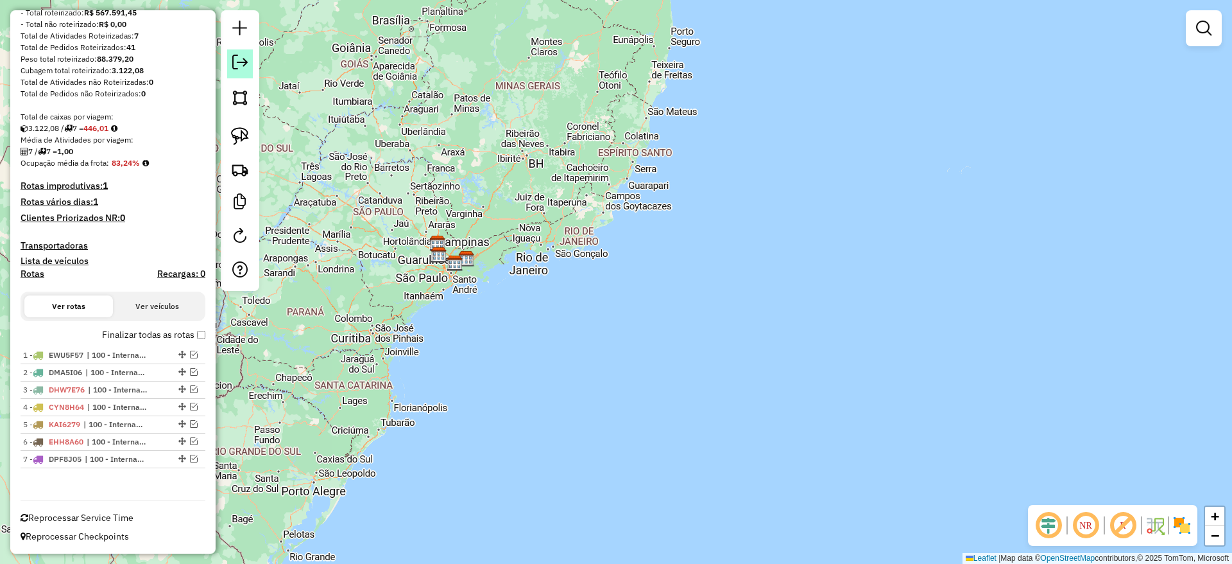
click at [249, 51] on link at bounding box center [240, 63] width 26 height 29
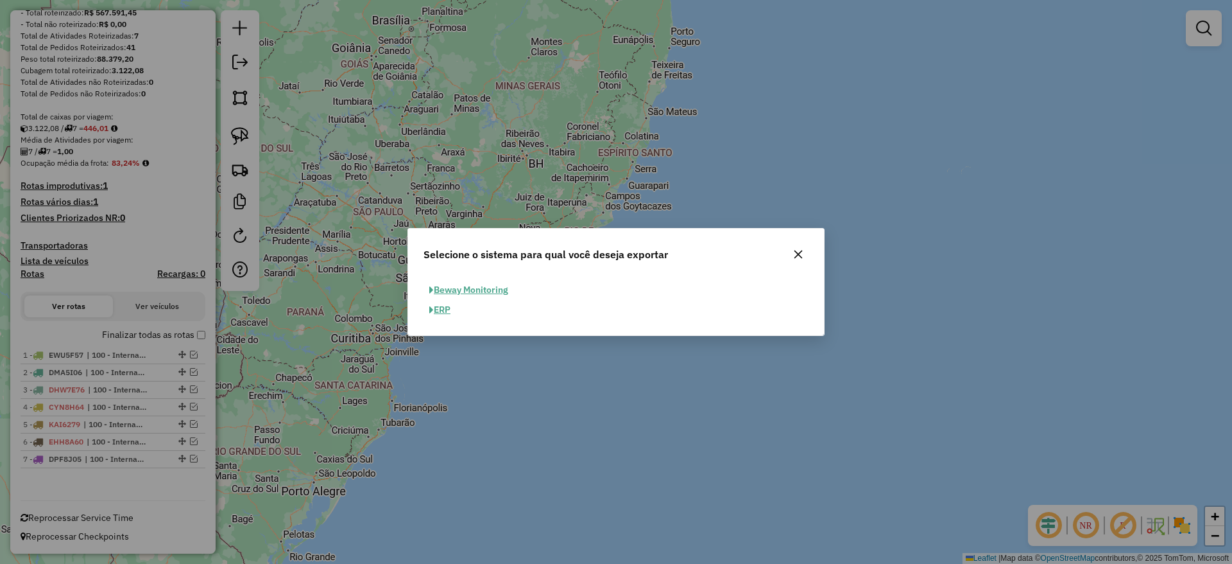
click at [451, 308] on button "ERP" at bounding box center [440, 310] width 33 height 20
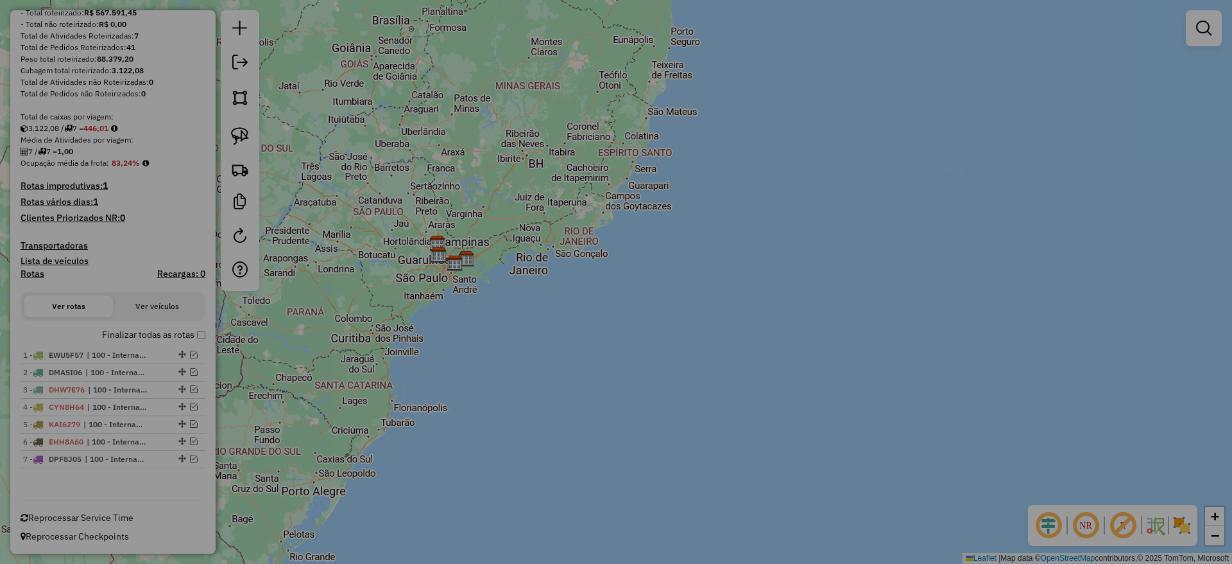
select select "**"
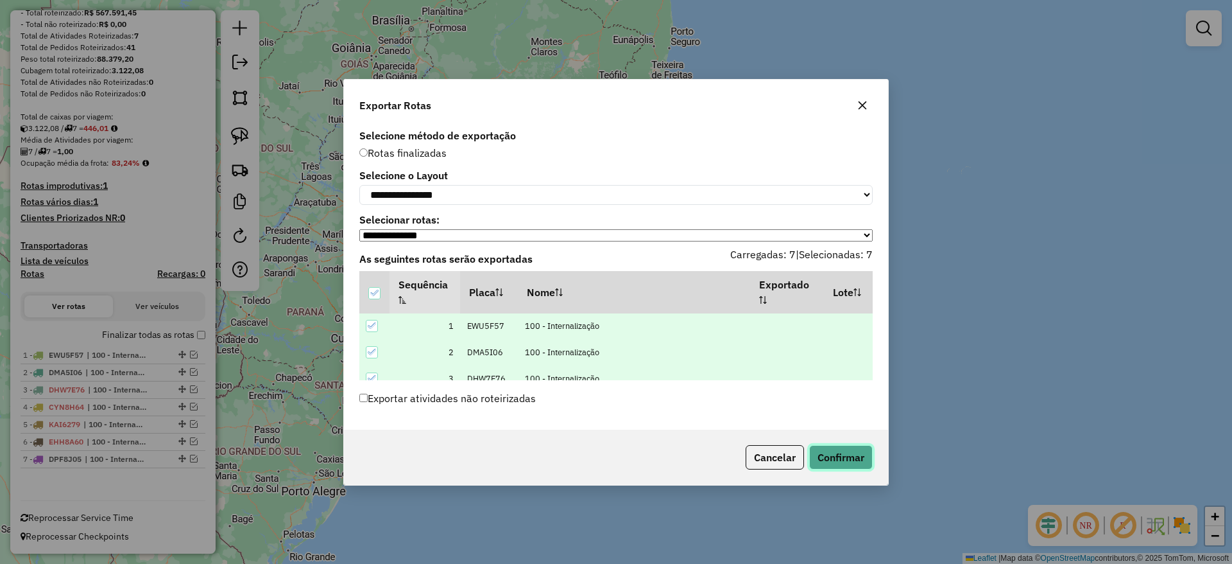
click at [843, 450] on button "Confirmar" at bounding box center [841, 457] width 64 height 24
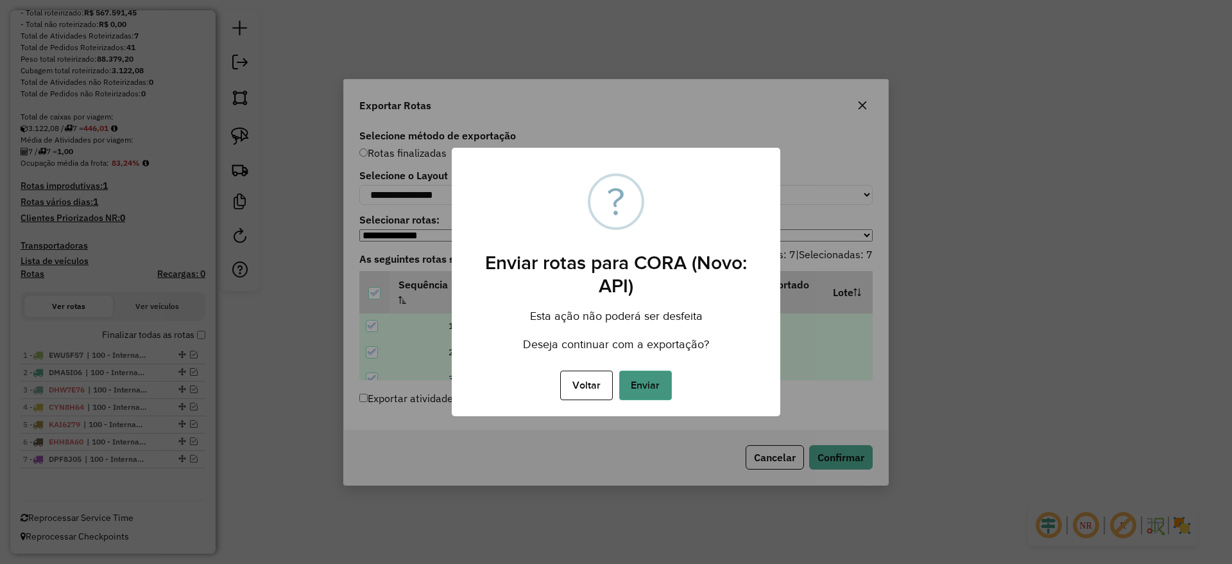
click at [668, 389] on button "Enviar" at bounding box center [645, 385] width 53 height 30
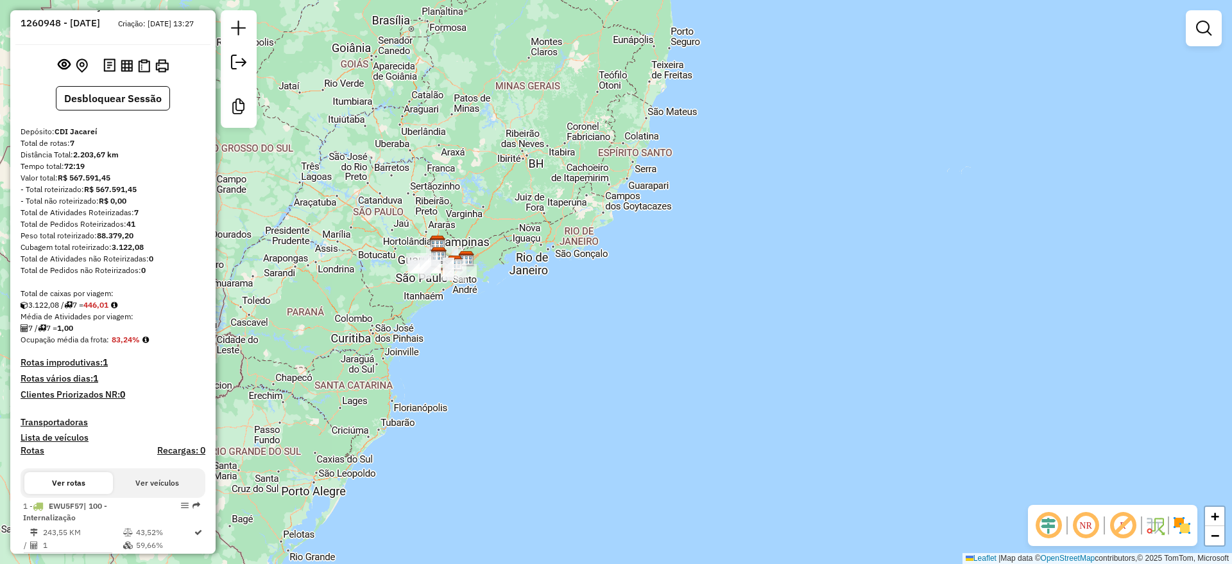
scroll to position [0, 0]
